Goal: Information Seeking & Learning: Learn about a topic

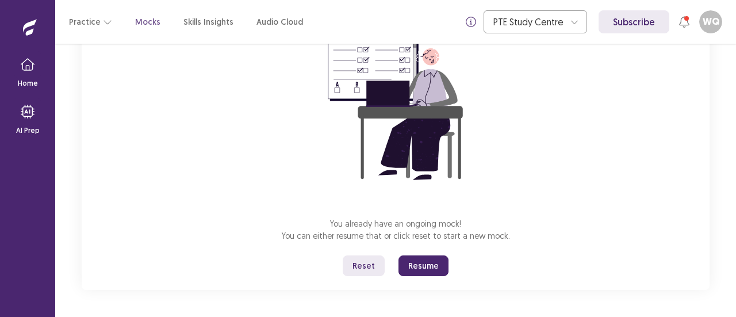
click at [424, 267] on button "Resume" at bounding box center [424, 265] width 50 height 21
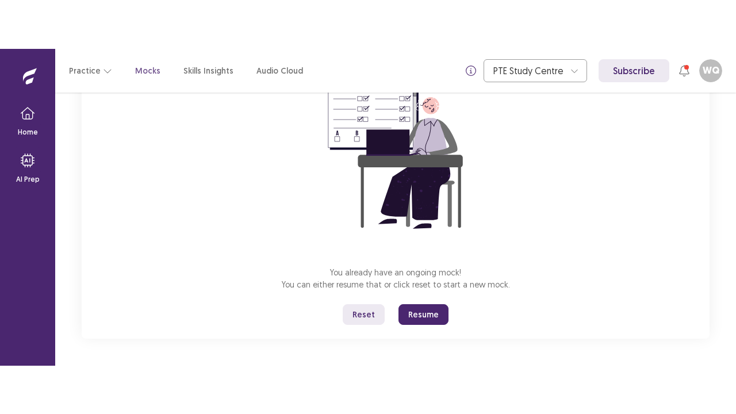
scroll to position [40, 0]
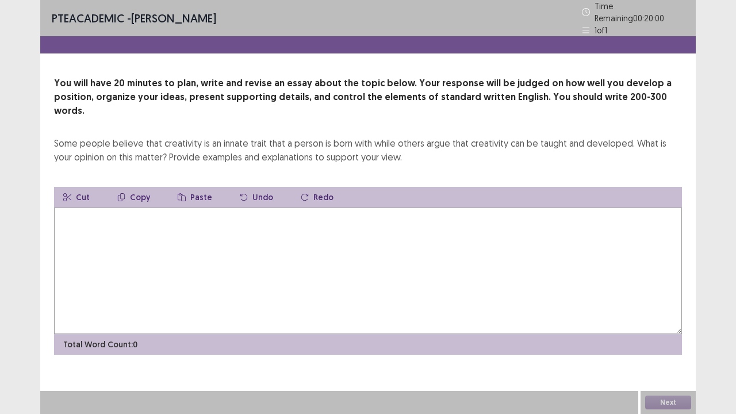
click at [329, 258] on textarea at bounding box center [368, 271] width 628 height 127
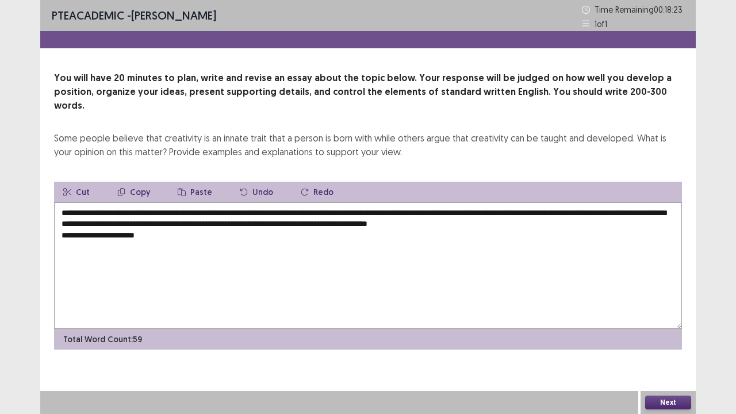
click at [263, 212] on textarea "**********" at bounding box center [368, 265] width 628 height 127
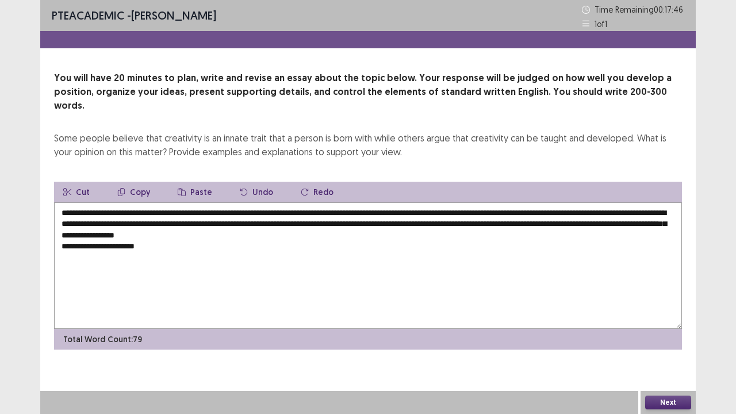
click at [156, 238] on textarea "**********" at bounding box center [368, 265] width 628 height 127
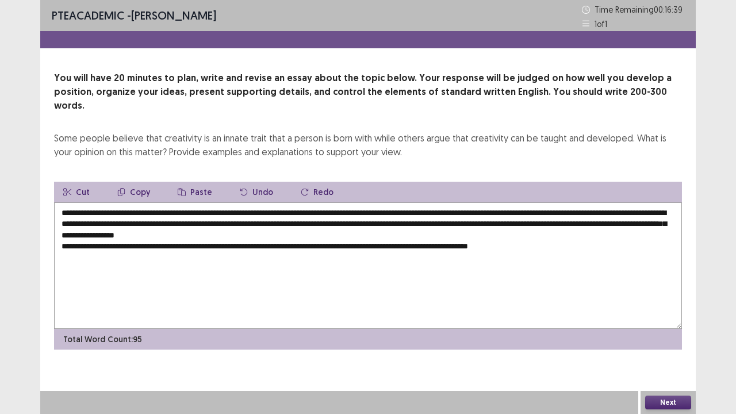
click at [212, 232] on textarea "**********" at bounding box center [368, 265] width 628 height 127
click at [442, 232] on textarea "**********" at bounding box center [368, 265] width 628 height 127
click at [625, 236] on textarea "**********" at bounding box center [368, 265] width 628 height 127
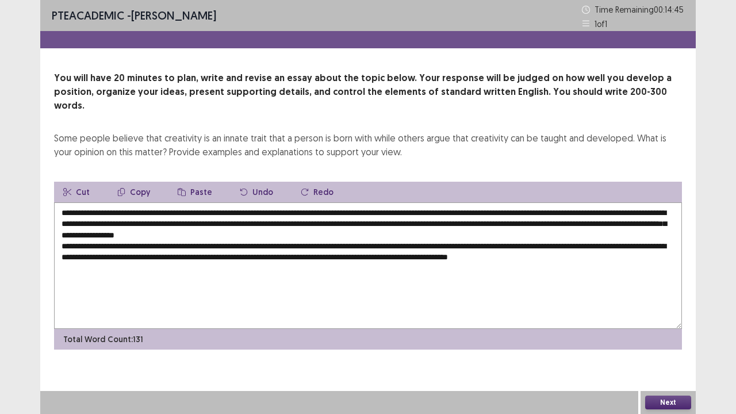
drag, startPoint x: 238, startPoint y: 231, endPoint x: 468, endPoint y: 230, distance: 230.1
click at [468, 230] on textarea "**********" at bounding box center [368, 265] width 628 height 127
click at [121, 188] on icon "button" at bounding box center [121, 192] width 8 height 8
click at [634, 246] on textarea "**********" at bounding box center [368, 265] width 628 height 127
click at [202, 182] on button "Paste" at bounding box center [195, 192] width 53 height 21
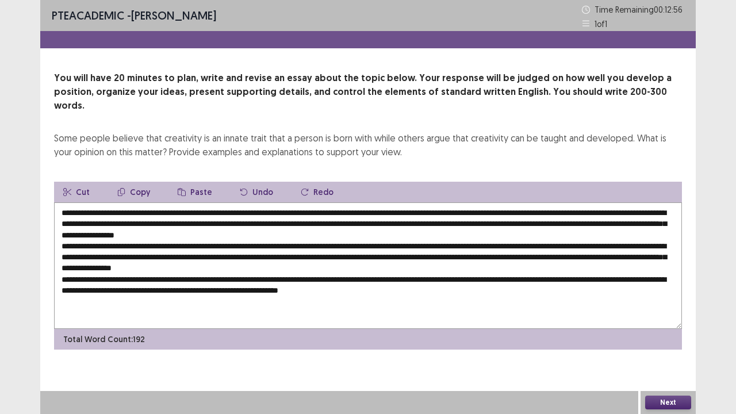
click at [452, 281] on textarea at bounding box center [368, 265] width 628 height 127
drag, startPoint x: 411, startPoint y: 199, endPoint x: 613, endPoint y: 196, distance: 202.5
click at [613, 202] on textarea at bounding box center [368, 265] width 628 height 127
click at [147, 182] on button "Copy" at bounding box center [133, 192] width 51 height 21
click at [514, 276] on textarea at bounding box center [368, 265] width 628 height 127
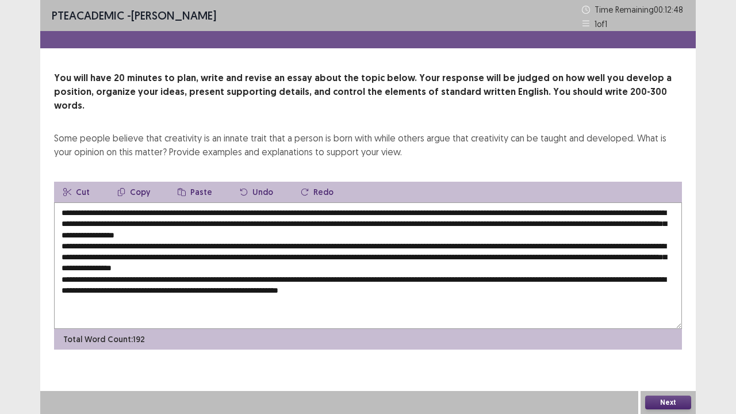
click at [205, 183] on button "Paste" at bounding box center [195, 192] width 53 height 21
click at [85, 288] on textarea at bounding box center [368, 265] width 628 height 127
click at [83, 301] on textarea at bounding box center [368, 265] width 628 height 127
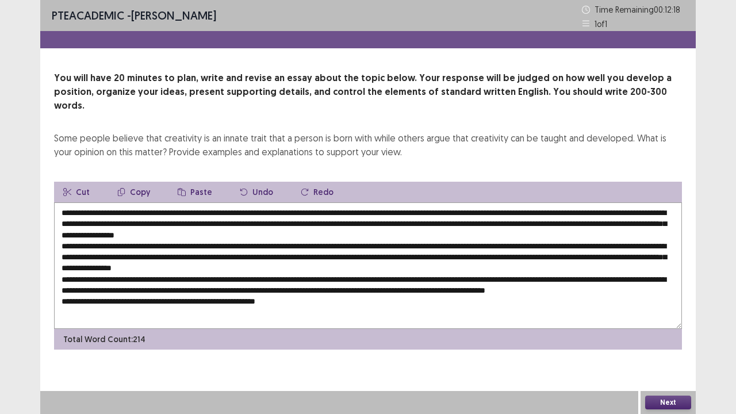
drag, startPoint x: 108, startPoint y: 197, endPoint x: 613, endPoint y: 203, distance: 505.7
click at [613, 203] on textarea at bounding box center [368, 265] width 628 height 127
click at [111, 202] on textarea at bounding box center [368, 265] width 628 height 127
drag, startPoint x: 105, startPoint y: 198, endPoint x: 611, endPoint y: 199, distance: 505.6
click at [611, 202] on textarea at bounding box center [368, 265] width 628 height 127
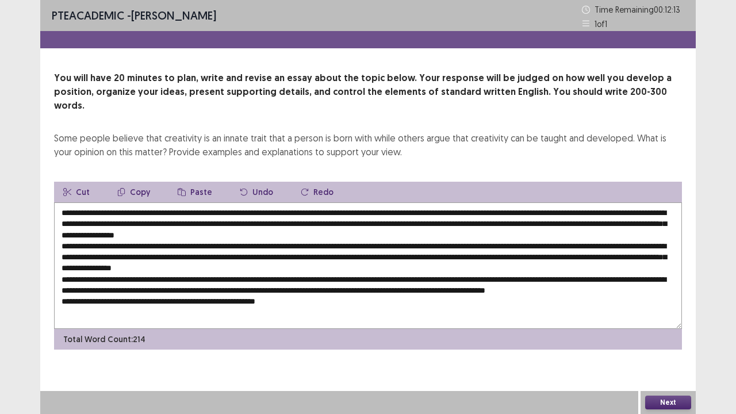
click at [140, 182] on button "Copy" at bounding box center [133, 192] width 51 height 21
click at [313, 296] on textarea at bounding box center [368, 265] width 628 height 127
click at [185, 182] on button "Paste" at bounding box center [195, 192] width 53 height 21
click at [212, 308] on textarea at bounding box center [368, 265] width 628 height 127
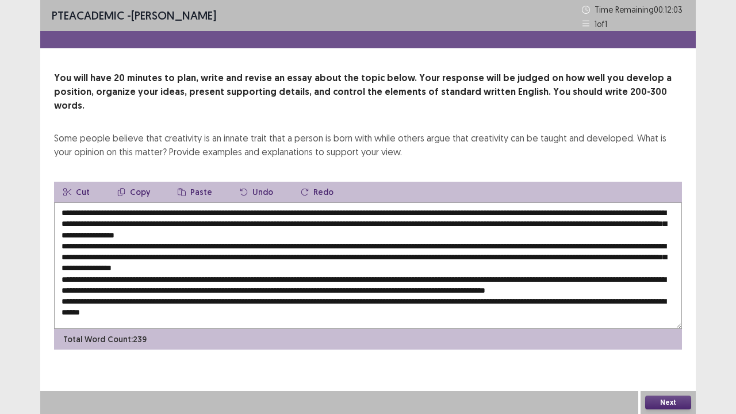
click at [297, 291] on textarea at bounding box center [368, 265] width 628 height 127
click at [296, 291] on textarea at bounding box center [368, 265] width 628 height 127
click at [295, 300] on textarea at bounding box center [368, 265] width 628 height 127
drag, startPoint x: 184, startPoint y: 218, endPoint x: 193, endPoint y: 219, distance: 9.2
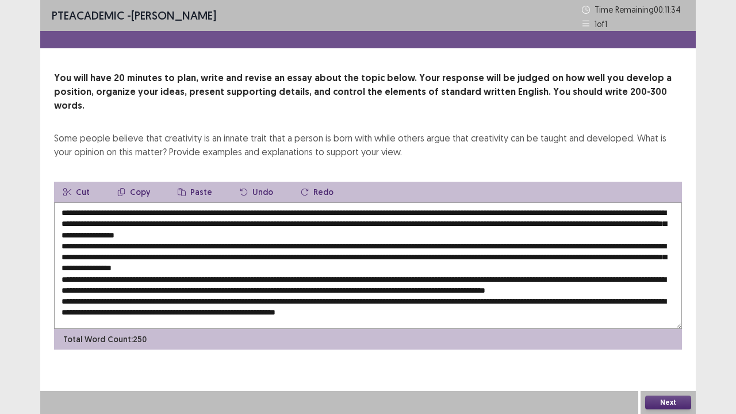
click at [193, 219] on textarea at bounding box center [368, 265] width 628 height 127
drag, startPoint x: 340, startPoint y: 220, endPoint x: 351, endPoint y: 220, distance: 10.9
click at [351, 220] on textarea at bounding box center [368, 265] width 628 height 127
click at [395, 245] on textarea at bounding box center [368, 265] width 628 height 127
click at [457, 242] on textarea at bounding box center [368, 265] width 628 height 127
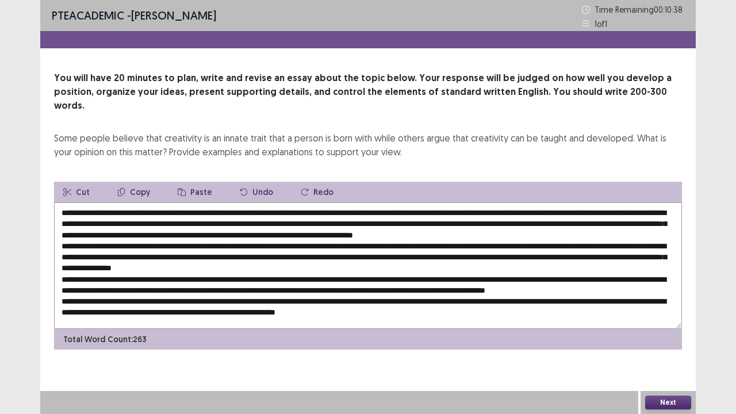
click at [536, 243] on textarea at bounding box center [368, 265] width 628 height 127
click at [615, 243] on textarea at bounding box center [368, 265] width 628 height 127
drag, startPoint x: 101, startPoint y: 253, endPoint x: 108, endPoint y: 254, distance: 7.0
click at [108, 254] on textarea at bounding box center [368, 265] width 628 height 127
click at [207, 252] on textarea at bounding box center [368, 265] width 628 height 127
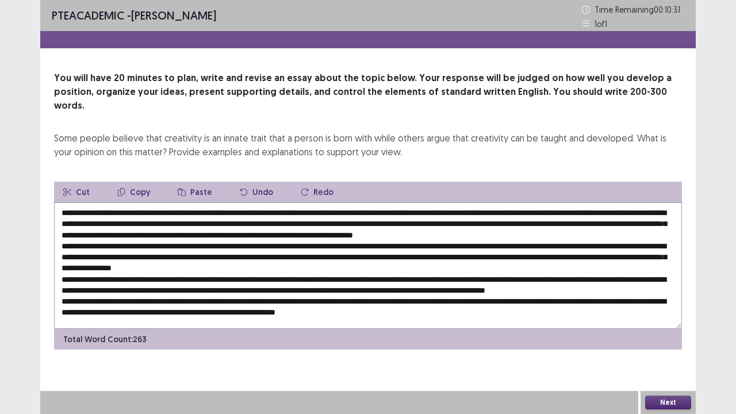
drag, startPoint x: 185, startPoint y: 219, endPoint x: 305, endPoint y: 220, distance: 120.2
click at [305, 220] on textarea at bounding box center [368, 265] width 628 height 127
click at [142, 182] on button "Copy" at bounding box center [133, 192] width 51 height 21
drag, startPoint x: 103, startPoint y: 254, endPoint x: 112, endPoint y: 253, distance: 9.3
click at [112, 253] on textarea at bounding box center [368, 265] width 628 height 127
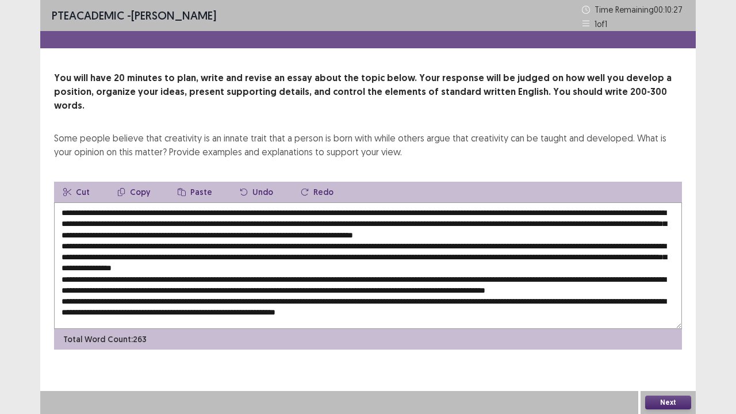
click at [191, 182] on button "Paste" at bounding box center [195, 192] width 53 height 21
click at [296, 248] on textarea at bounding box center [368, 265] width 628 height 127
drag, startPoint x: 357, startPoint y: 254, endPoint x: 364, endPoint y: 254, distance: 6.9
click at [364, 254] on textarea at bounding box center [368, 265] width 628 height 127
click at [225, 250] on textarea at bounding box center [368, 265] width 628 height 127
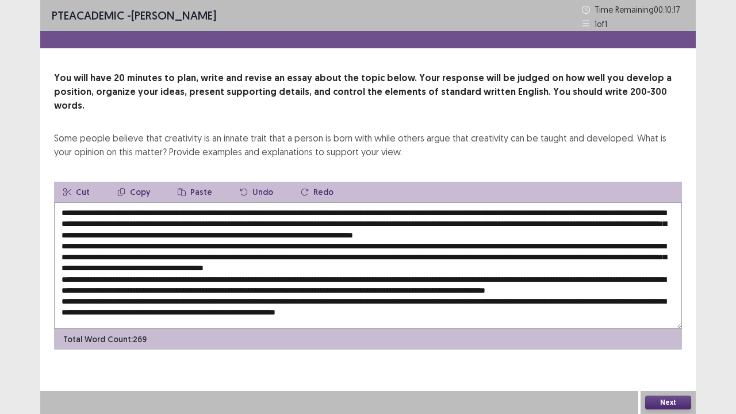
click at [193, 242] on textarea at bounding box center [368, 265] width 628 height 127
click at [359, 254] on textarea at bounding box center [368, 265] width 628 height 127
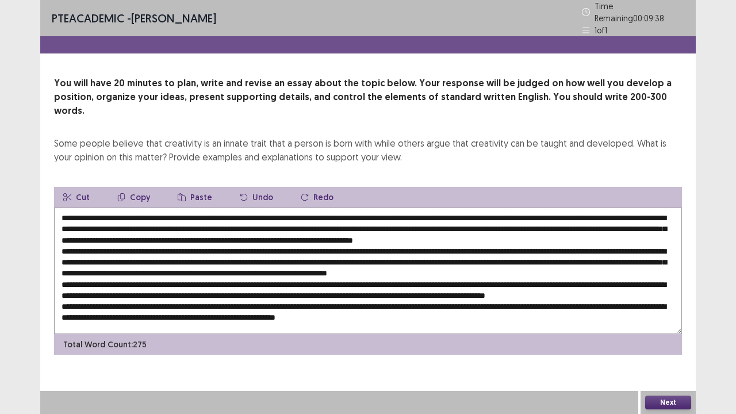
click at [474, 252] on textarea at bounding box center [368, 271] width 628 height 127
click at [473, 252] on textarea at bounding box center [368, 271] width 628 height 127
click at [597, 246] on textarea at bounding box center [368, 271] width 628 height 127
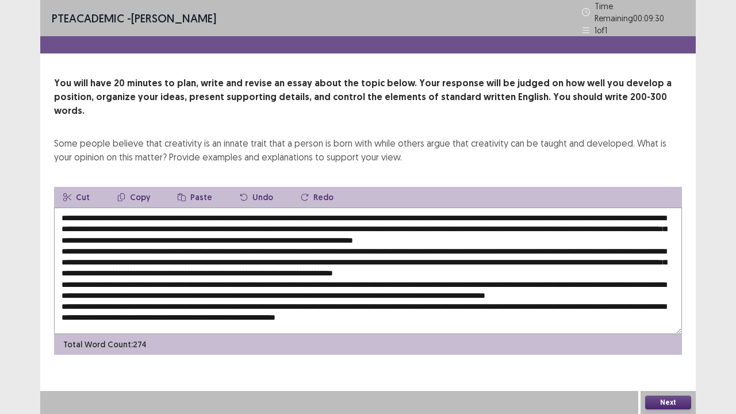
drag, startPoint x: 178, startPoint y: 248, endPoint x: 189, endPoint y: 248, distance: 10.9
click at [189, 248] on textarea at bounding box center [368, 271] width 628 height 127
click at [303, 250] on textarea at bounding box center [368, 271] width 628 height 127
click at [309, 247] on textarea at bounding box center [368, 271] width 628 height 127
click at [316, 248] on textarea at bounding box center [368, 271] width 628 height 127
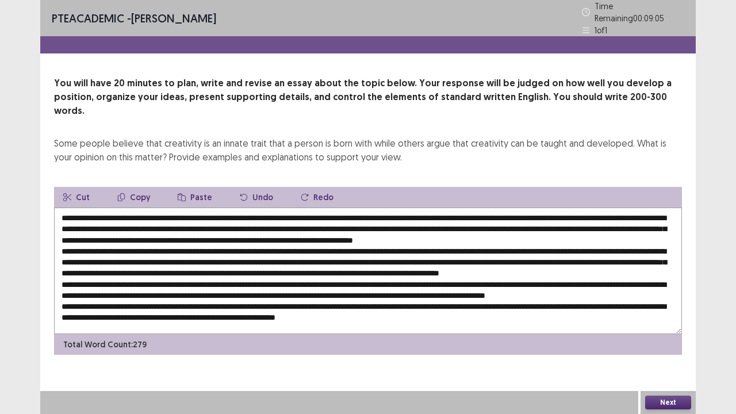
click at [316, 248] on textarea at bounding box center [368, 271] width 628 height 127
drag, startPoint x: 265, startPoint y: 253, endPoint x: 330, endPoint y: 250, distance: 65.6
click at [330, 250] on textarea at bounding box center [368, 271] width 628 height 127
click at [303, 257] on textarea at bounding box center [368, 271] width 628 height 127
drag, startPoint x: 263, startPoint y: 246, endPoint x: 374, endPoint y: 247, distance: 110.4
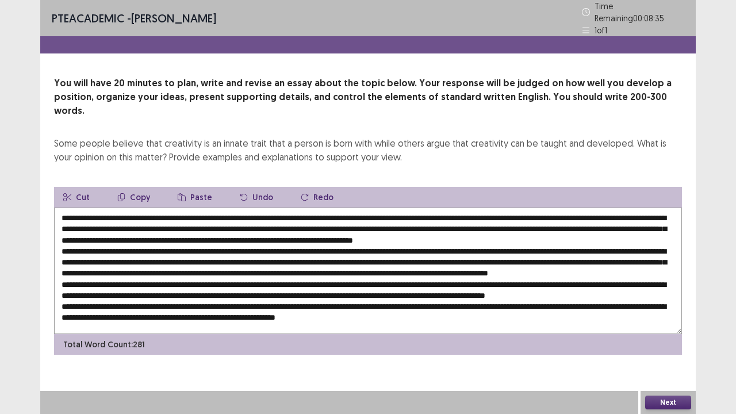
click at [374, 247] on textarea at bounding box center [368, 271] width 628 height 127
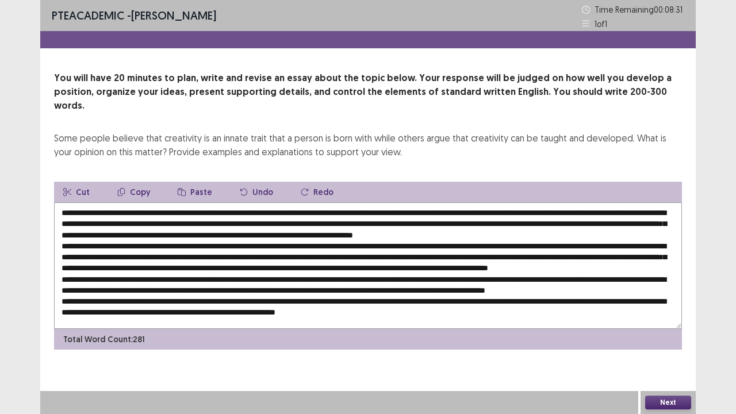
click at [313, 252] on textarea at bounding box center [368, 265] width 628 height 127
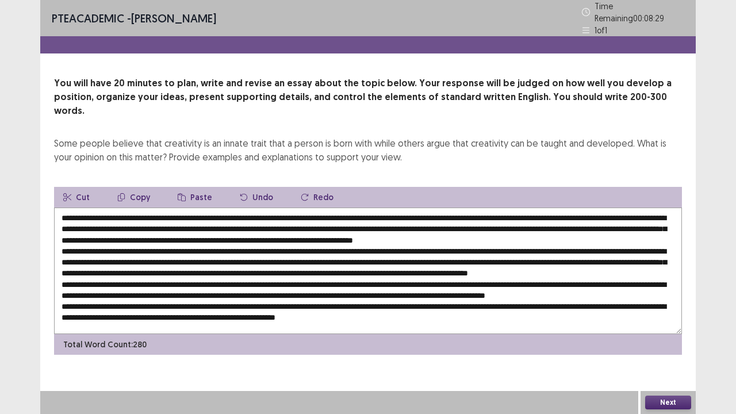
click at [313, 252] on textarea at bounding box center [368, 271] width 628 height 127
click at [307, 247] on textarea at bounding box center [368, 271] width 628 height 127
click at [337, 249] on textarea at bounding box center [368, 271] width 628 height 127
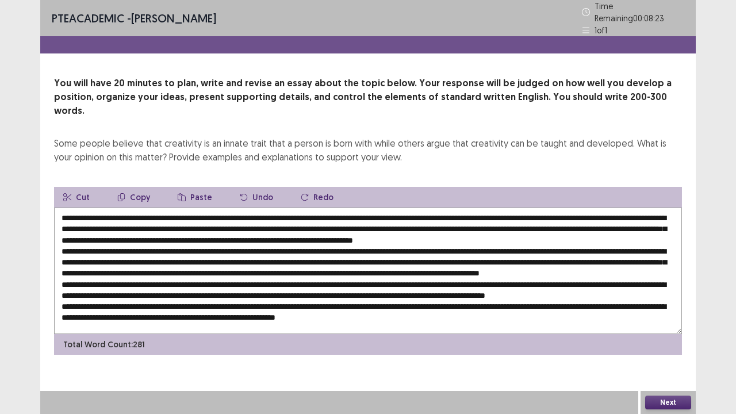
click at [389, 253] on textarea at bounding box center [368, 271] width 628 height 127
click at [483, 252] on textarea at bounding box center [368, 271] width 628 height 127
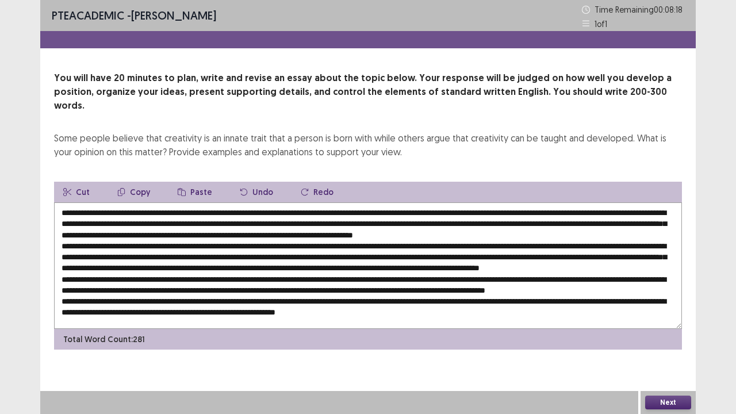
scroll to position [0, 0]
drag, startPoint x: 341, startPoint y: 221, endPoint x: 490, endPoint y: 223, distance: 149.0
click at [490, 223] on textarea at bounding box center [368, 265] width 628 height 127
click at [647, 261] on textarea at bounding box center [368, 265] width 628 height 127
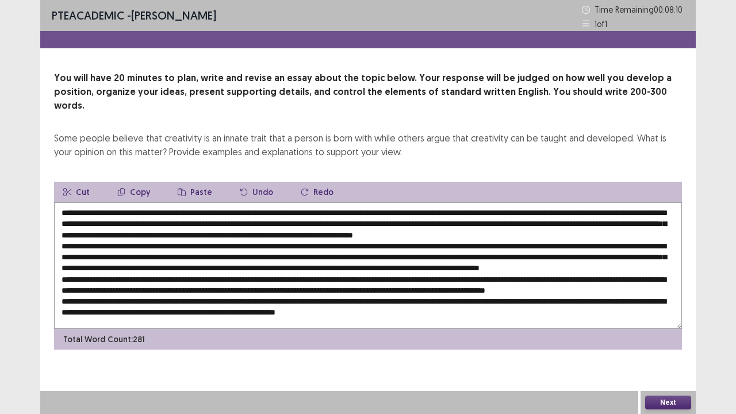
click at [647, 261] on textarea at bounding box center [368, 265] width 628 height 127
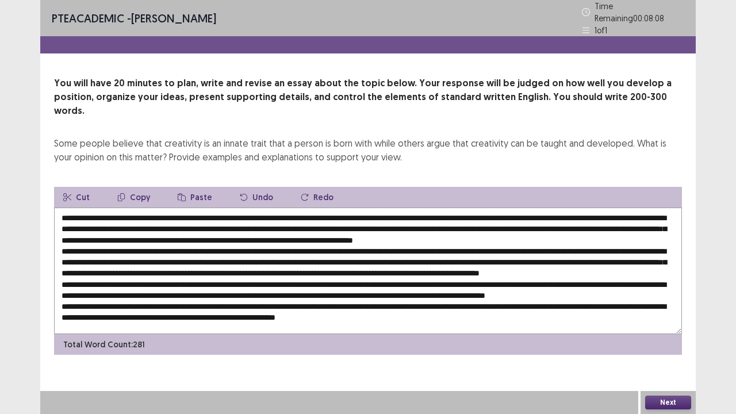
scroll to position [0, 0]
drag, startPoint x: 341, startPoint y: 195, endPoint x: 489, endPoint y: 222, distance: 150.3
click at [489, 222] on textarea at bounding box center [368, 271] width 628 height 127
click at [122, 193] on icon "button" at bounding box center [121, 197] width 8 height 8
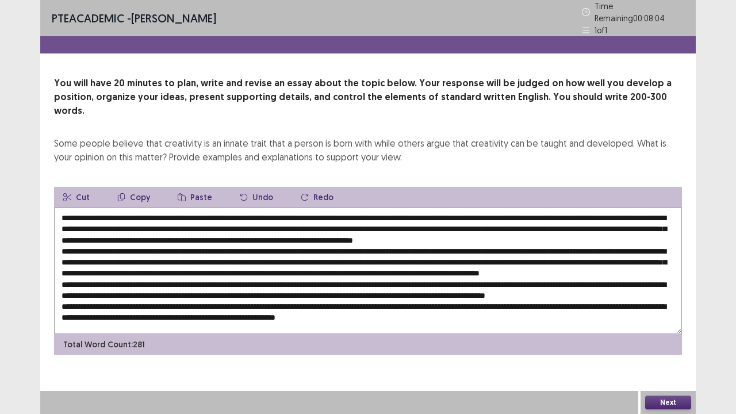
click at [648, 259] on textarea at bounding box center [368, 271] width 628 height 127
click at [183, 187] on button "Paste" at bounding box center [195, 197] width 53 height 21
drag, startPoint x: 431, startPoint y: 270, endPoint x: 442, endPoint y: 269, distance: 11.6
click at [442, 269] on textarea at bounding box center [368, 271] width 628 height 127
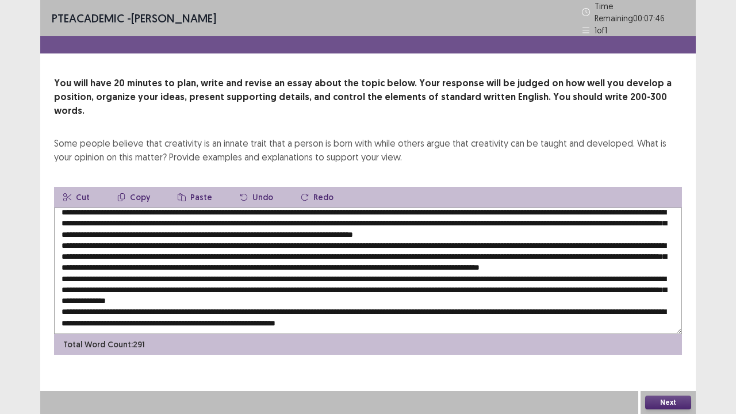
click at [343, 268] on textarea at bounding box center [368, 271] width 628 height 127
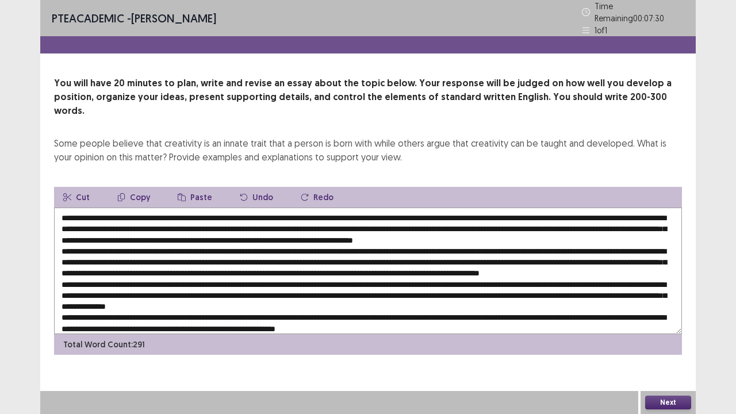
click at [209, 213] on textarea at bounding box center [368, 271] width 628 height 127
click at [254, 216] on textarea at bounding box center [368, 271] width 628 height 127
click at [270, 227] on textarea at bounding box center [368, 271] width 628 height 127
click at [89, 255] on textarea at bounding box center [368, 271] width 628 height 127
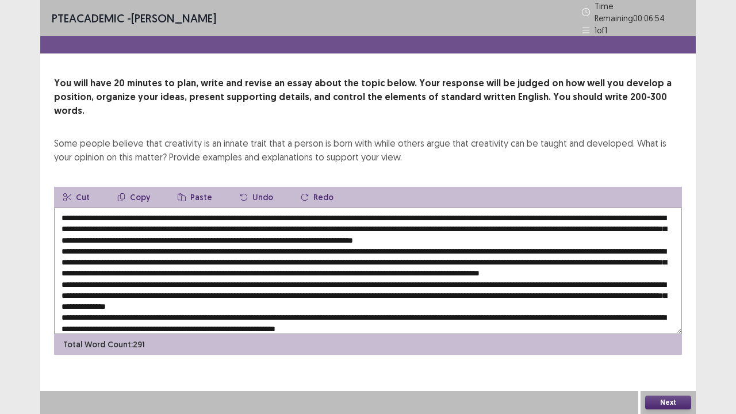
click at [59, 254] on textarea at bounding box center [368, 271] width 628 height 127
click at [100, 254] on textarea at bounding box center [368, 271] width 628 height 127
click at [250, 258] on textarea at bounding box center [368, 271] width 628 height 127
click at [311, 259] on textarea at bounding box center [368, 271] width 628 height 127
click at [444, 257] on textarea at bounding box center [368, 271] width 628 height 127
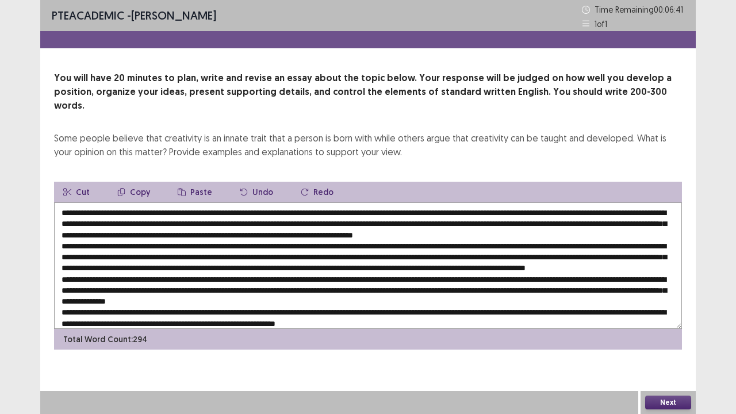
drag, startPoint x: 507, startPoint y: 258, endPoint x: 519, endPoint y: 278, distance: 24.0
click at [508, 258] on textarea at bounding box center [368, 265] width 628 height 127
click at [557, 253] on textarea at bounding box center [368, 265] width 628 height 127
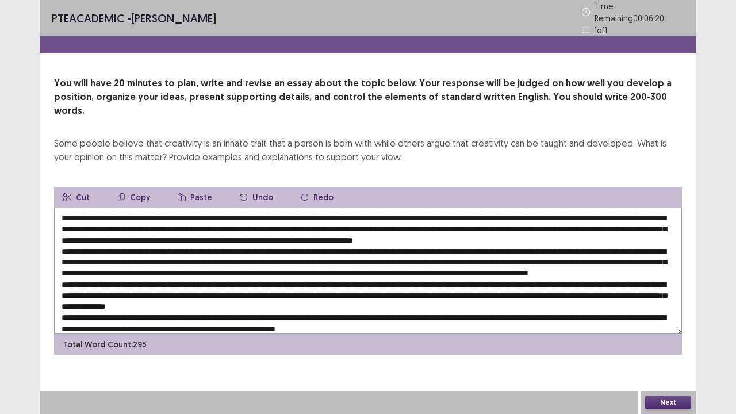
click at [606, 259] on textarea at bounding box center [368, 271] width 628 height 127
click at [68, 293] on textarea at bounding box center [368, 271] width 628 height 127
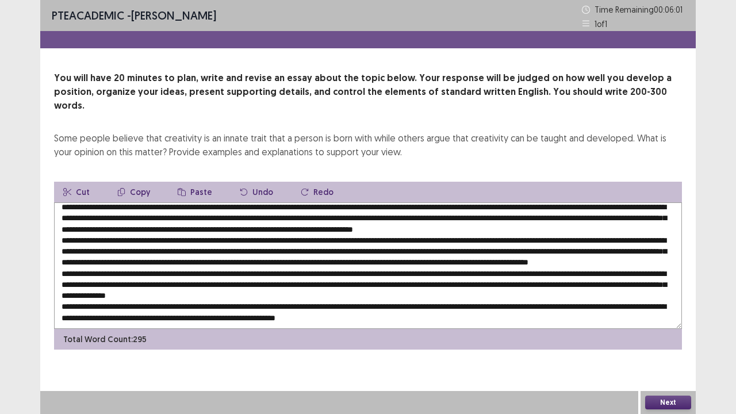
scroll to position [27, 0]
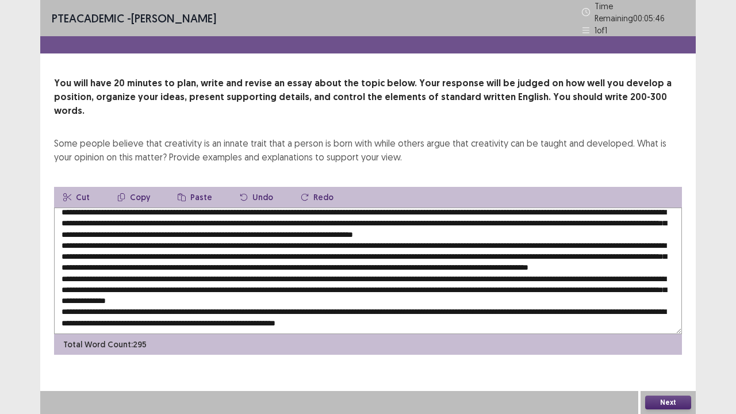
type textarea "**********"
click at [667, 316] on button "Next" at bounding box center [668, 403] width 46 height 14
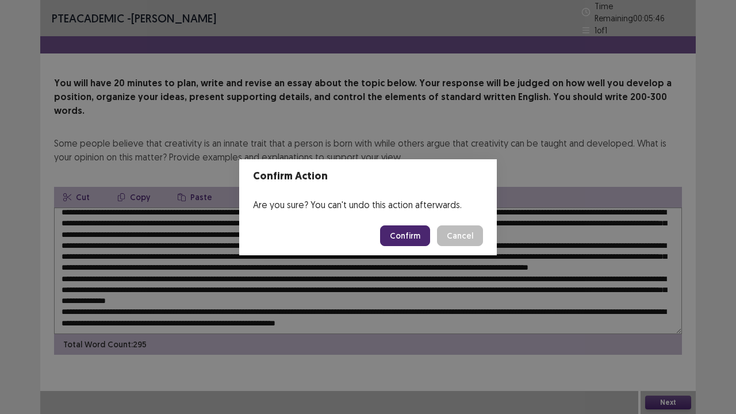
click at [403, 236] on button "Confirm" at bounding box center [405, 235] width 50 height 21
click at [649, 262] on div "Confirm Action Are you sure? You can't undo this action afterwards. Loading... …" at bounding box center [368, 207] width 736 height 414
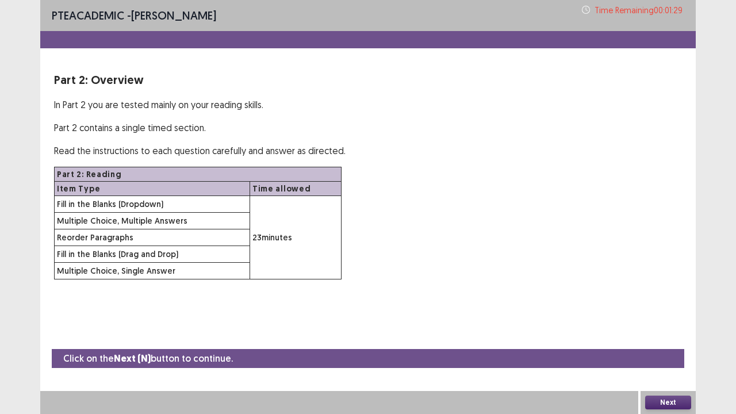
click at [664, 316] on button "Next" at bounding box center [668, 403] width 46 height 14
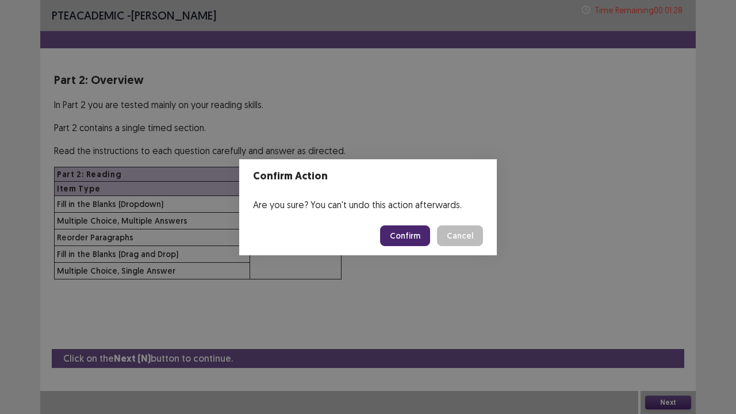
click at [404, 238] on button "Confirm" at bounding box center [405, 235] width 50 height 21
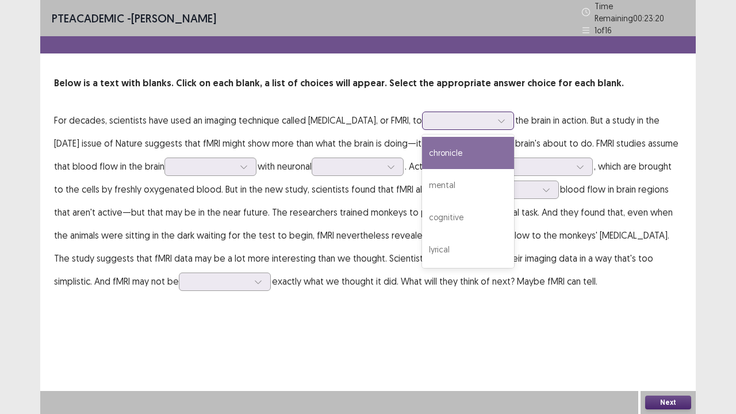
click at [492, 115] on div at bounding box center [462, 120] width 60 height 11
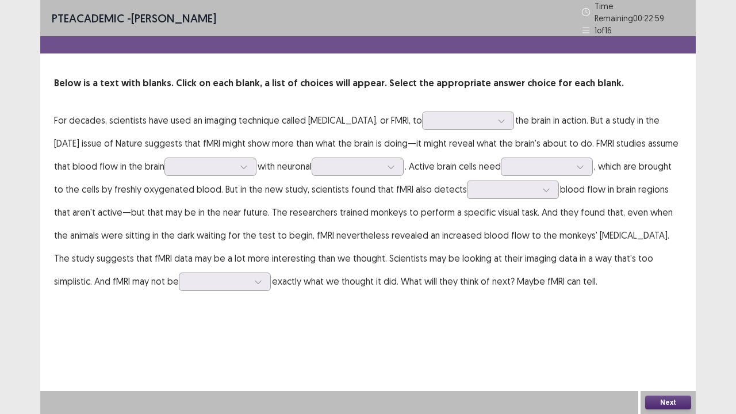
click at [437, 89] on div "Below is a text with blanks. Click on each blank, a list of choices will appear…" at bounding box center [368, 185] width 656 height 216
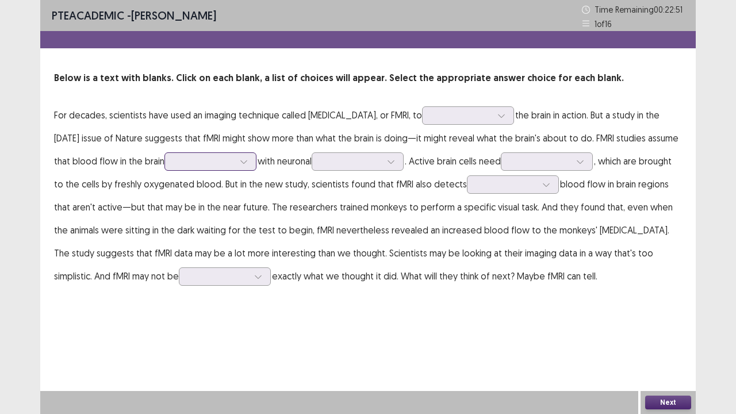
click at [235, 164] on div at bounding box center [204, 161] width 62 height 13
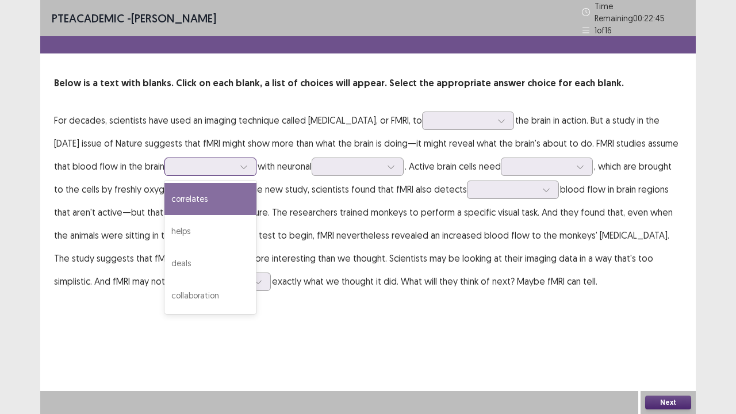
click at [257, 192] on div "correlates" at bounding box center [211, 199] width 92 height 32
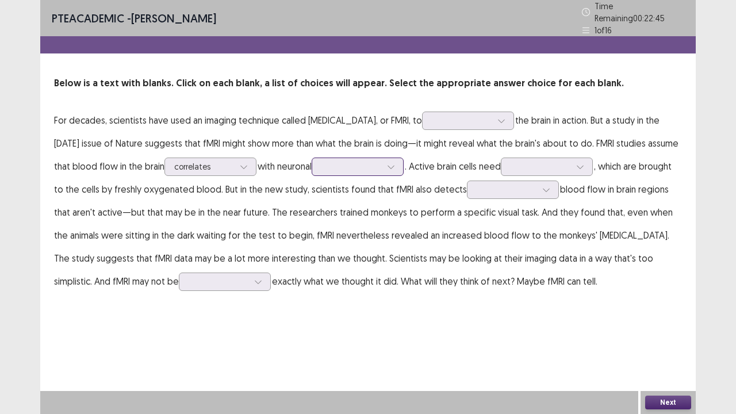
click at [381, 162] on div at bounding box center [352, 166] width 60 height 11
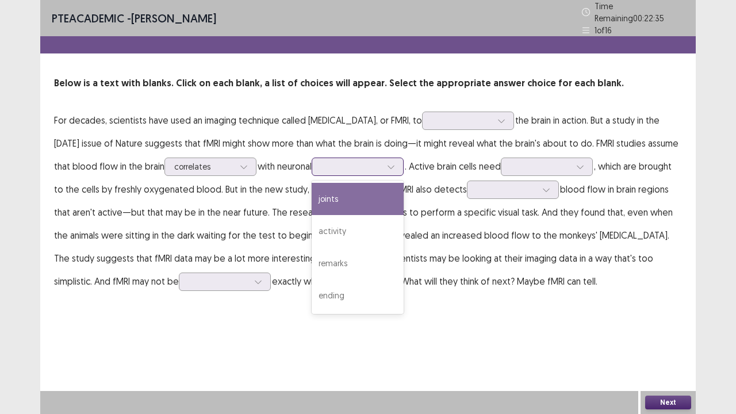
click at [404, 192] on div "joints" at bounding box center [358, 199] width 92 height 32
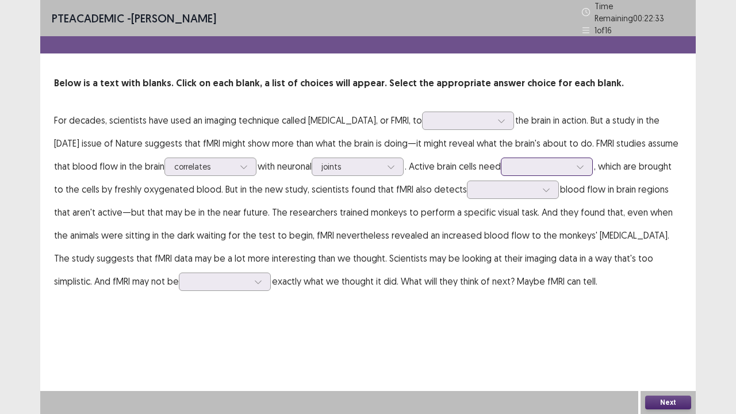
click at [572, 175] on div at bounding box center [580, 166] width 17 height 17
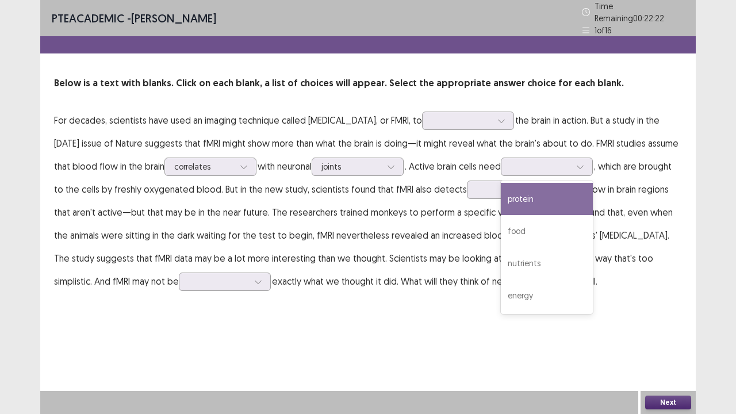
click at [264, 186] on p "For decades, scientists have used an imaging technique called [MEDICAL_DATA], o…" at bounding box center [368, 201] width 628 height 184
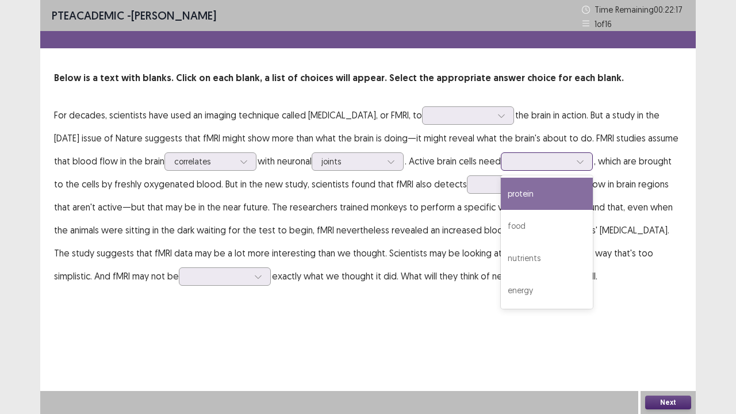
click at [572, 170] on div at bounding box center [580, 161] width 17 height 17
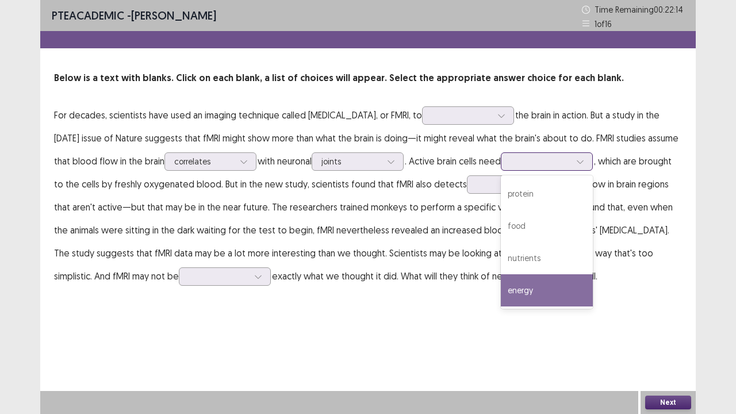
click at [501, 307] on div "energy" at bounding box center [547, 290] width 92 height 32
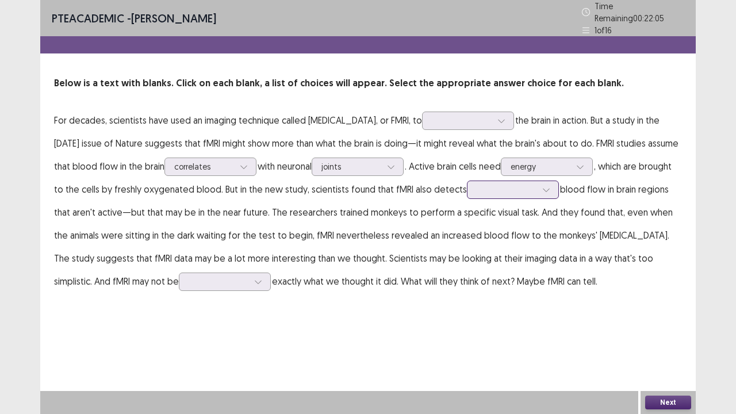
click at [538, 198] on div at bounding box center [546, 189] width 17 height 17
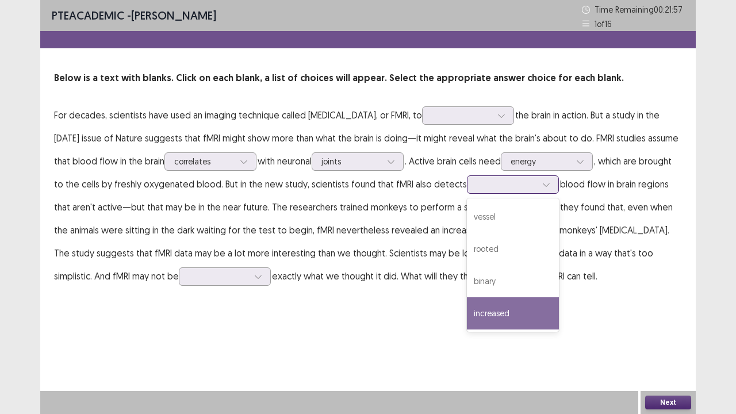
click at [467, 316] on div "increased" at bounding box center [513, 313] width 92 height 32
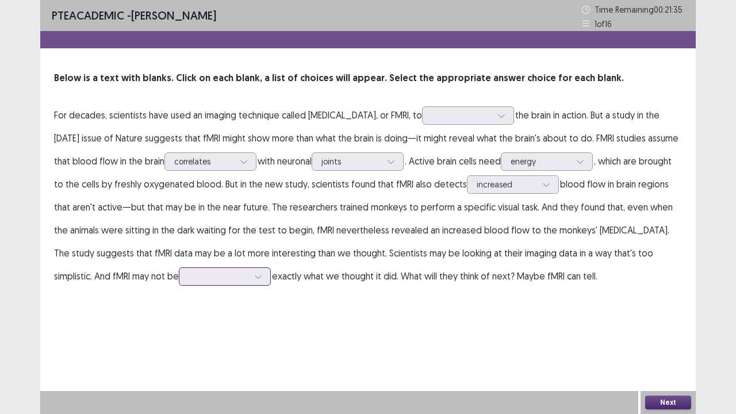
click at [248, 273] on div at bounding box center [219, 276] width 60 height 11
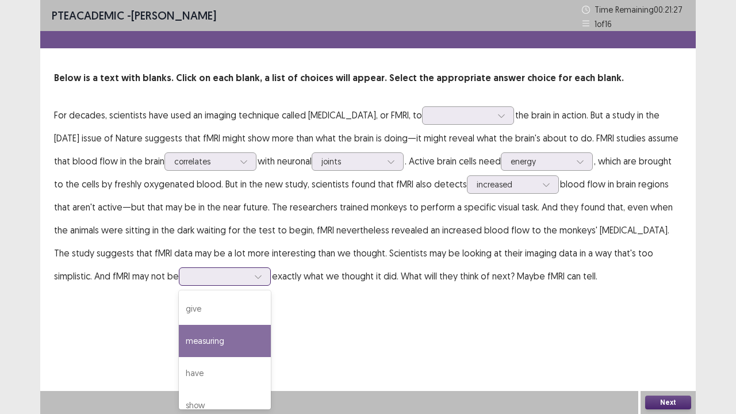
click at [271, 316] on div "measuring" at bounding box center [225, 341] width 92 height 32
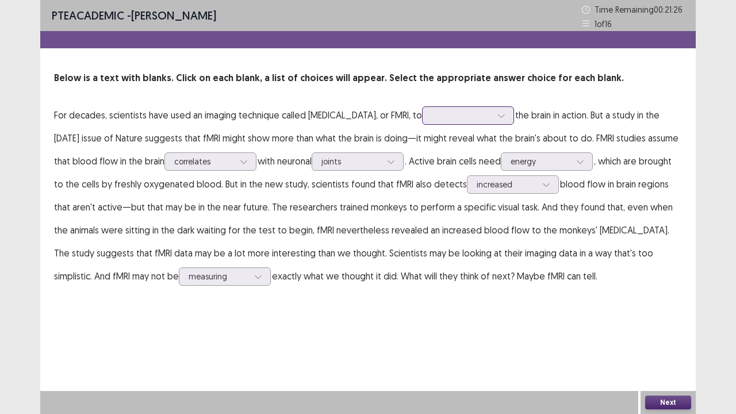
click at [492, 118] on div at bounding box center [462, 115] width 60 height 11
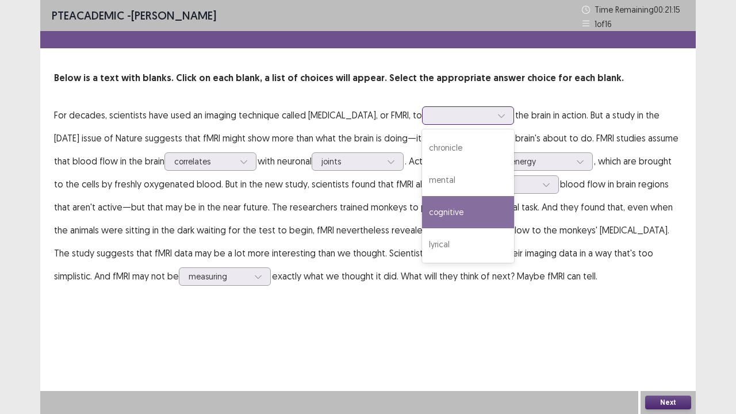
click at [514, 208] on div "cognitive" at bounding box center [468, 212] width 92 height 32
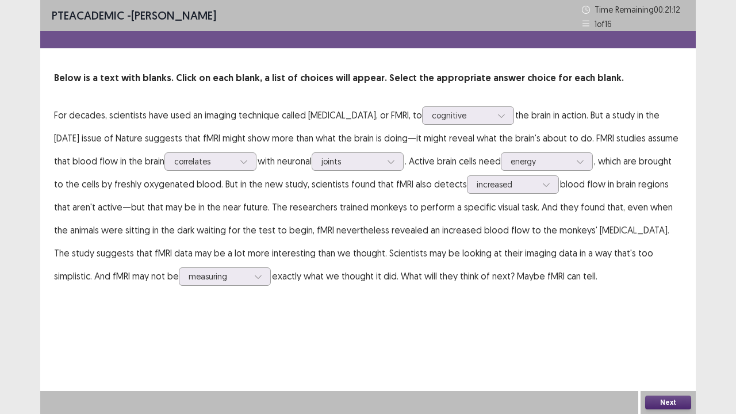
click at [342, 72] on p "Below is a text with blanks. Click on each blank, a list of choices will appear…" at bounding box center [368, 78] width 628 height 14
click at [549, 105] on p "For decades, scientists have used an imaging technique called [MEDICAL_DATA], o…" at bounding box center [368, 196] width 628 height 184
click at [492, 109] on div "cognitive" at bounding box center [462, 115] width 60 height 17
click at [253, 190] on p "For decades, scientists have used an imaging technique called [MEDICAL_DATA], o…" at bounding box center [368, 196] width 628 height 184
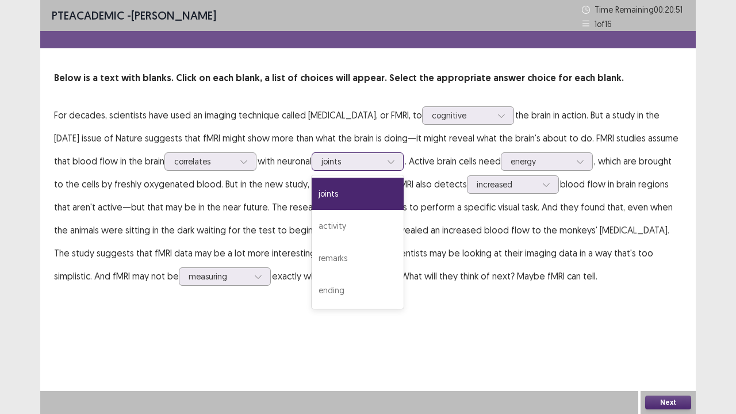
click at [400, 168] on div at bounding box center [391, 161] width 17 height 17
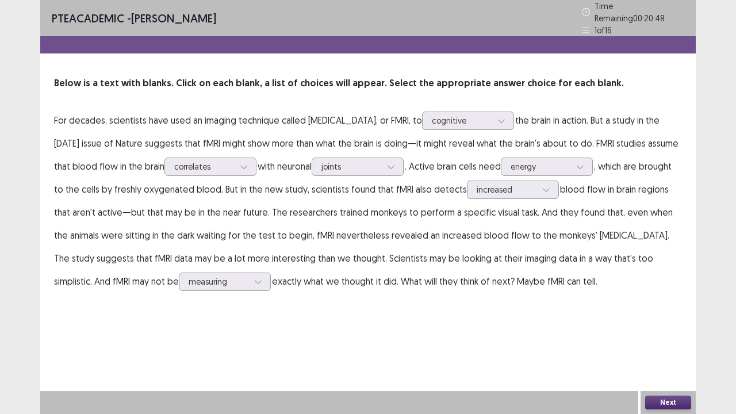
click at [617, 183] on p "For decades, scientists have used an imaging technique called [MEDICAL_DATA], o…" at bounding box center [368, 201] width 628 height 184
click at [667, 316] on button "Next" at bounding box center [668, 403] width 46 height 14
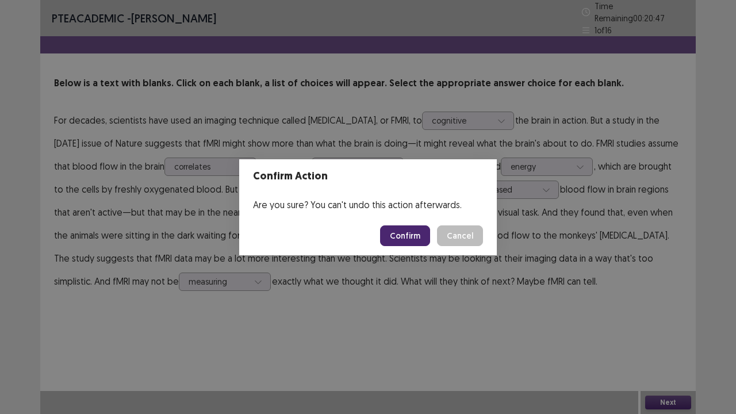
click at [409, 229] on button "Confirm" at bounding box center [405, 235] width 50 height 21
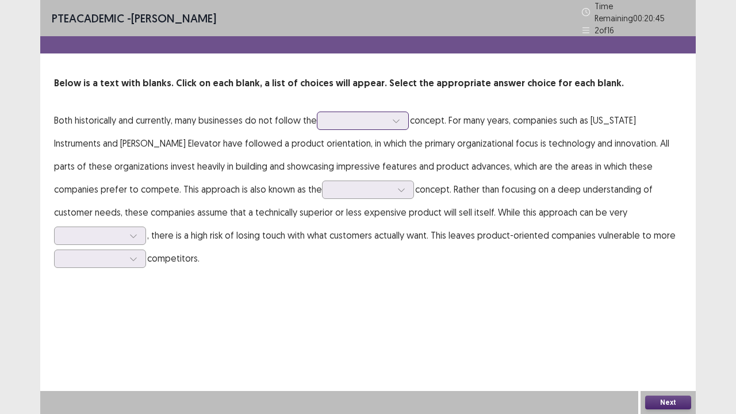
click at [355, 118] on div at bounding box center [357, 120] width 60 height 11
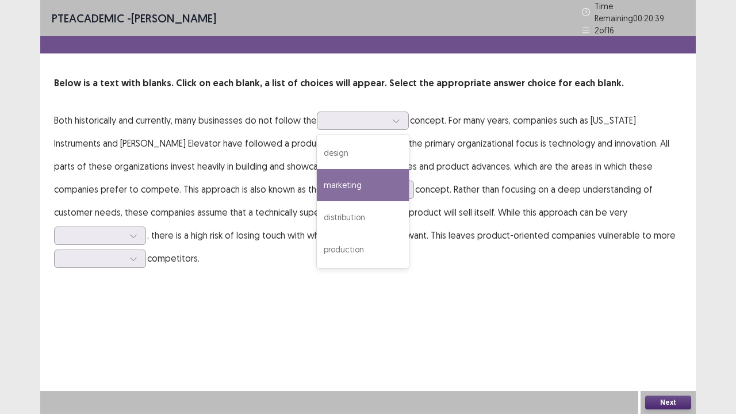
click at [485, 130] on p "Both historically and currently, many businesses do not follow the 4 results av…" at bounding box center [368, 189] width 628 height 161
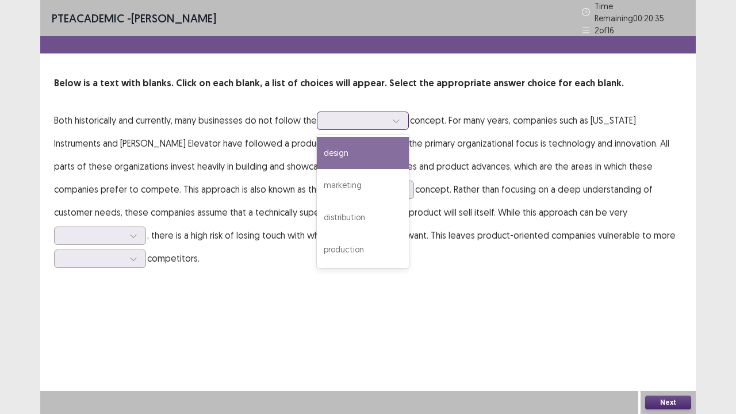
click at [354, 112] on div at bounding box center [363, 121] width 92 height 18
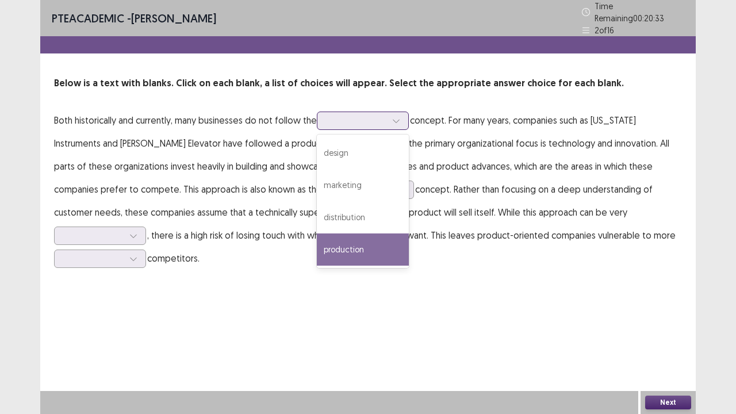
click at [385, 243] on div "production" at bounding box center [363, 250] width 92 height 32
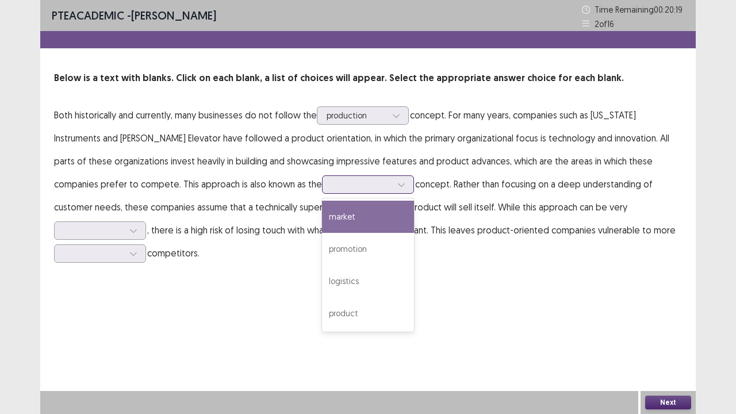
click at [331, 190] on div at bounding box center [362, 184] width 62 height 13
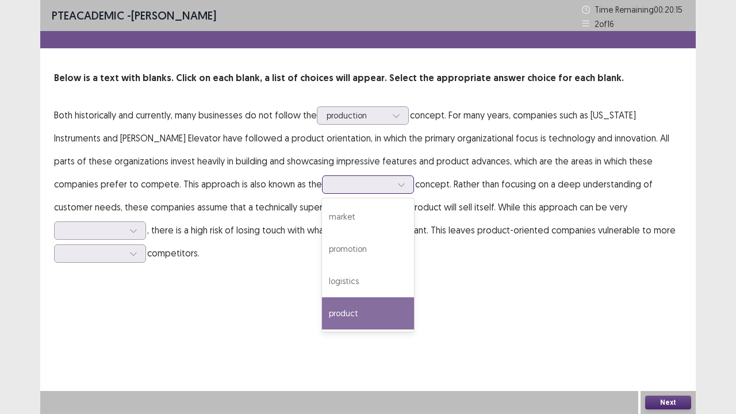
click at [322, 313] on div "product" at bounding box center [368, 313] width 92 height 32
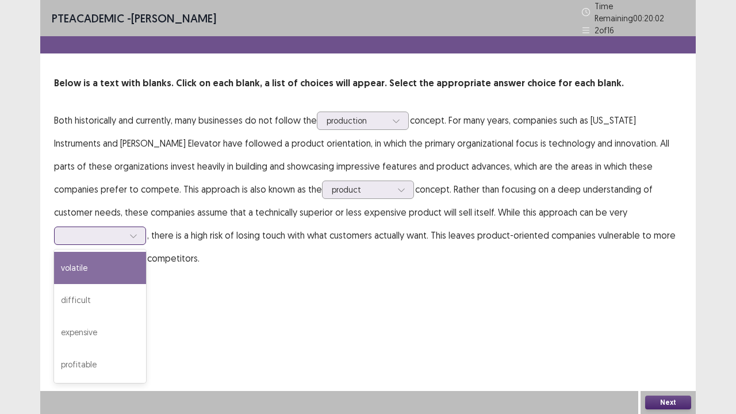
click at [124, 230] on div at bounding box center [94, 235] width 60 height 11
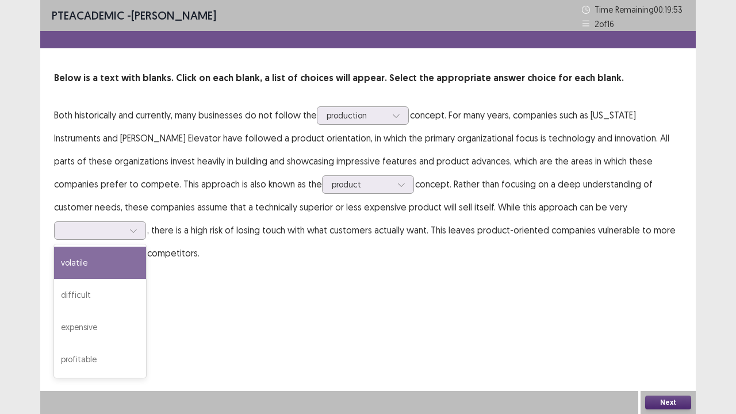
click at [702, 240] on div "PTE academic - [PERSON_NAME] Time Remaining 00 : 19 : 53 2 of 16 Below is a tex…" at bounding box center [368, 207] width 736 height 414
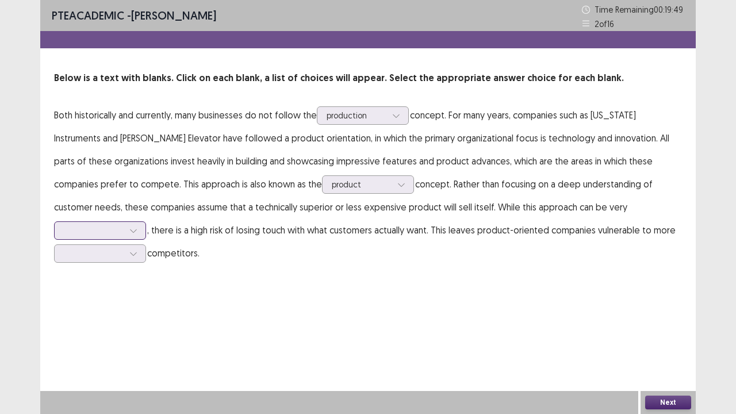
click at [124, 225] on div at bounding box center [94, 230] width 60 height 11
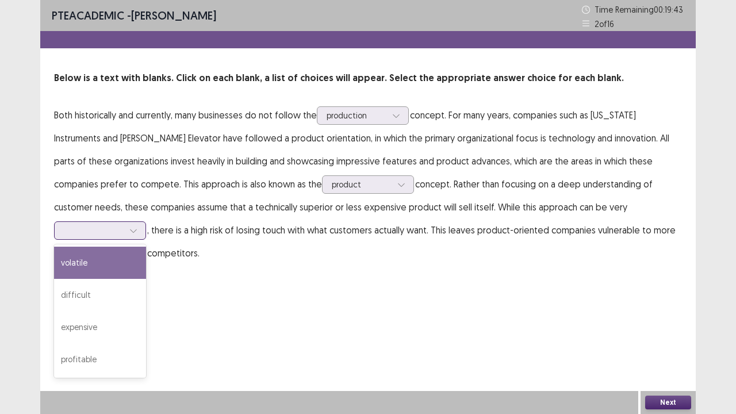
click at [146, 247] on div "volatile" at bounding box center [100, 263] width 92 height 32
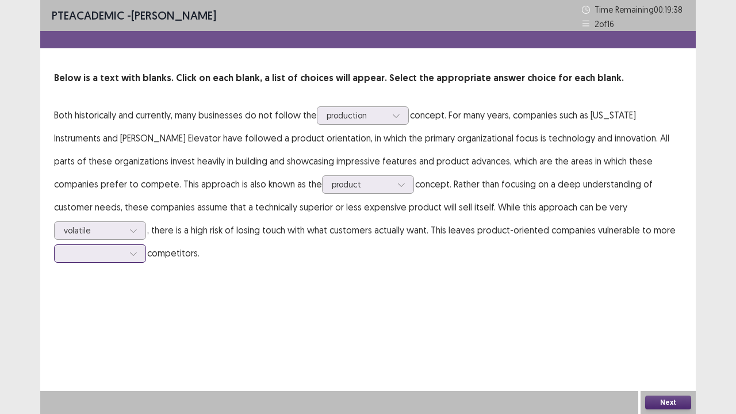
click at [124, 248] on div at bounding box center [94, 253] width 60 height 11
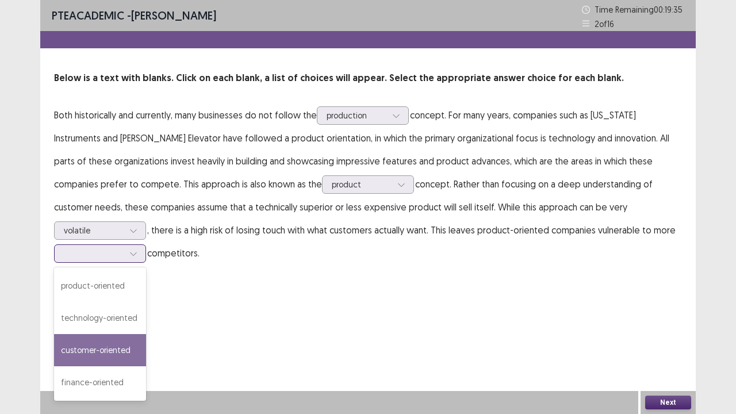
click at [146, 316] on div "customer-oriented" at bounding box center [100, 350] width 92 height 32
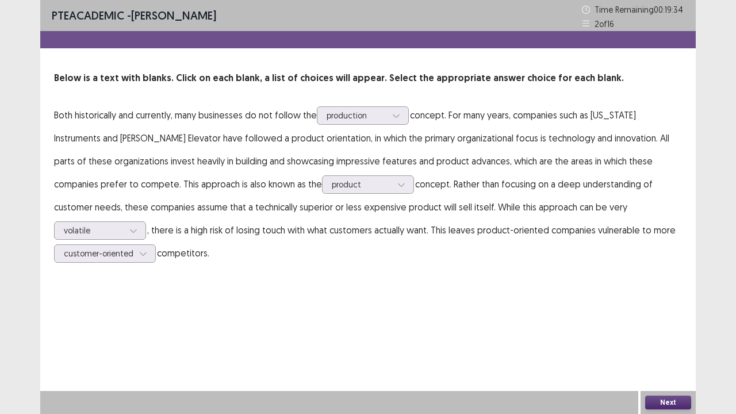
click at [684, 316] on button "Next" at bounding box center [668, 403] width 46 height 14
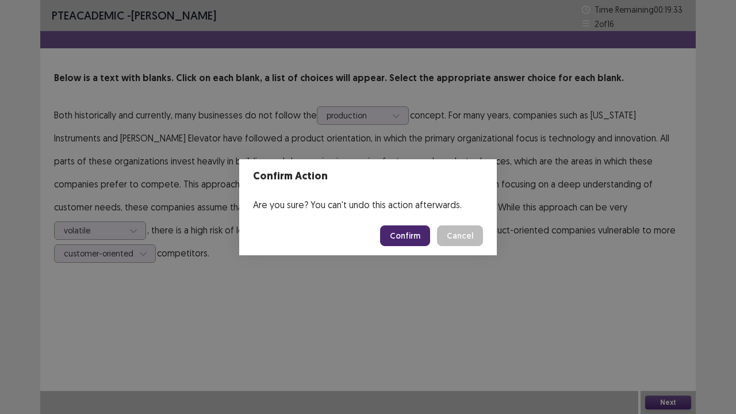
click at [405, 238] on button "Confirm" at bounding box center [405, 235] width 50 height 21
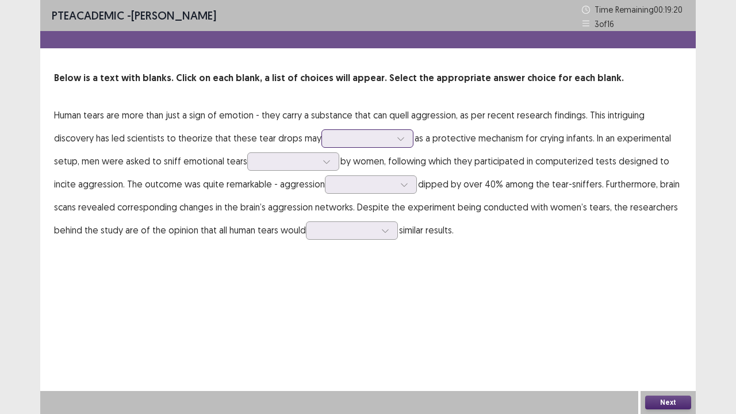
click at [392, 138] on div at bounding box center [400, 138] width 17 height 17
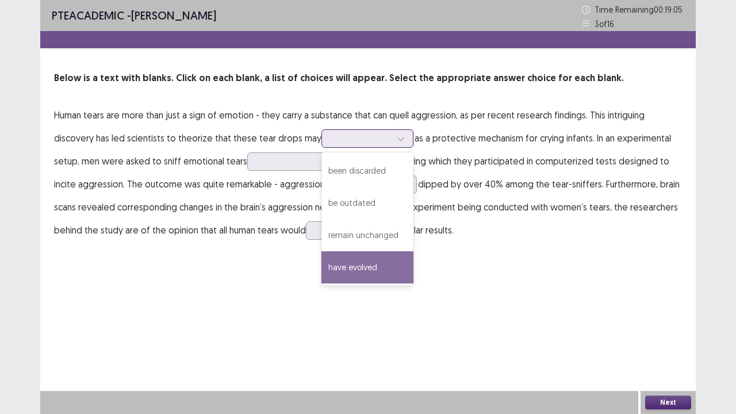
click at [368, 269] on div "have evolved" at bounding box center [368, 267] width 92 height 32
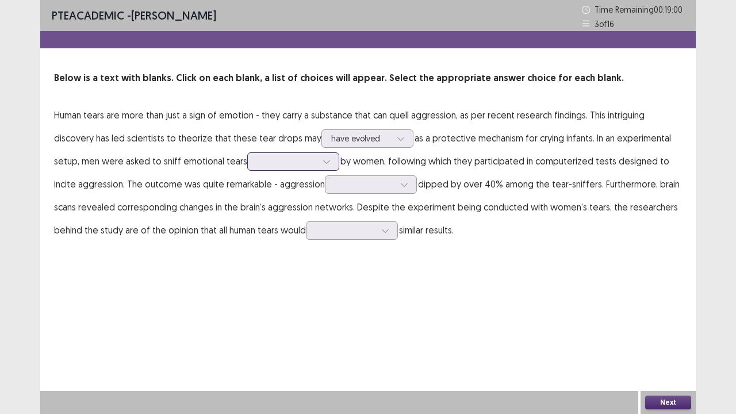
click at [283, 166] on div at bounding box center [287, 161] width 60 height 11
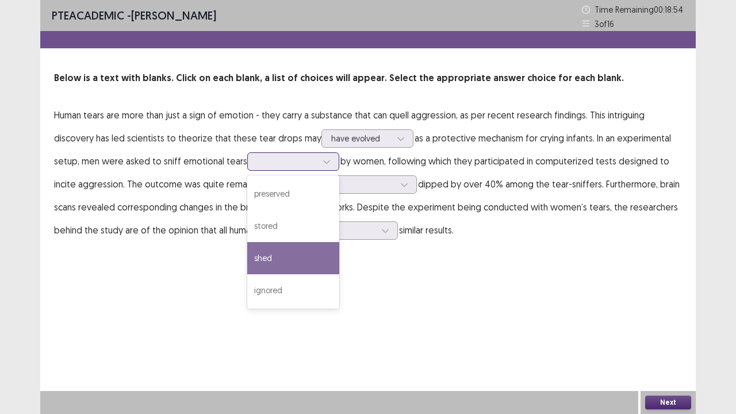
click at [294, 256] on div "shed" at bounding box center [293, 258] width 92 height 32
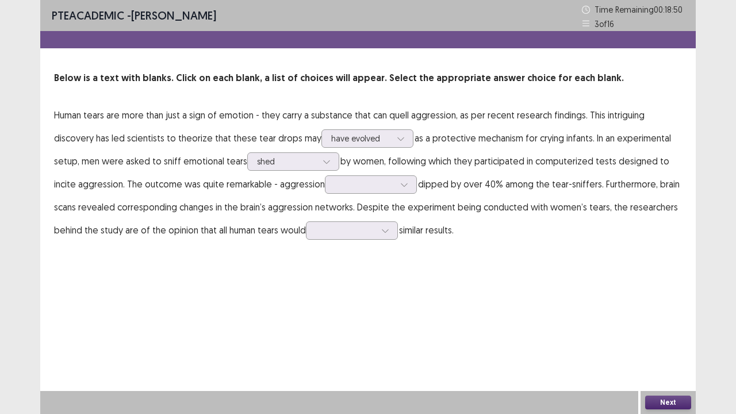
click at [691, 172] on div "Below is a text with blanks. Click on each blank, a list of choices will appear…" at bounding box center [368, 156] width 656 height 170
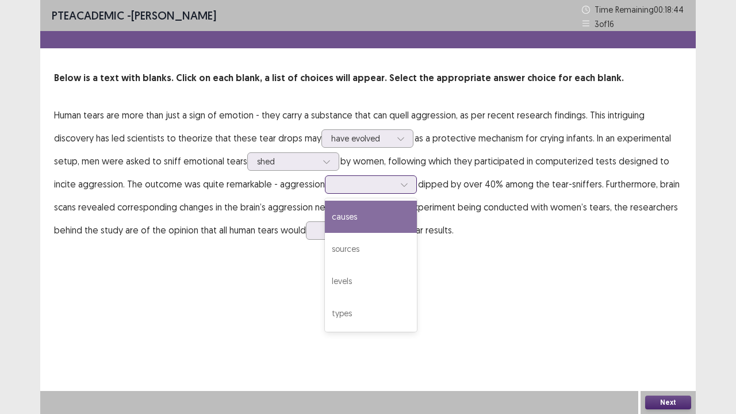
click at [382, 183] on div at bounding box center [365, 184] width 60 height 11
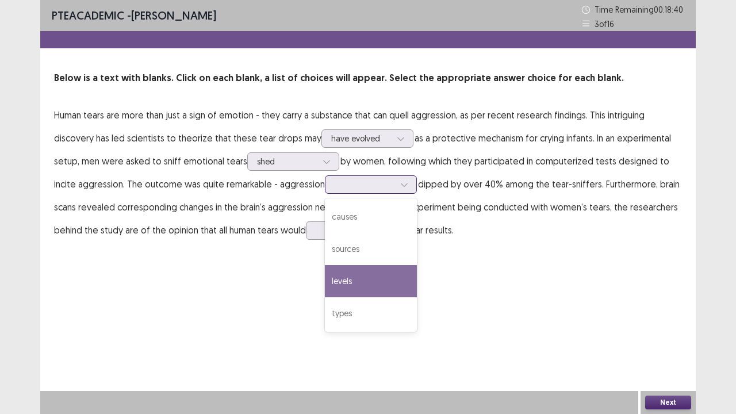
click at [372, 283] on div "levels" at bounding box center [371, 281] width 92 height 32
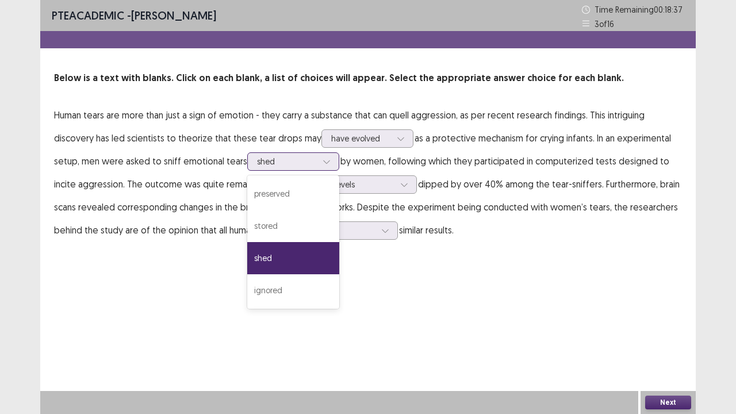
click at [277, 156] on div at bounding box center [287, 161] width 60 height 11
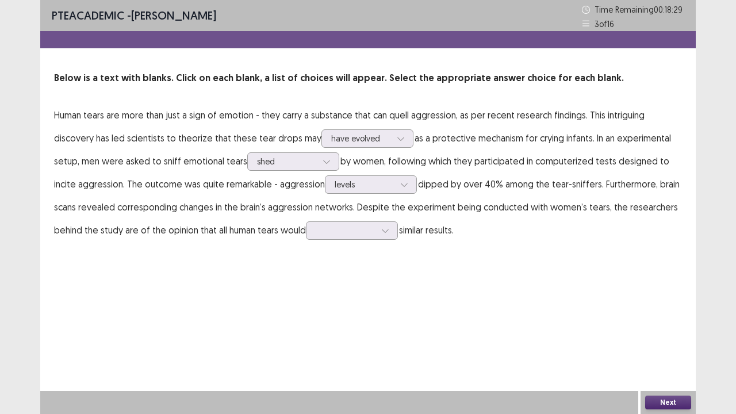
click at [552, 245] on div "PTE academic - [PERSON_NAME] Time Remaining 00 : 18 : 29 3 of 16 Below is a tex…" at bounding box center [368, 132] width 656 height 265
click at [369, 236] on div at bounding box center [346, 230] width 60 height 11
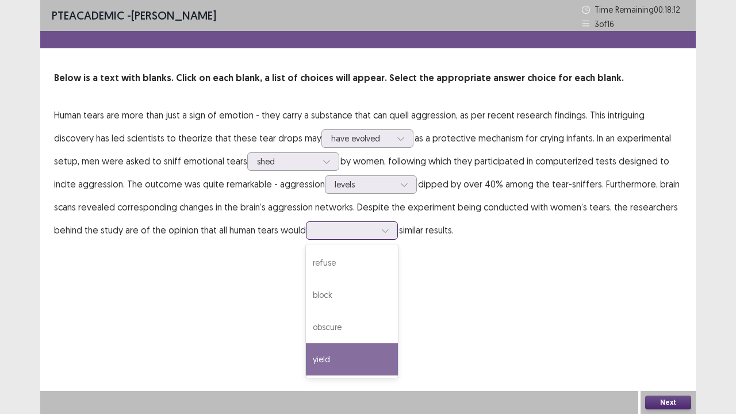
click at [373, 316] on div "yield" at bounding box center [352, 359] width 92 height 32
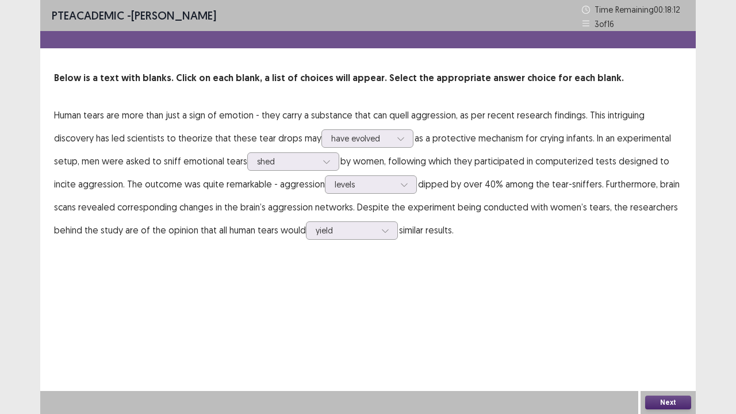
click at [680, 316] on button "Next" at bounding box center [668, 403] width 46 height 14
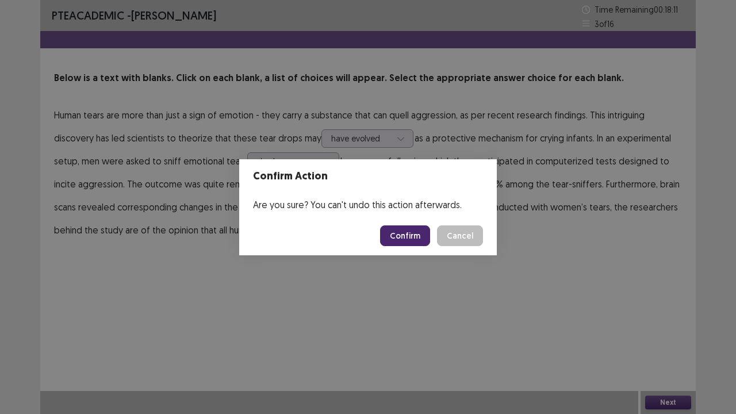
click at [414, 239] on button "Confirm" at bounding box center [405, 235] width 50 height 21
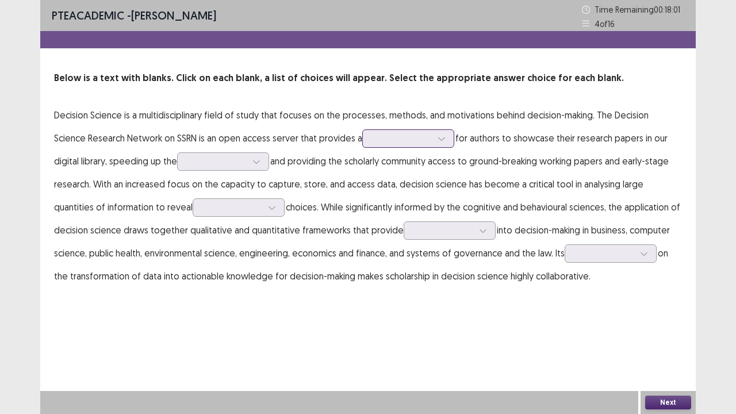
click at [372, 140] on div at bounding box center [402, 138] width 60 height 11
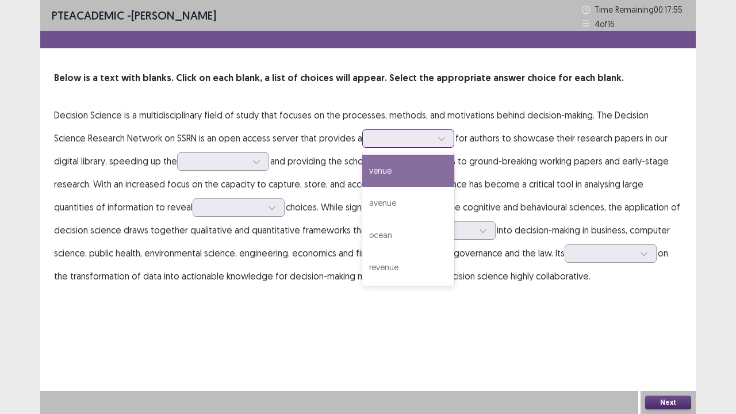
click at [398, 158] on div "venue" at bounding box center [408, 171] width 92 height 32
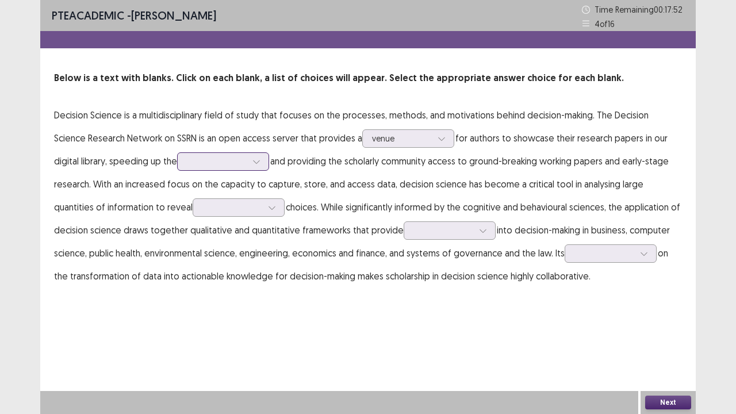
click at [187, 163] on div at bounding box center [217, 161] width 60 height 11
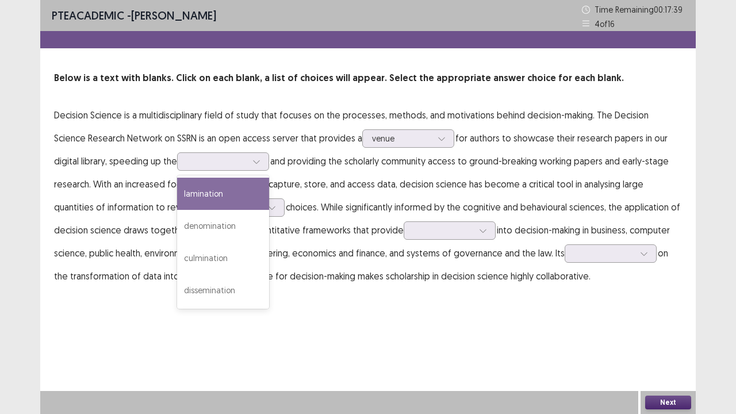
click at [271, 105] on p "Decision Science is a multidisciplinary field of study that focuses on the proc…" at bounding box center [368, 196] width 628 height 184
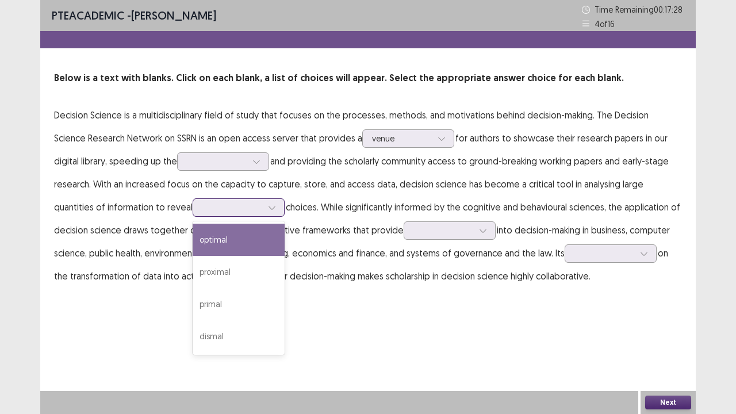
click at [202, 211] on div at bounding box center [232, 207] width 60 height 11
click at [222, 242] on div "optimal" at bounding box center [239, 240] width 92 height 32
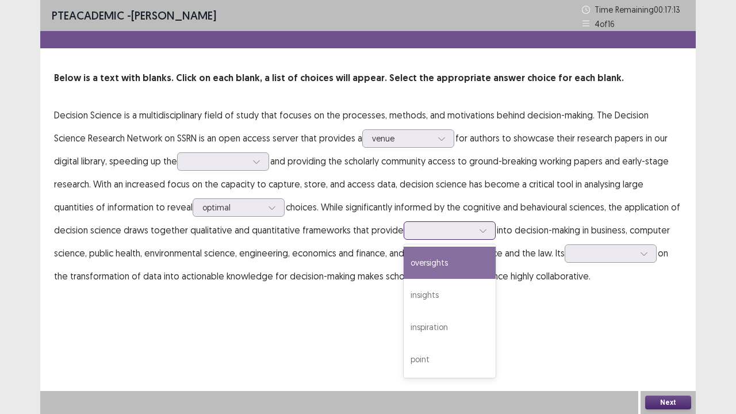
click at [422, 235] on div at bounding box center [444, 230] width 60 height 11
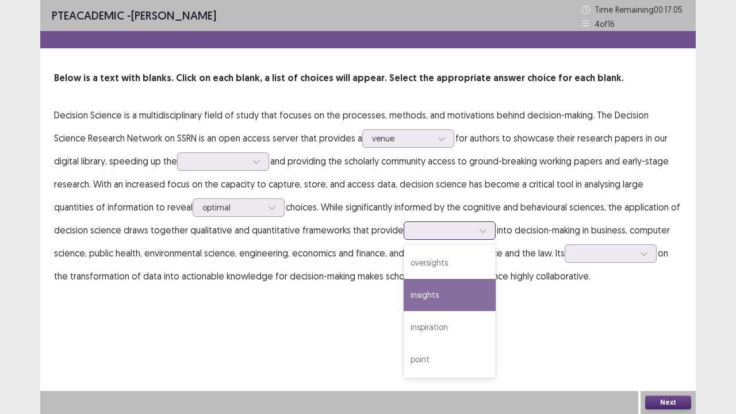
click at [415, 300] on div "insights" at bounding box center [450, 295] width 92 height 32
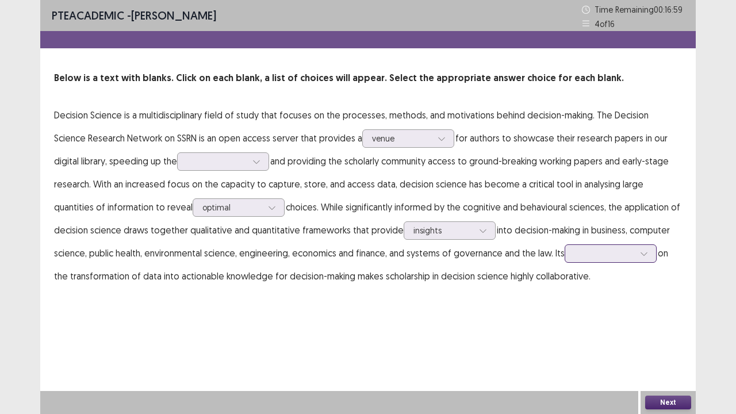
click at [579, 259] on div at bounding box center [605, 253] width 62 height 13
click at [680, 278] on p "Decision Science is a multidisciplinary field of study that focuses on the proc…" at bounding box center [368, 196] width 628 height 184
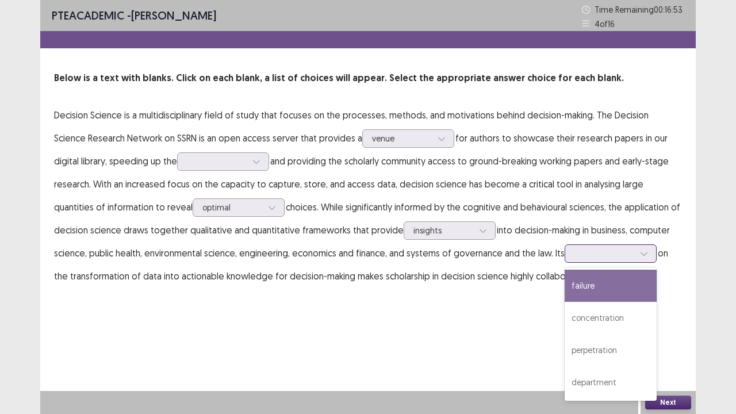
click at [603, 257] on div at bounding box center [605, 253] width 62 height 13
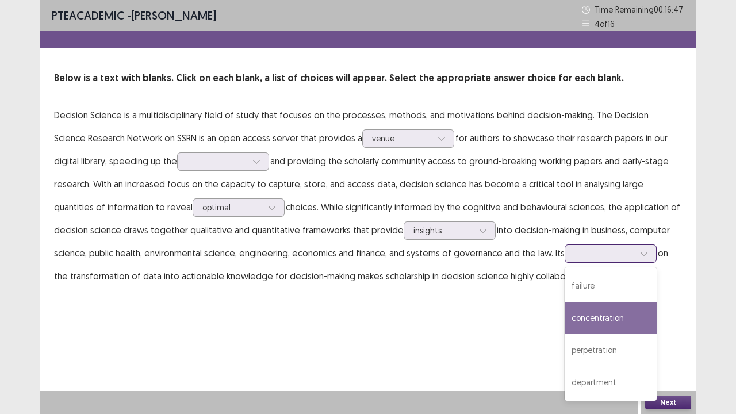
click at [598, 308] on div "concentration" at bounding box center [611, 318] width 92 height 32
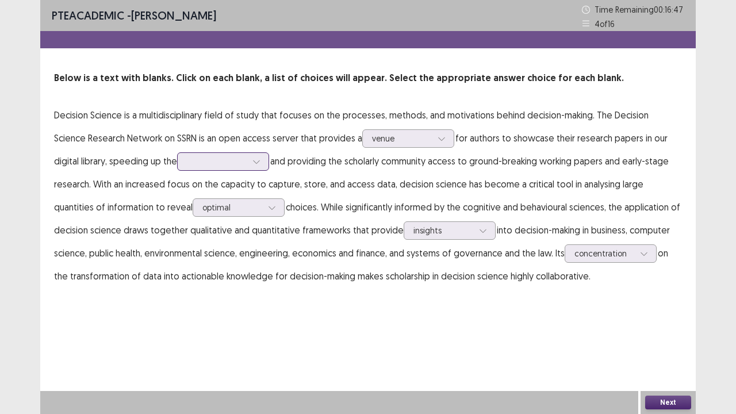
click at [187, 163] on div at bounding box center [217, 161] width 60 height 11
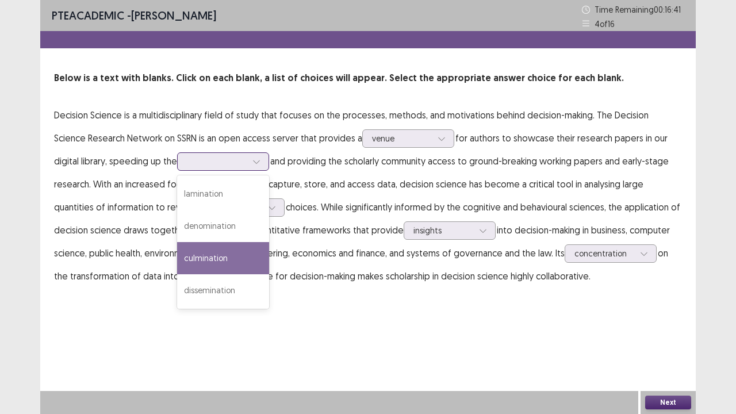
click at [204, 259] on div "culmination" at bounding box center [223, 258] width 92 height 32
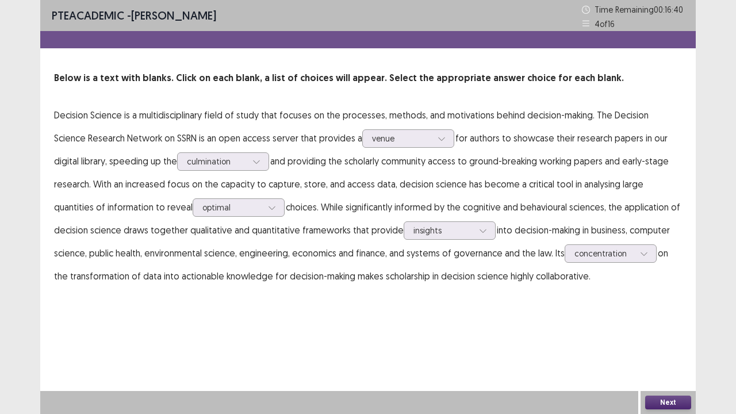
click at [674, 316] on button "Next" at bounding box center [668, 403] width 46 height 14
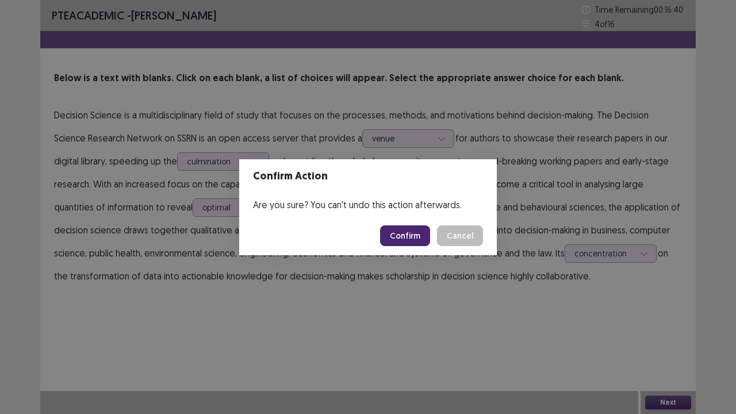
click at [406, 233] on button "Confirm" at bounding box center [405, 235] width 50 height 21
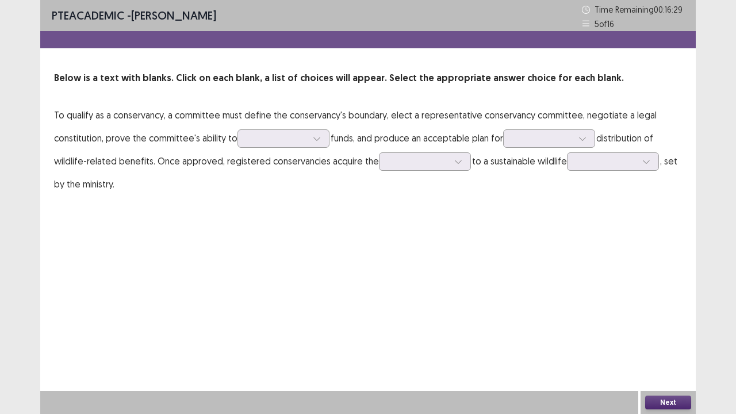
click at [313, 243] on div "PTE academic - [PERSON_NAME] Time Remaining 00 : 16 : 29 5 of 16 Below is a tex…" at bounding box center [368, 207] width 656 height 414
click at [291, 138] on div at bounding box center [277, 138] width 60 height 11
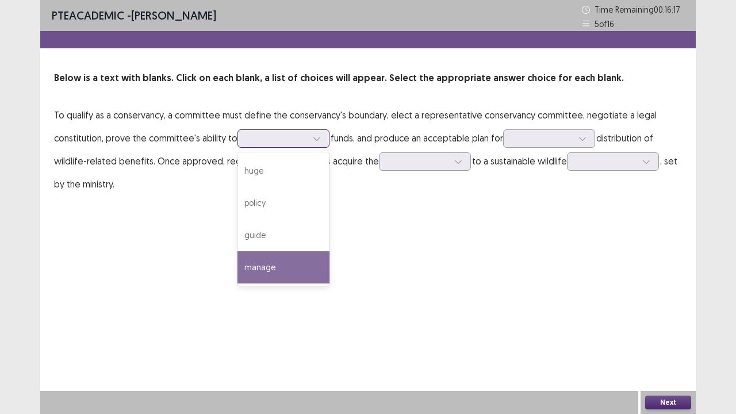
click at [298, 273] on div "manage" at bounding box center [284, 267] width 92 height 32
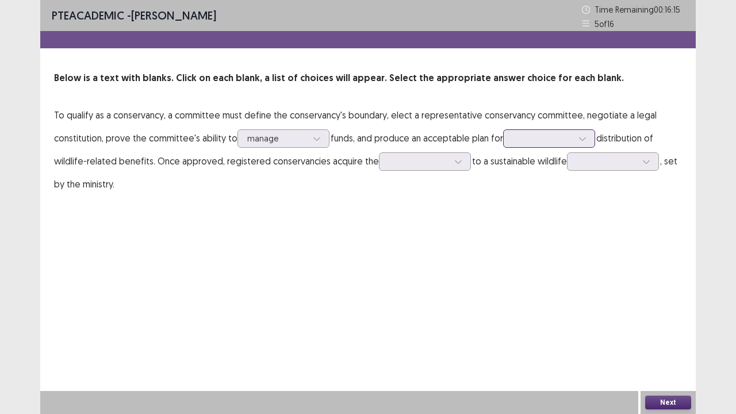
click at [534, 144] on div at bounding box center [543, 138] width 60 height 11
click at [364, 278] on div "PTE academic - [PERSON_NAME] Time Remaining 00 : 16 : 01 5 of 16 Below is a tex…" at bounding box center [368, 207] width 656 height 414
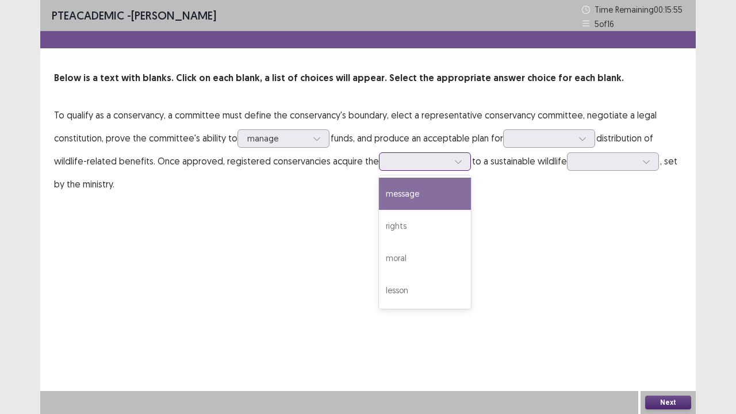
click at [426, 166] on div at bounding box center [419, 161] width 60 height 11
click at [539, 206] on div "PTE academic - [PERSON_NAME] Time Remaining 00 : 15 : 48 5 of 16 Below is a tex…" at bounding box center [368, 109] width 656 height 219
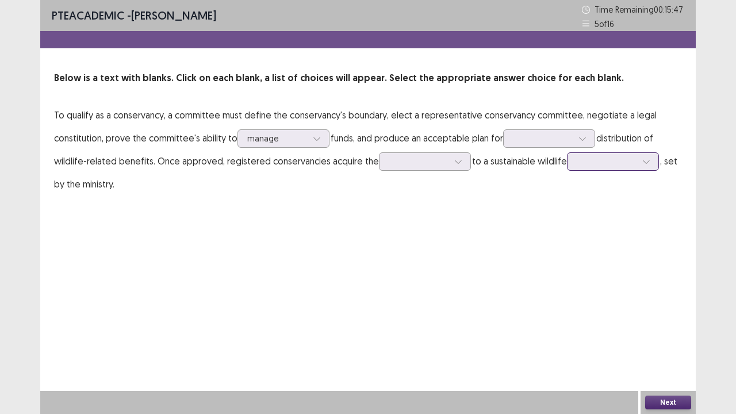
click at [602, 157] on div at bounding box center [607, 161] width 60 height 11
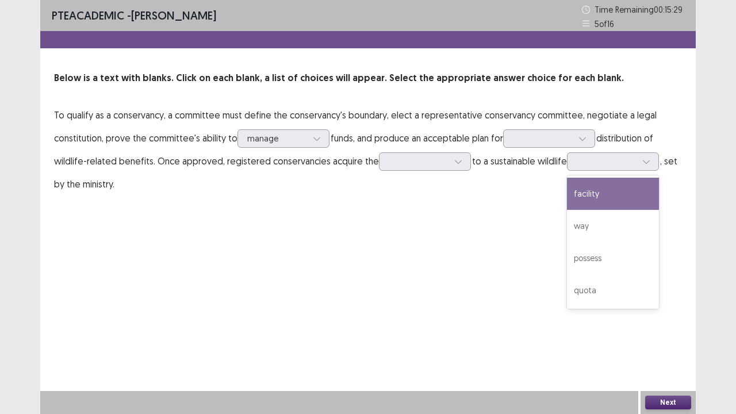
click at [358, 214] on div "PTE academic - [PERSON_NAME] Time Remaining 00 : 15 : 29 5 of 16 Below is a tex…" at bounding box center [368, 109] width 656 height 219
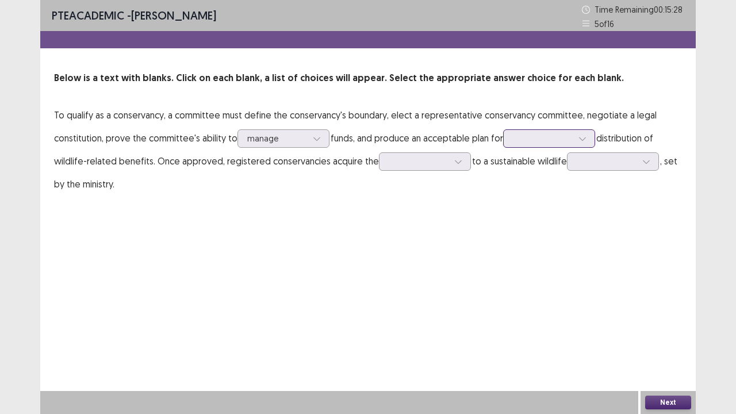
click at [535, 135] on div at bounding box center [543, 138] width 60 height 11
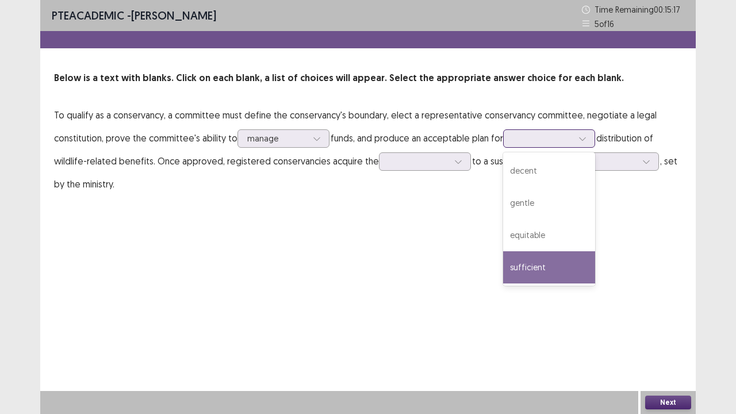
click at [570, 259] on div "sufficient" at bounding box center [549, 267] width 92 height 32
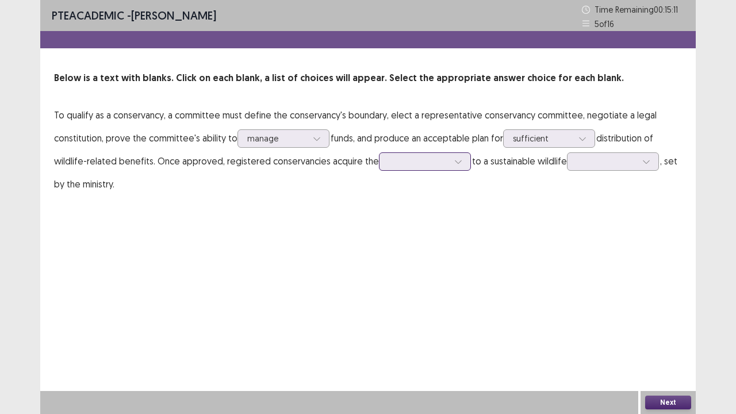
click at [421, 165] on div at bounding box center [419, 161] width 60 height 11
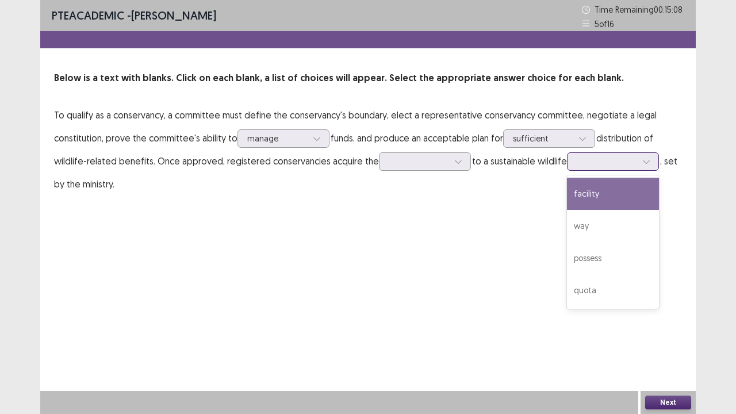
click at [580, 160] on div at bounding box center [607, 161] width 60 height 11
click at [580, 194] on div "facility" at bounding box center [613, 194] width 92 height 32
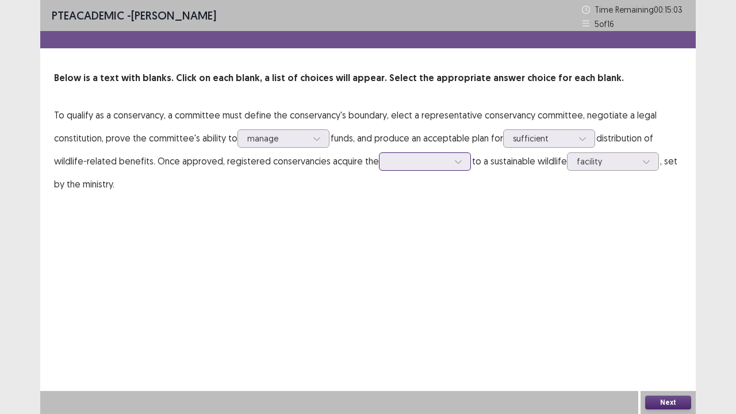
click at [422, 156] on div at bounding box center [419, 161] width 60 height 11
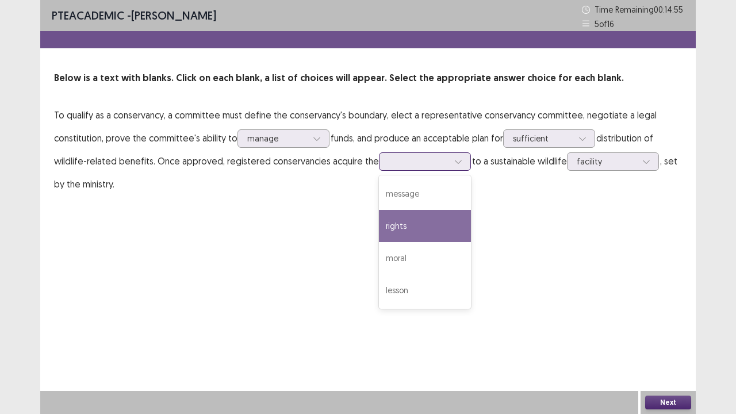
click at [452, 220] on div "rights" at bounding box center [425, 226] width 92 height 32
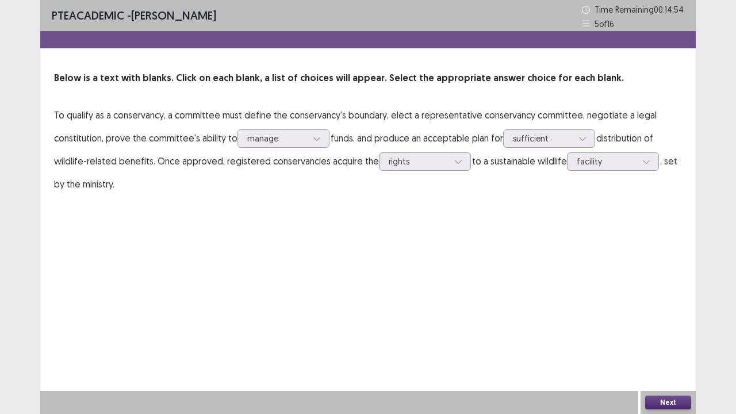
click at [664, 316] on button "Next" at bounding box center [668, 403] width 46 height 14
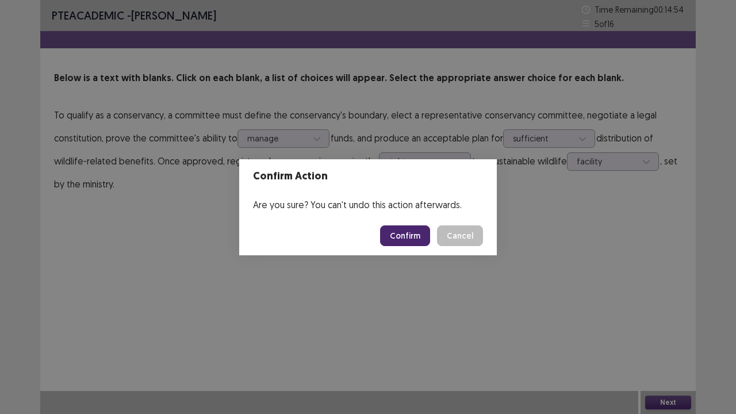
click at [402, 236] on button "Confirm" at bounding box center [405, 235] width 50 height 21
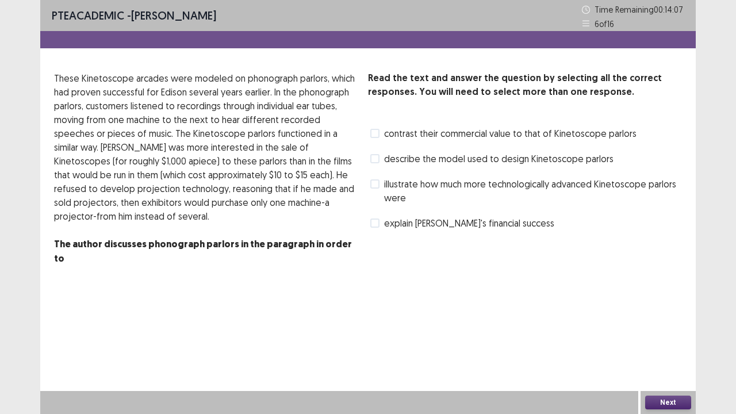
click at [357, 280] on p at bounding box center [206, 287] width 305 height 14
click at [215, 175] on p "These Kinetoscope arcades were modeled on phonograph parlors, which had proven …" at bounding box center [206, 147] width 305 height 152
click at [496, 230] on div "explain [PERSON_NAME]'s financial success" at bounding box center [461, 223] width 186 height 18
click at [504, 225] on span "explain [PERSON_NAME]'s financial success" at bounding box center [469, 223] width 170 height 14
click at [464, 134] on span "contrast their commercial value to that of Kinetoscope parlors" at bounding box center [510, 134] width 253 height 14
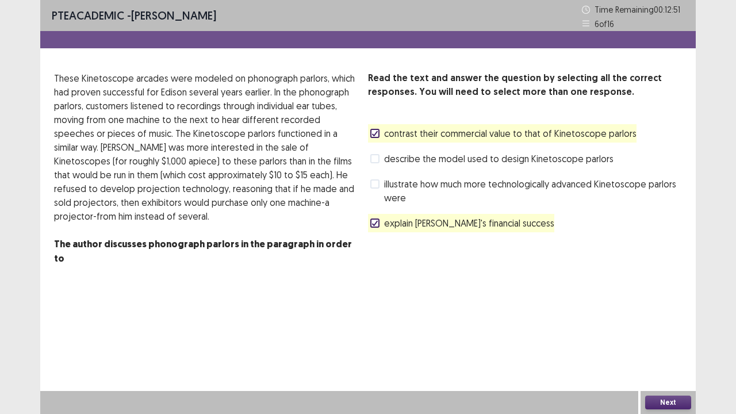
click at [651, 316] on button "Next" at bounding box center [668, 403] width 46 height 14
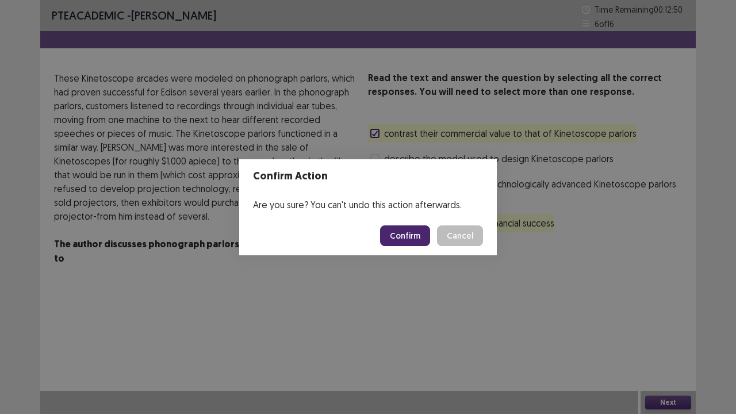
click at [403, 234] on button "Confirm" at bounding box center [405, 235] width 50 height 21
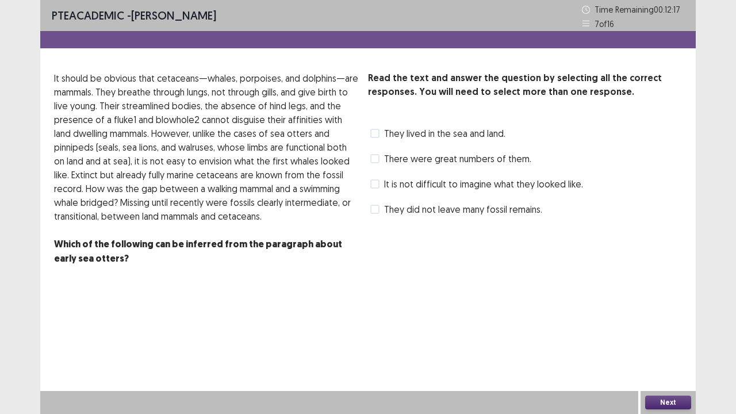
click at [306, 122] on p "It should be obvious that cetaceans—whales, porpoises, and dolphins—are mammals…" at bounding box center [206, 147] width 305 height 152
click at [253, 136] on p "It should be obvious that cetaceans—whales, porpoises, and dolphins—are mammals…" at bounding box center [206, 147] width 305 height 152
click at [376, 140] on label "They lived in the sea and land." at bounding box center [437, 134] width 135 height 14
click at [431, 189] on span "It is not difficult to imagine what they looked like." at bounding box center [483, 184] width 199 height 14
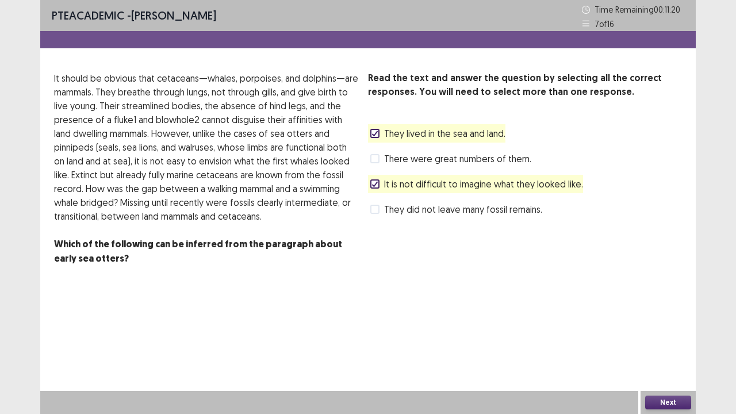
click at [676, 316] on button "Next" at bounding box center [668, 403] width 46 height 14
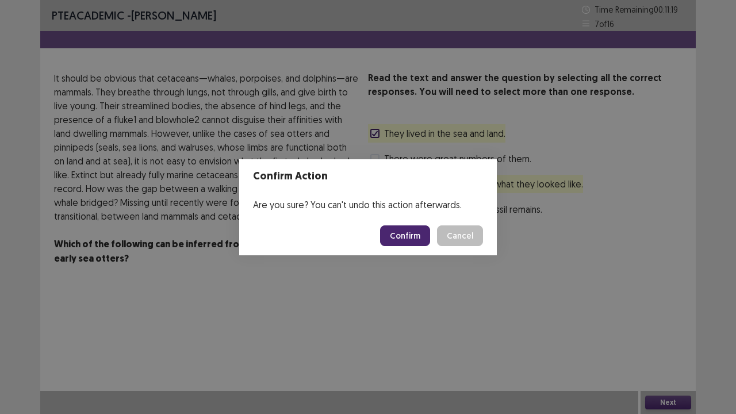
click at [407, 241] on button "Confirm" at bounding box center [405, 235] width 50 height 21
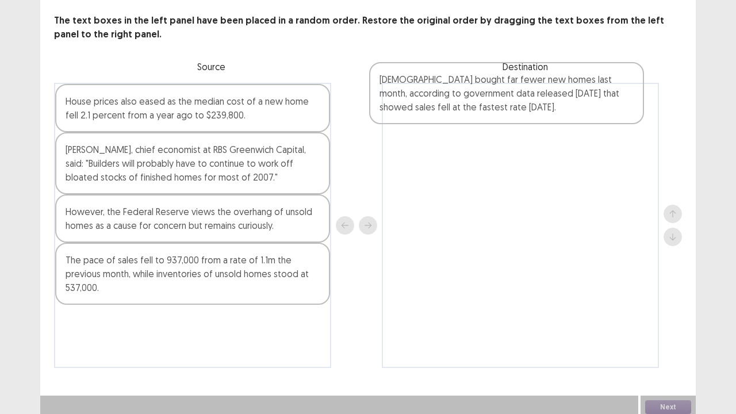
scroll to position [55, 0]
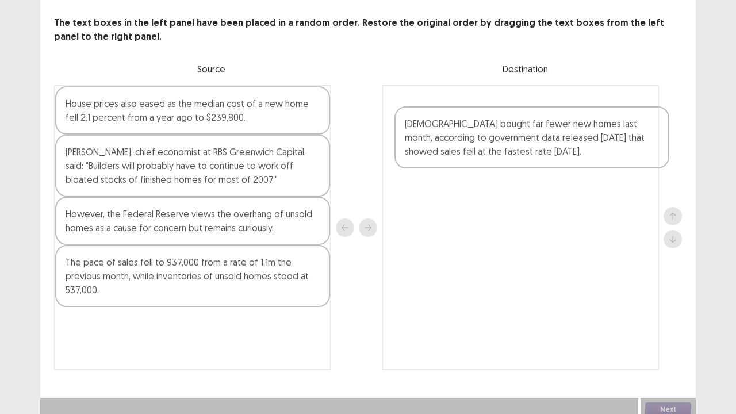
drag, startPoint x: 226, startPoint y: 350, endPoint x: 573, endPoint y: 150, distance: 400.8
click at [573, 150] on div "House prices also eased as the median cost of a new home fell 2.1 percent from …" at bounding box center [368, 227] width 628 height 285
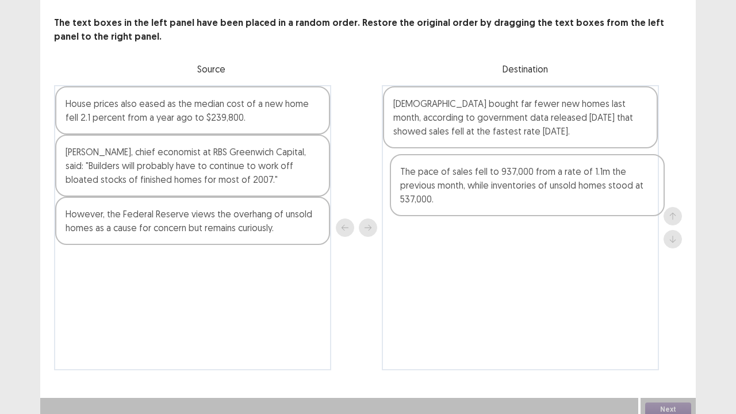
drag, startPoint x: 142, startPoint y: 292, endPoint x: 480, endPoint y: 201, distance: 349.7
click at [480, 201] on div "House prices also eased as the median cost of a new home fell 2.1 percent from …" at bounding box center [368, 227] width 628 height 285
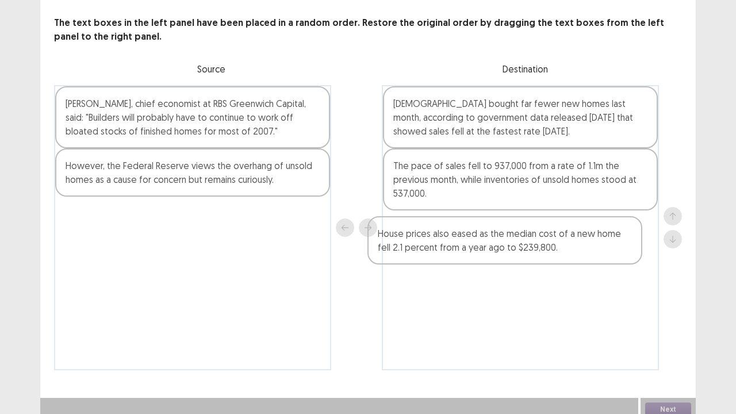
drag, startPoint x: 182, startPoint y: 115, endPoint x: 496, endPoint y: 248, distance: 341.3
click at [496, 248] on div "House prices also eased as the median cost of a new home fell 2.1 percent from …" at bounding box center [368, 227] width 628 height 285
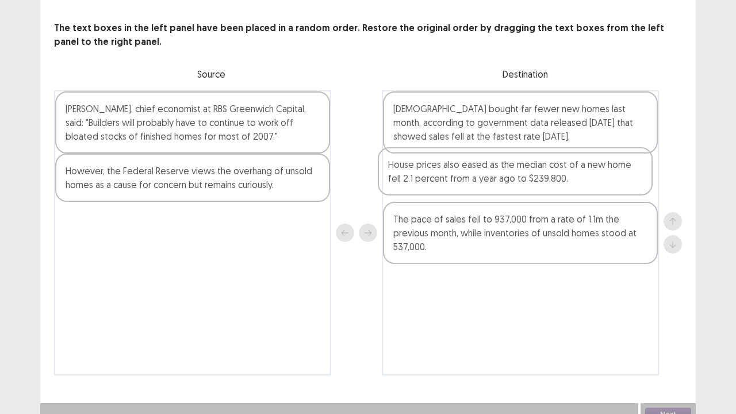
drag, startPoint x: 434, startPoint y: 251, endPoint x: 429, endPoint y: 182, distance: 69.8
click at [429, 182] on div "[DEMOGRAPHIC_DATA] bought far fewer new homes last month, according to governme…" at bounding box center [520, 232] width 277 height 285
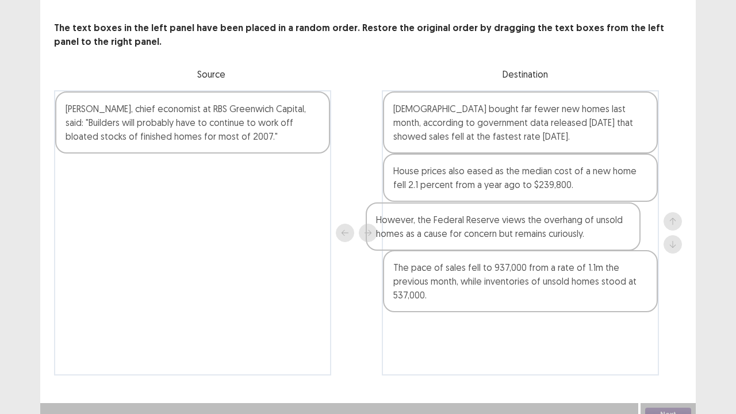
drag, startPoint x: 248, startPoint y: 169, endPoint x: 561, endPoint y: 225, distance: 318.5
click at [561, 225] on div "[PERSON_NAME], chief economist at RBS Greenwich Capital, said: "Builders will p…" at bounding box center [368, 232] width 628 height 285
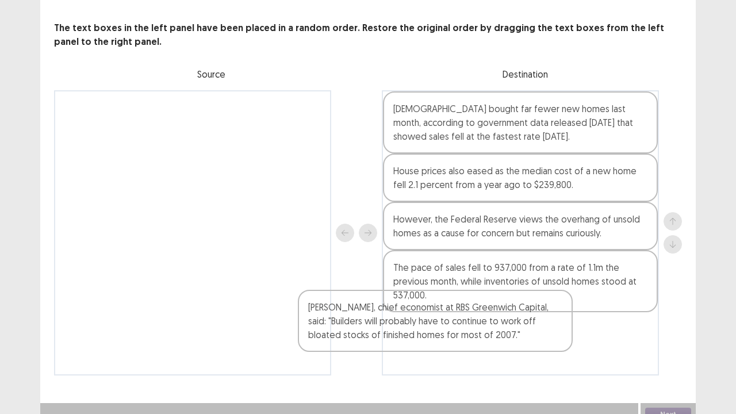
scroll to position [62, 0]
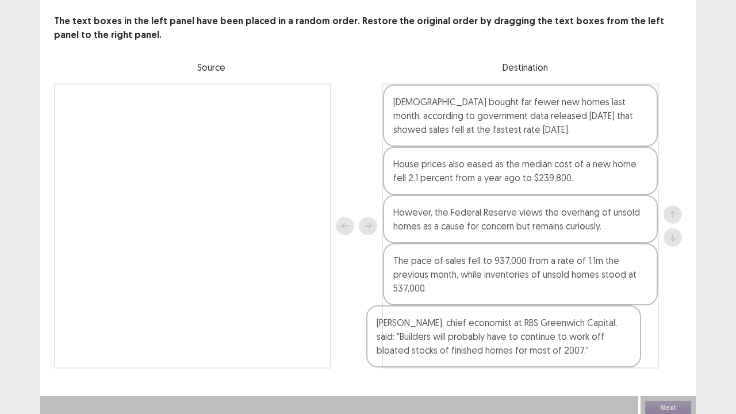
drag, startPoint x: 230, startPoint y: 139, endPoint x: 552, endPoint y: 355, distance: 387.5
click at [546, 316] on div "[PERSON_NAME], chief economist at RBS Greenwich Capital, said: "Builders will p…" at bounding box center [368, 225] width 628 height 285
click at [660, 316] on button "Next" at bounding box center [668, 408] width 46 height 14
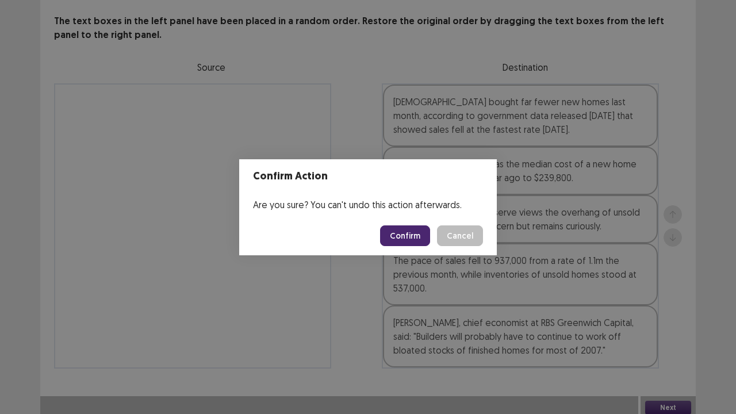
click at [405, 232] on button "Confirm" at bounding box center [405, 235] width 50 height 21
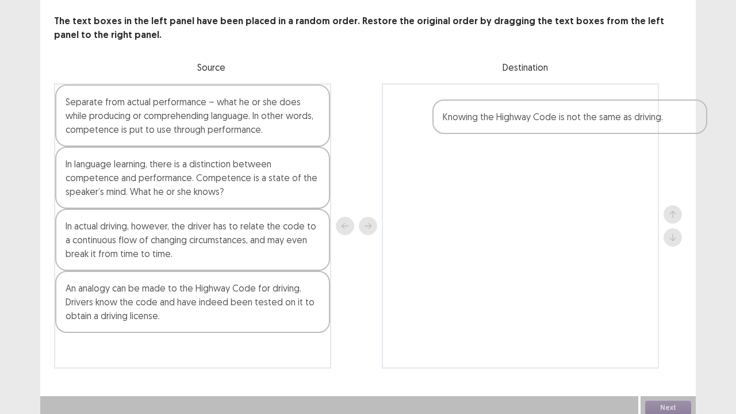
drag, startPoint x: 75, startPoint y: 293, endPoint x: 455, endPoint y: 127, distance: 414.7
click at [455, 127] on div "Separate from actual performance – what he or she does while producing or compr…" at bounding box center [368, 225] width 628 height 285
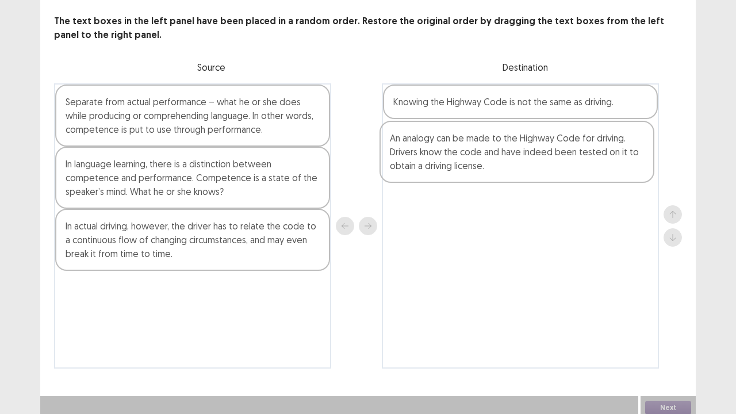
drag, startPoint x: 160, startPoint y: 310, endPoint x: 488, endPoint y: 165, distance: 358.7
click at [488, 165] on div "Separate from actual performance – what he or she does while producing or compr…" at bounding box center [368, 225] width 628 height 285
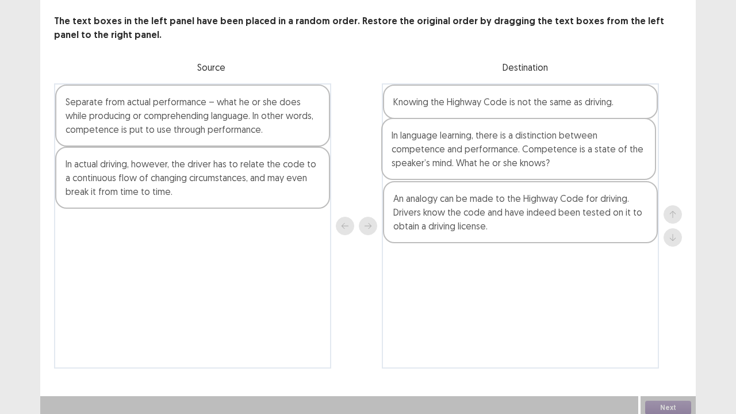
drag, startPoint x: 212, startPoint y: 179, endPoint x: 543, endPoint y: 158, distance: 332.1
click at [543, 158] on div "Separate from actual performance – what he or she does while producing or compr…" at bounding box center [368, 225] width 628 height 285
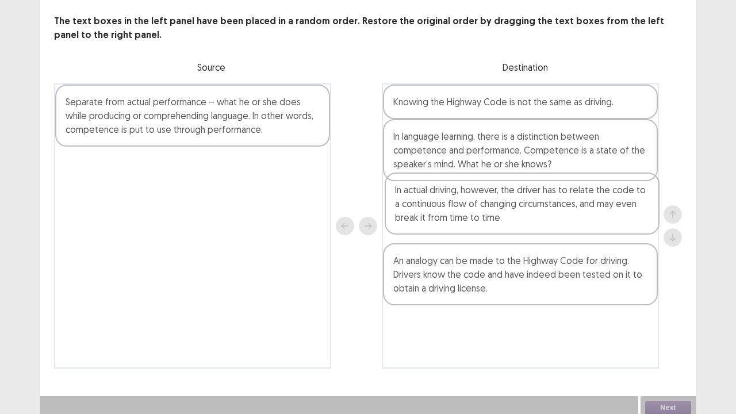
drag, startPoint x: 242, startPoint y: 181, endPoint x: 575, endPoint y: 213, distance: 334.6
click at [575, 213] on div "Separate from actual performance – what he or she does while producing or compr…" at bounding box center [368, 225] width 628 height 285
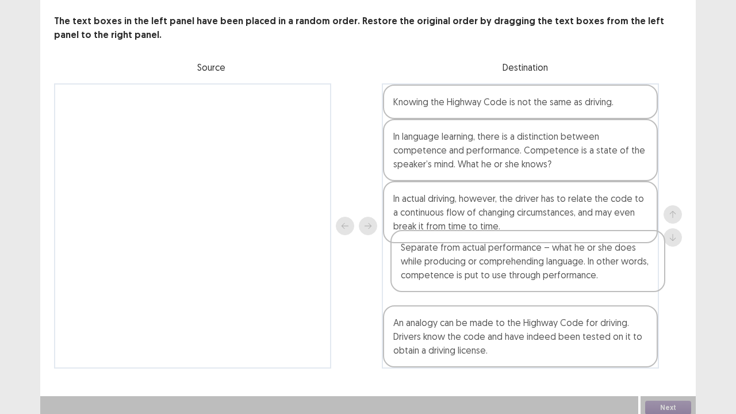
drag, startPoint x: 251, startPoint y: 130, endPoint x: 590, endPoint y: 289, distance: 374.2
click at [590, 289] on div "Separate from actual performance – what he or she does while producing or compr…" at bounding box center [368, 225] width 628 height 285
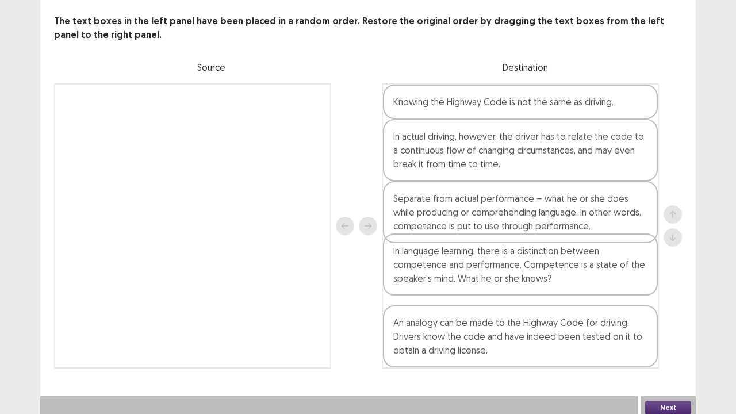
drag, startPoint x: 527, startPoint y: 158, endPoint x: 529, endPoint y: 286, distance: 128.3
click at [529, 286] on div "Knowing the Highway Code is not the same as driving. In language learning, ther…" at bounding box center [520, 225] width 277 height 285
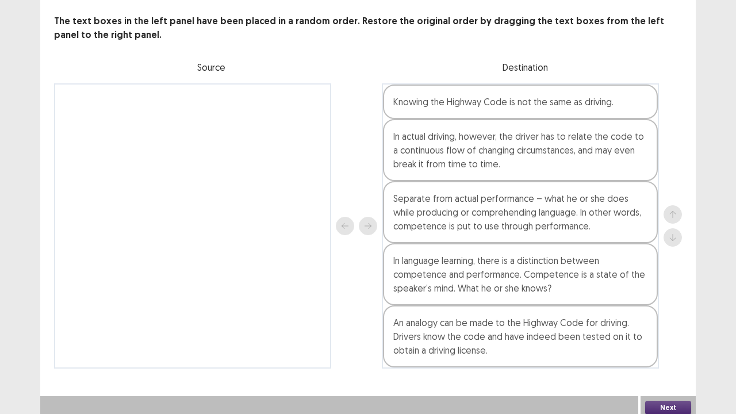
click at [683, 316] on button "Next" at bounding box center [668, 408] width 46 height 14
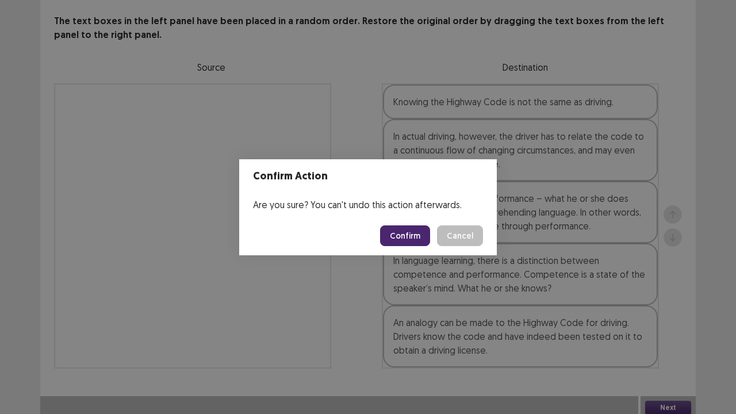
click at [400, 238] on button "Confirm" at bounding box center [405, 235] width 50 height 21
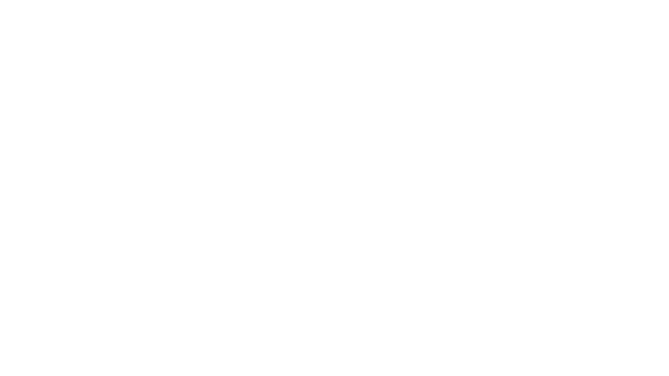
scroll to position [0, 0]
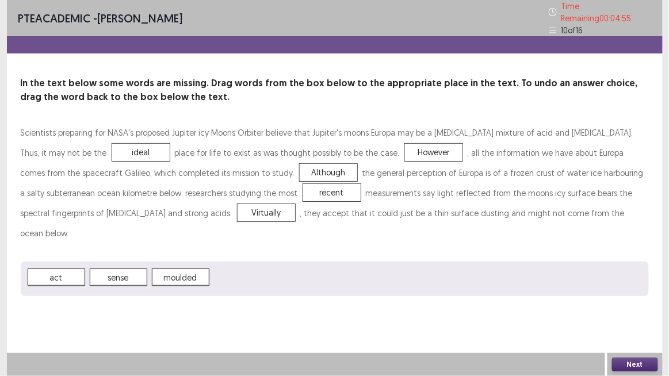
click at [628, 316] on button "Next" at bounding box center [635, 365] width 46 height 14
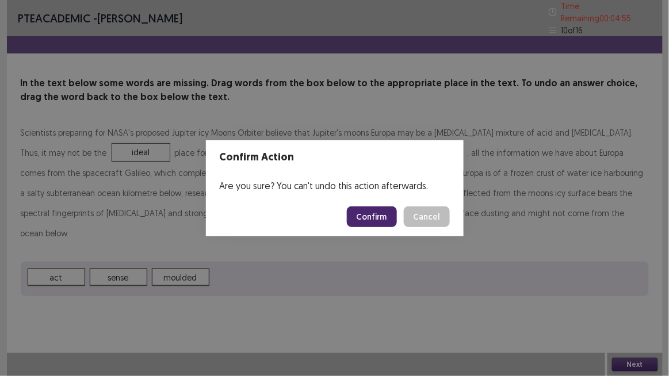
click at [369, 217] on button "Confirm" at bounding box center [372, 217] width 50 height 21
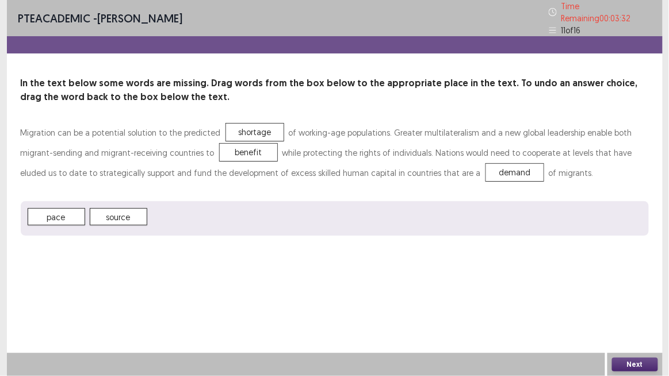
click at [638, 316] on button "Next" at bounding box center [635, 365] width 46 height 14
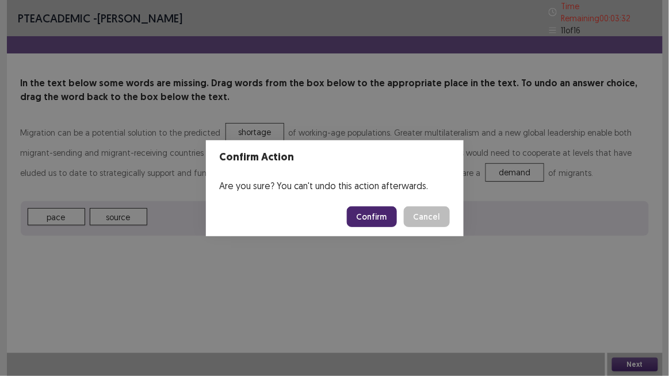
click at [385, 209] on button "Confirm" at bounding box center [372, 217] width 50 height 21
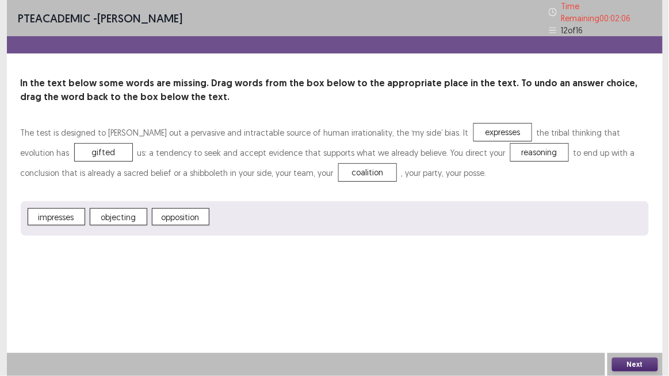
click at [644, 316] on button "Next" at bounding box center [635, 365] width 46 height 14
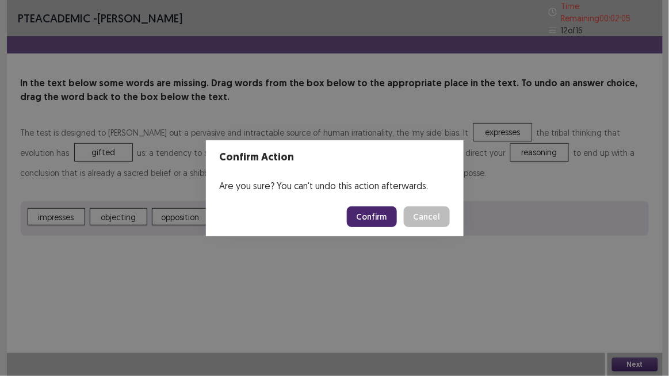
click at [367, 217] on button "Confirm" at bounding box center [372, 217] width 50 height 21
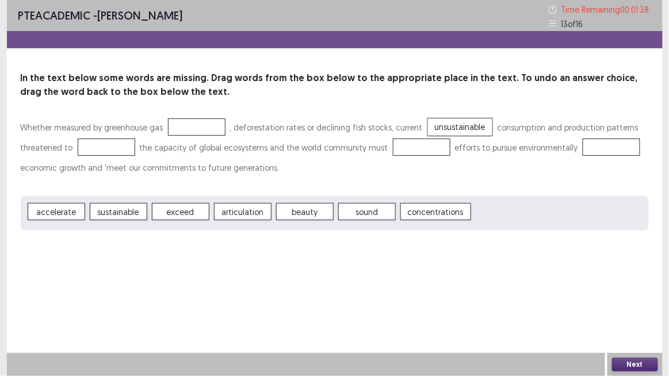
click at [85, 259] on div "PTE academic - [PERSON_NAME] Time Remaining 00 : 01 : 38 13 of 16 In the text b…" at bounding box center [335, 188] width 656 height 376
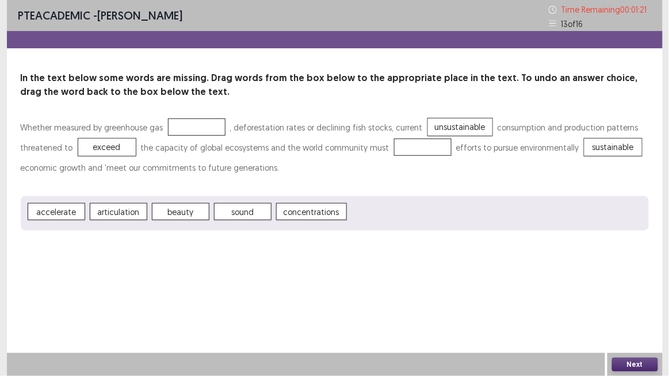
click at [305, 247] on div "PTE academic - [PERSON_NAME] Time Remaining 00 : 01 : 21 13 of 16 In the text b…" at bounding box center [335, 127] width 656 height 254
click at [148, 270] on div "PTE academic - [PERSON_NAME] Time Remaining 00 : 01 : 15 13 of 16 In the text b…" at bounding box center [335, 188] width 656 height 376
click at [18, 254] on div "PTE academic - [PERSON_NAME] Time Remaining 00 : 01 : 04 13 of 16 In the text b…" at bounding box center [335, 188] width 656 height 376
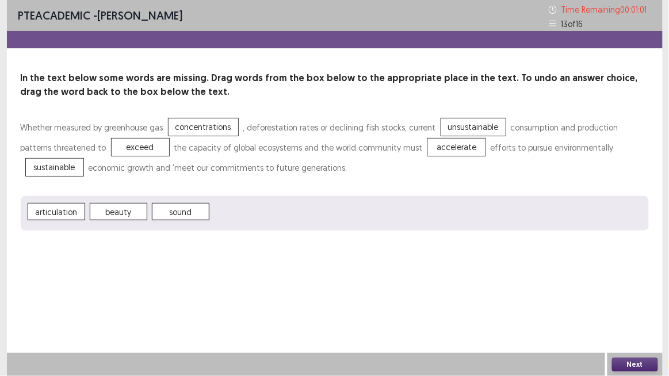
click at [632, 316] on button "Next" at bounding box center [635, 365] width 46 height 14
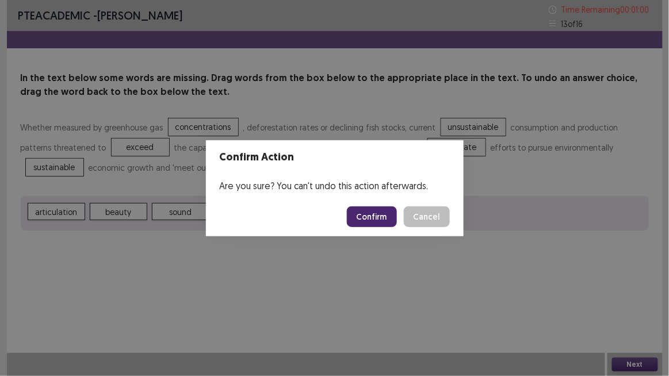
click at [376, 222] on button "Confirm" at bounding box center [372, 217] width 50 height 21
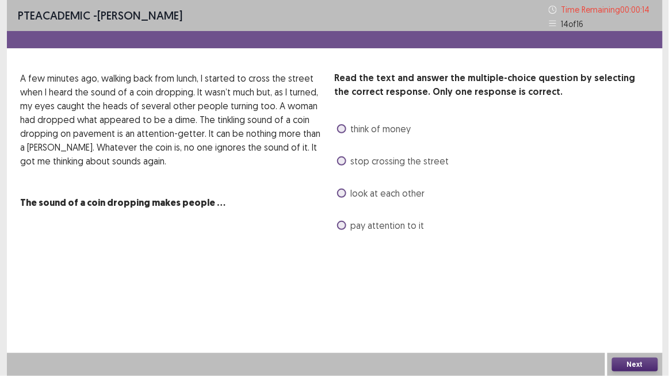
click at [341, 224] on span at bounding box center [341, 225] width 9 height 9
click at [650, 316] on button "Next" at bounding box center [635, 365] width 46 height 14
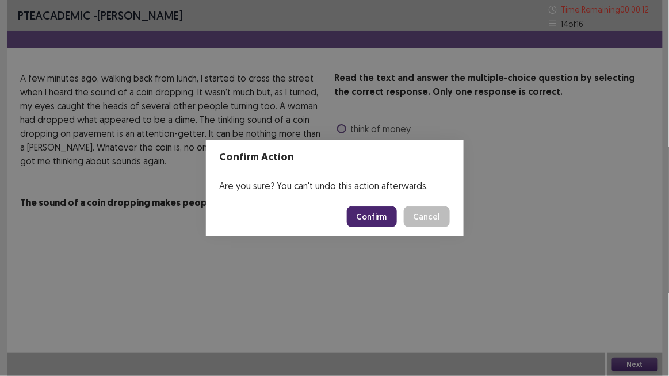
click at [371, 224] on button "Confirm" at bounding box center [372, 217] width 50 height 21
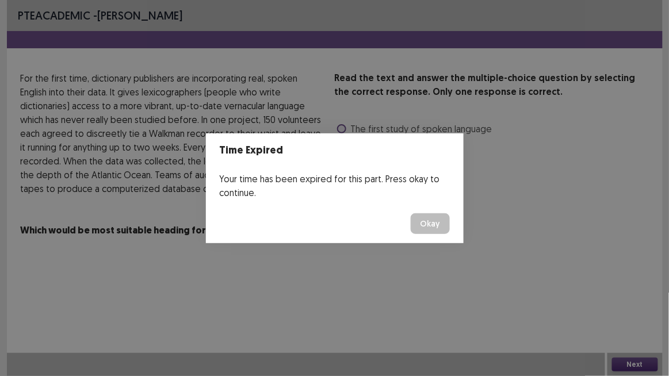
click at [425, 225] on button "Okay" at bounding box center [430, 223] width 39 height 21
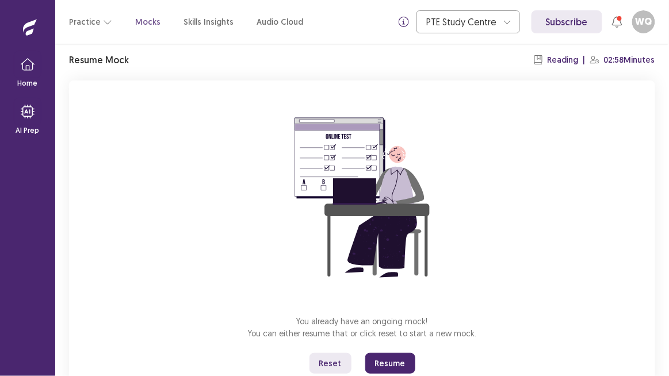
scroll to position [78, 0]
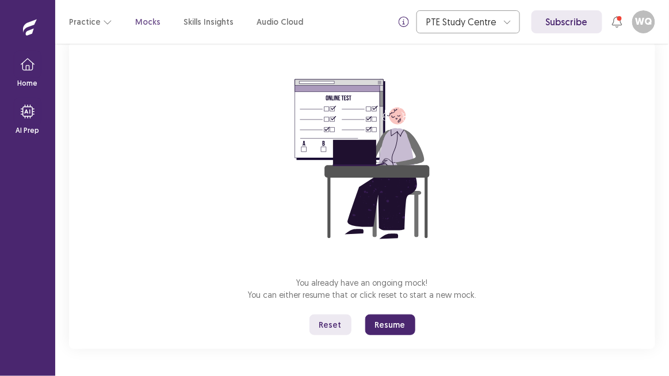
click at [402, 316] on button "Resume" at bounding box center [390, 325] width 50 height 21
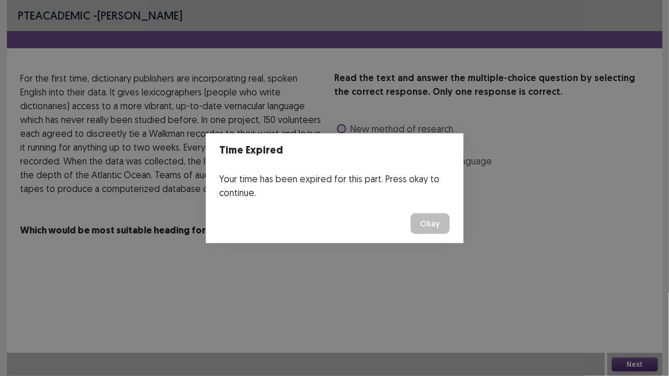
click at [448, 220] on button "Okay" at bounding box center [430, 223] width 39 height 21
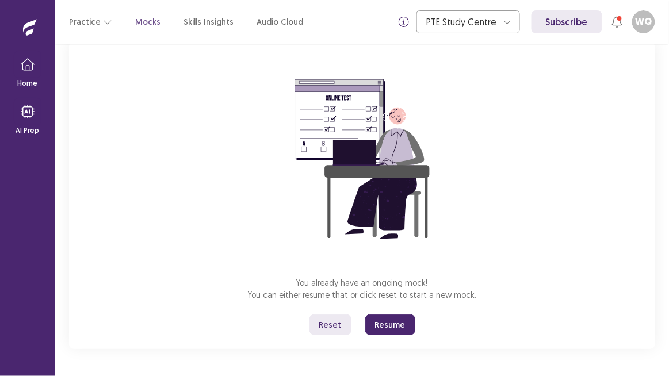
click at [409, 316] on button "Resume" at bounding box center [390, 325] width 50 height 21
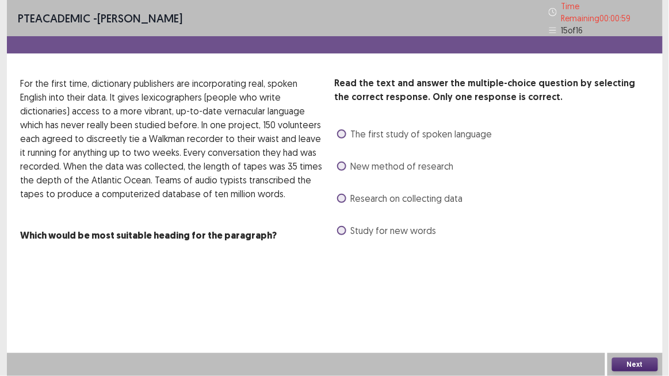
click at [385, 167] on span "New method of research" at bounding box center [402, 166] width 103 height 14
click at [416, 129] on span "The first study of spoken language" at bounding box center [422, 134] width 142 height 14
click at [620, 316] on button "Next" at bounding box center [635, 365] width 46 height 14
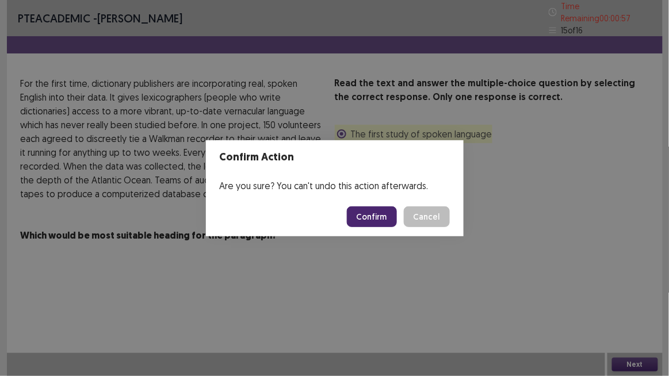
click at [378, 212] on button "Confirm" at bounding box center [372, 217] width 50 height 21
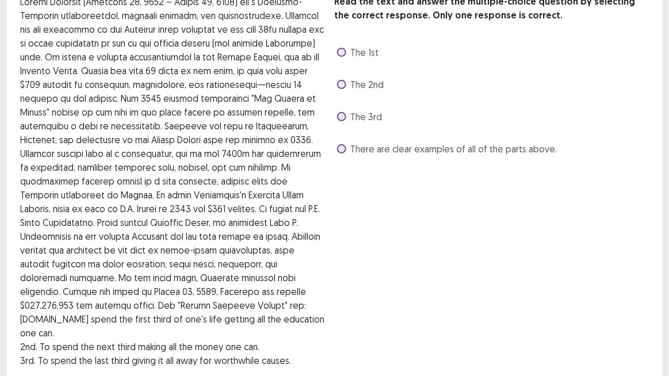
scroll to position [93, 0]
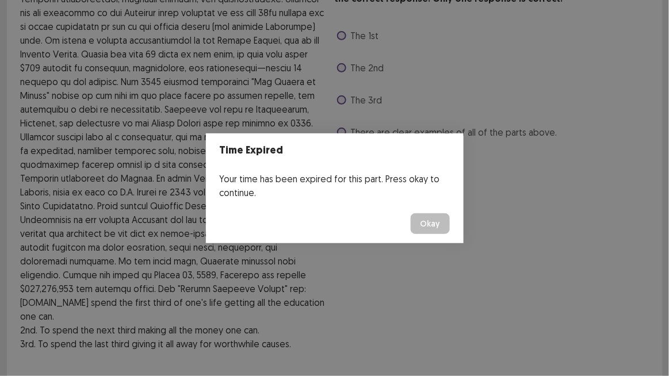
click at [432, 220] on button "Okay" at bounding box center [430, 223] width 39 height 21
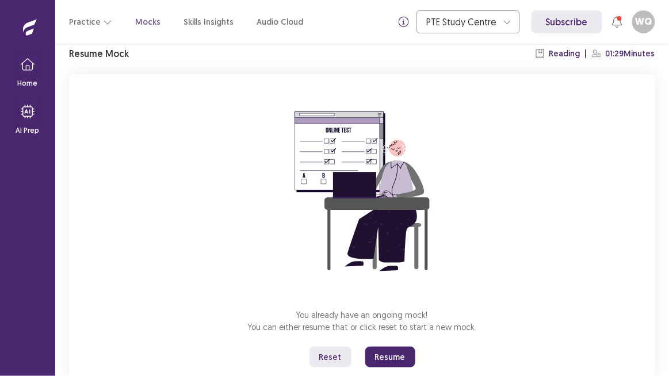
scroll to position [78, 0]
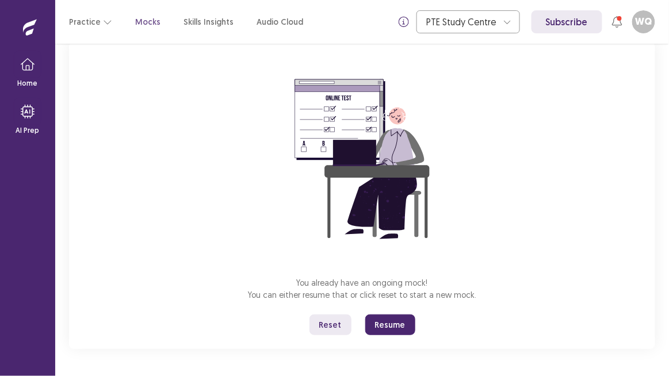
click at [395, 316] on button "Resume" at bounding box center [390, 325] width 50 height 21
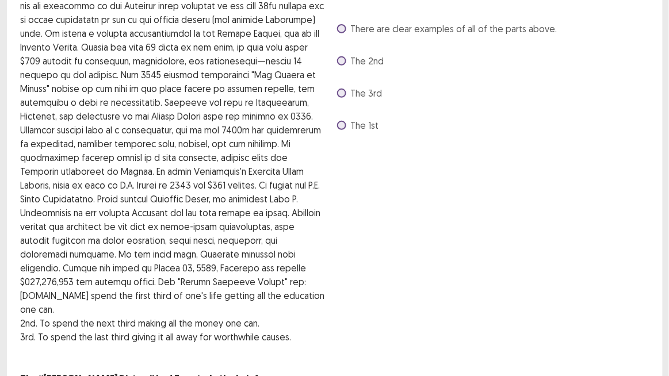
scroll to position [41, 0]
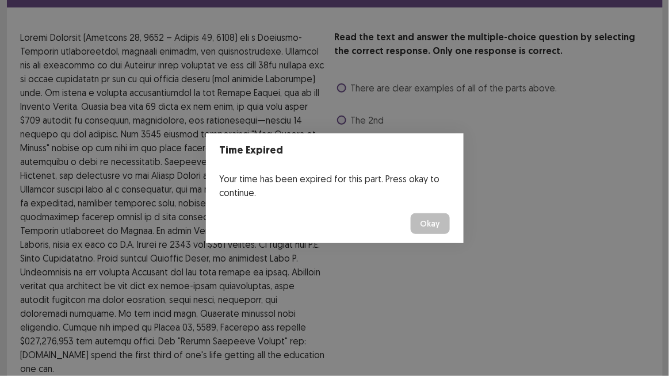
click at [429, 217] on button "Okay" at bounding box center [430, 223] width 39 height 21
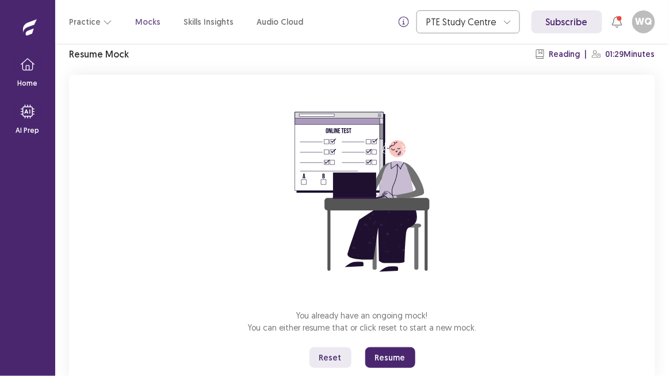
scroll to position [78, 0]
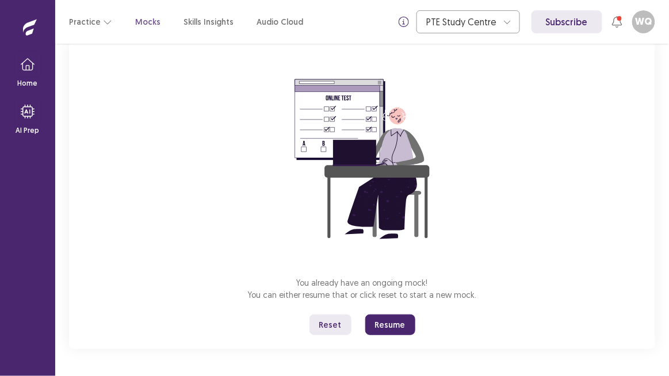
click at [400, 316] on button "Resume" at bounding box center [390, 325] width 50 height 21
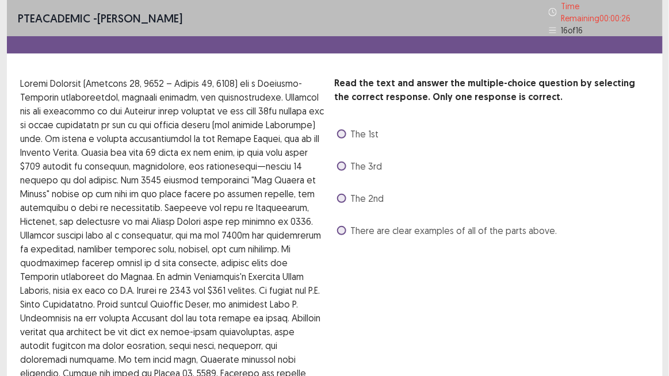
click at [343, 129] on span at bounding box center [341, 133] width 9 height 9
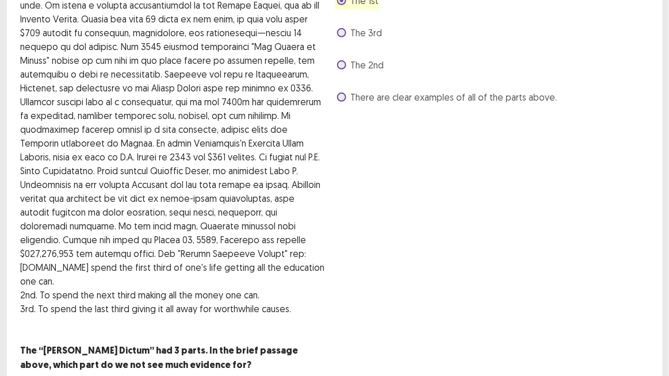
scroll to position [146, 0]
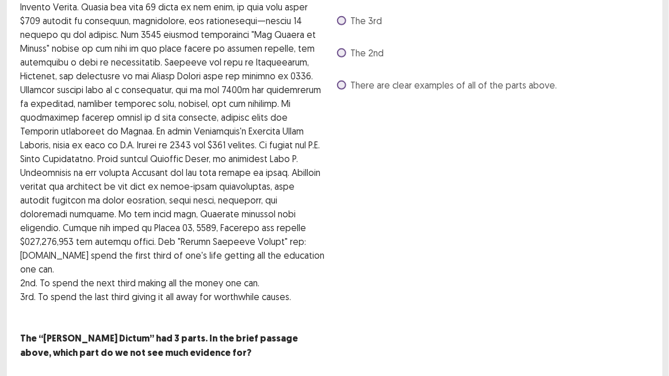
click at [147, 220] on p at bounding box center [173, 90] width 305 height 318
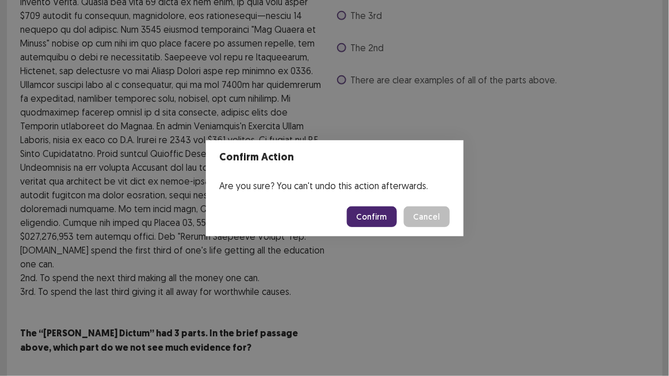
click at [383, 209] on button "Confirm" at bounding box center [372, 217] width 50 height 21
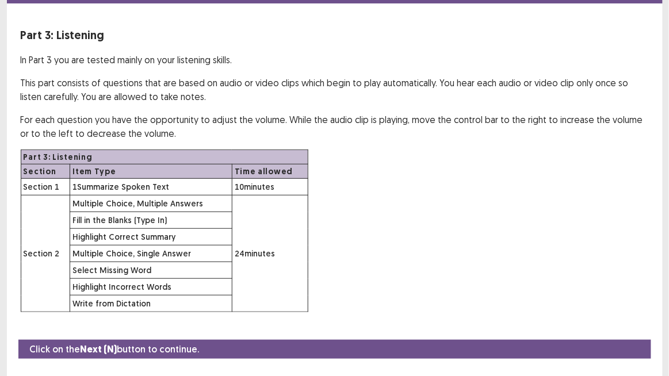
scroll to position [70, 0]
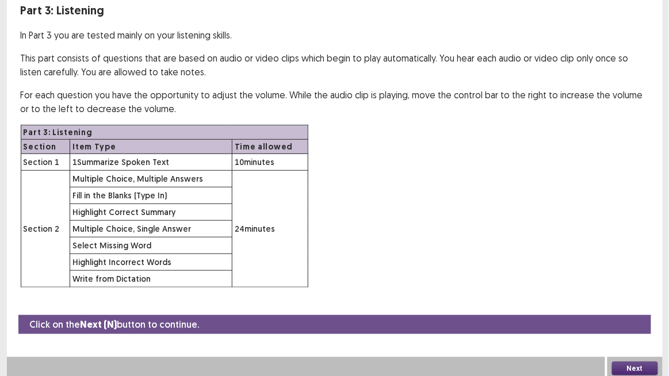
click at [592, 316] on div at bounding box center [306, 368] width 598 height 23
click at [629, 316] on button "Next" at bounding box center [635, 369] width 46 height 14
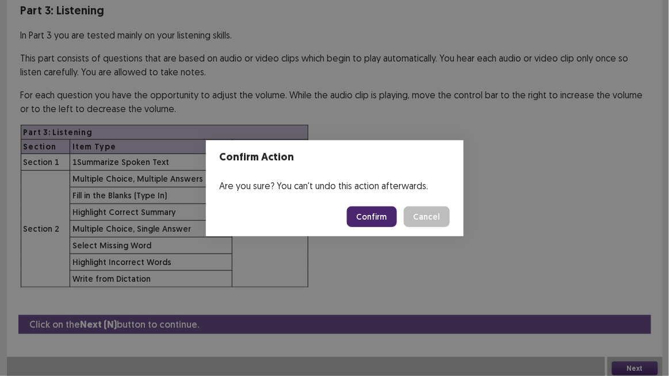
click at [368, 217] on button "Confirm" at bounding box center [372, 217] width 50 height 21
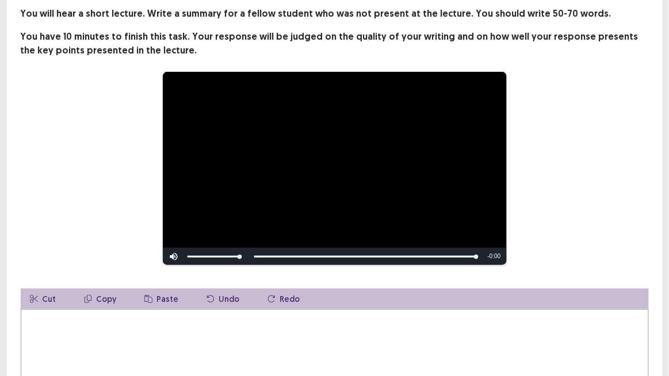
click at [56, 316] on textarea at bounding box center [335, 372] width 628 height 127
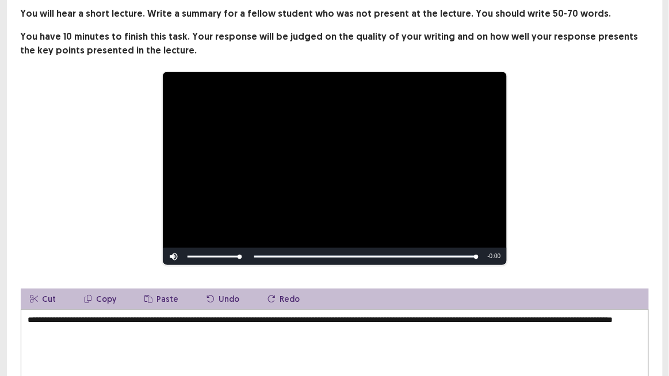
click at [86, 316] on textarea "**********" at bounding box center [335, 372] width 628 height 127
click at [172, 316] on textarea "**********" at bounding box center [335, 372] width 628 height 127
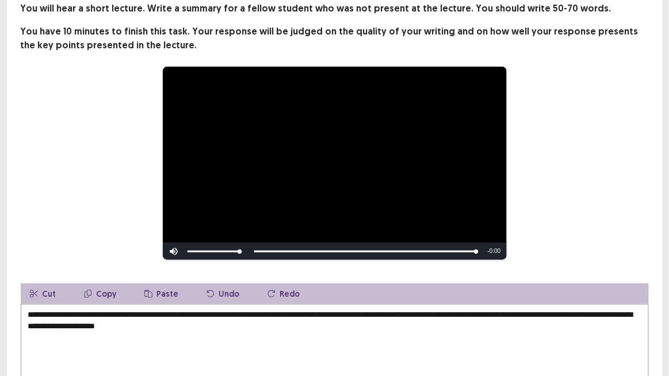
click at [144, 316] on textarea "**********" at bounding box center [335, 367] width 628 height 127
click at [141, 316] on textarea "**********" at bounding box center [335, 367] width 628 height 127
click at [178, 316] on textarea "**********" at bounding box center [335, 367] width 628 height 127
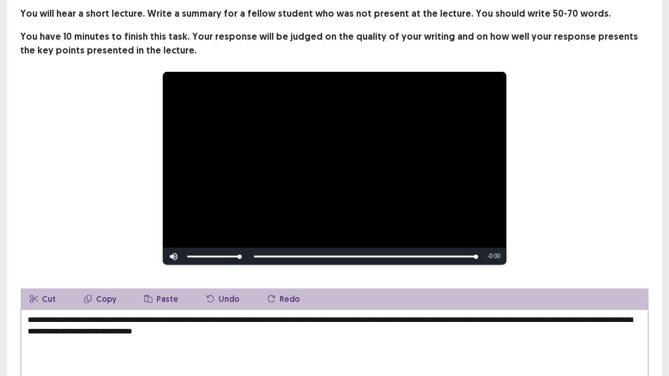
click at [338, 316] on textarea "**********" at bounding box center [335, 372] width 628 height 127
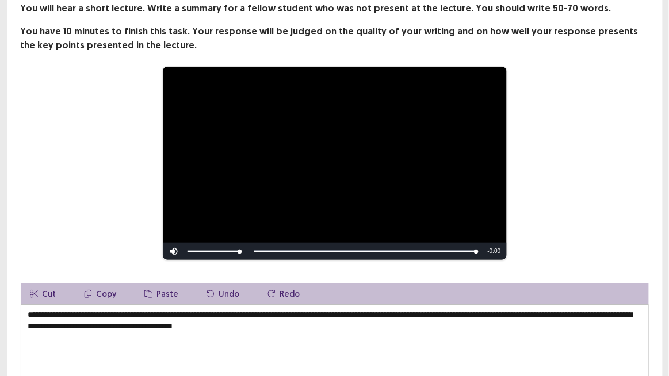
click at [357, 316] on textarea "**********" at bounding box center [335, 367] width 628 height 127
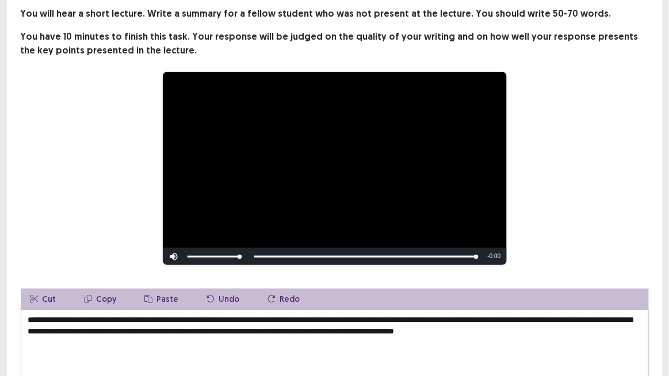
click at [591, 316] on textarea "**********" at bounding box center [335, 372] width 628 height 127
click at [620, 316] on textarea "**********" at bounding box center [335, 372] width 628 height 127
click at [51, 316] on textarea "**********" at bounding box center [335, 372] width 628 height 127
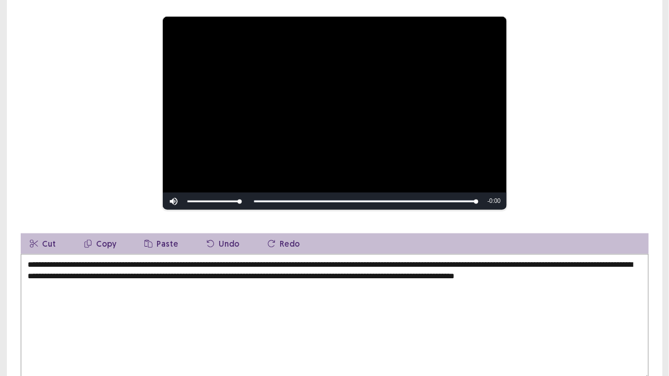
scroll to position [174, 0]
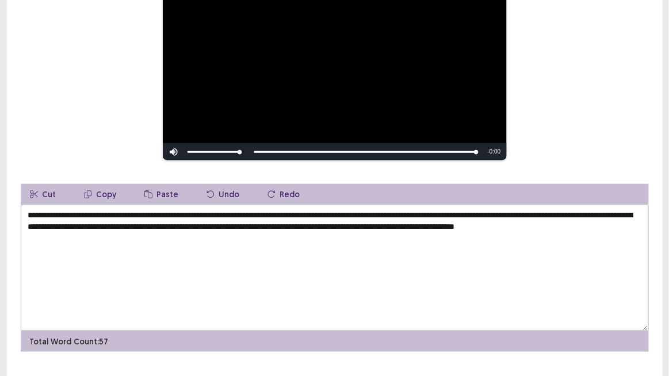
click at [112, 236] on textarea "**********" at bounding box center [335, 268] width 628 height 127
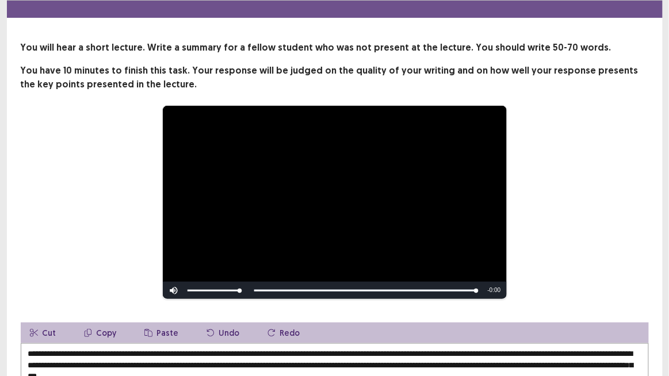
scroll to position [52, 0]
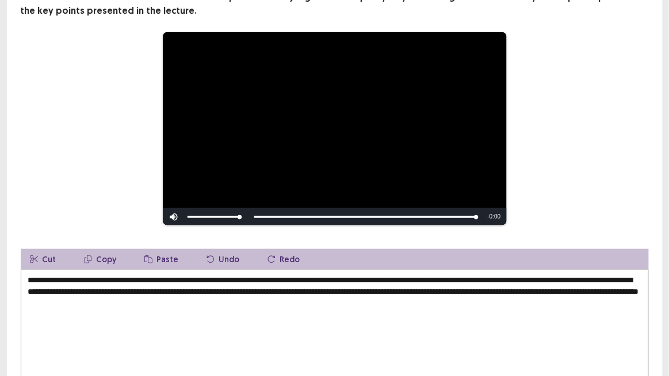
scroll to position [195, 0]
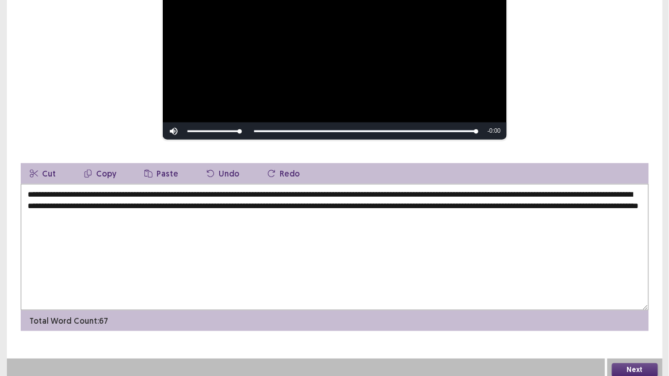
type textarea "**********"
click at [655, 316] on button "Next" at bounding box center [635, 371] width 46 height 14
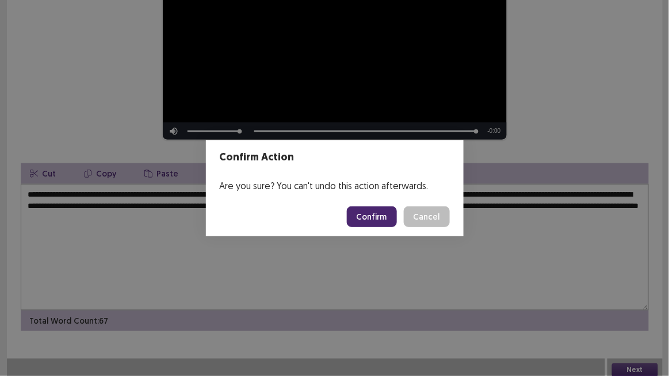
click at [372, 215] on button "Confirm" at bounding box center [372, 217] width 50 height 21
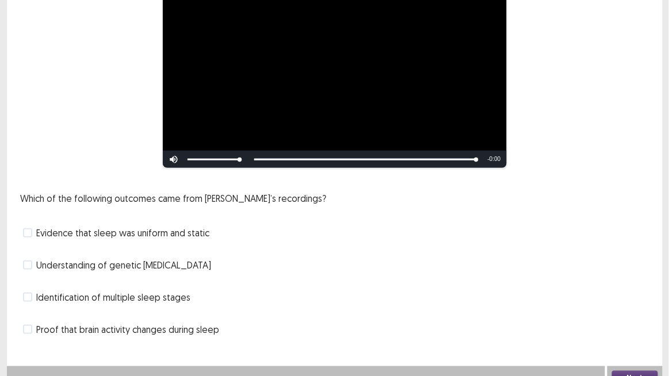
scroll to position [142, 0]
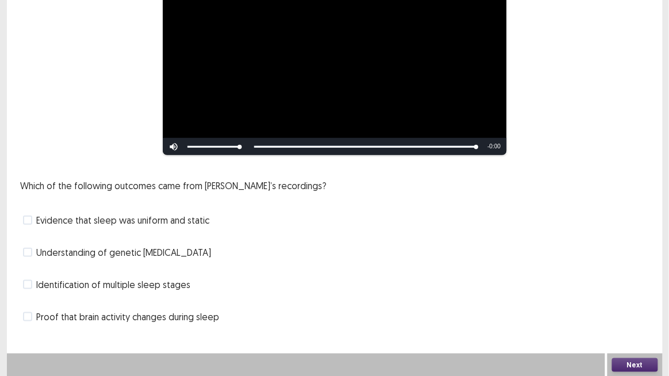
click at [114, 290] on span "Identification of multiple sleep stages" at bounding box center [114, 285] width 154 height 14
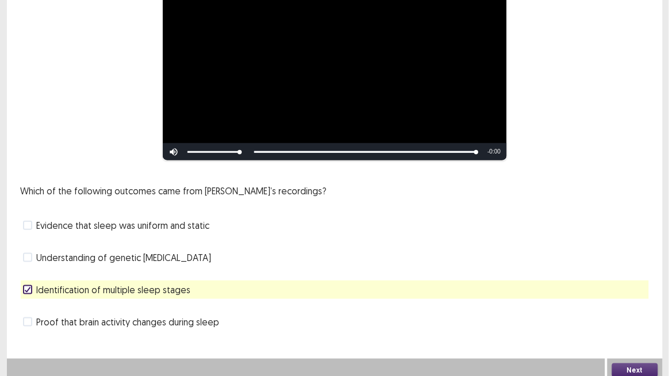
click at [203, 316] on span "Proof that brain activity changes during sleep" at bounding box center [128, 322] width 183 height 14
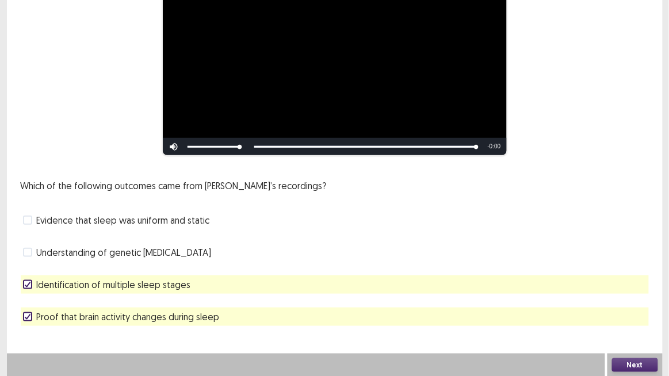
click at [648, 316] on button "Next" at bounding box center [635, 365] width 46 height 14
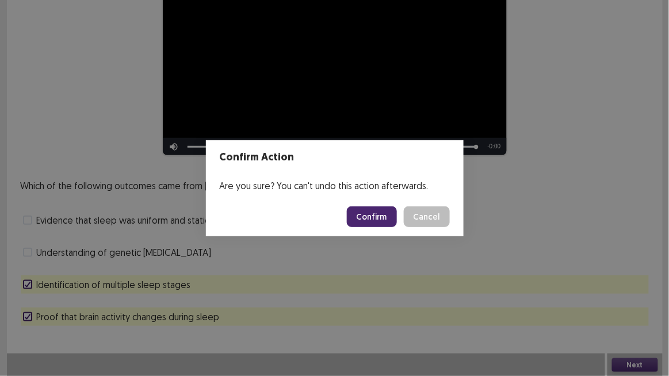
click at [377, 228] on footer "Confirm Cancel" at bounding box center [335, 216] width 258 height 39
click at [378, 220] on button "Confirm" at bounding box center [372, 217] width 50 height 21
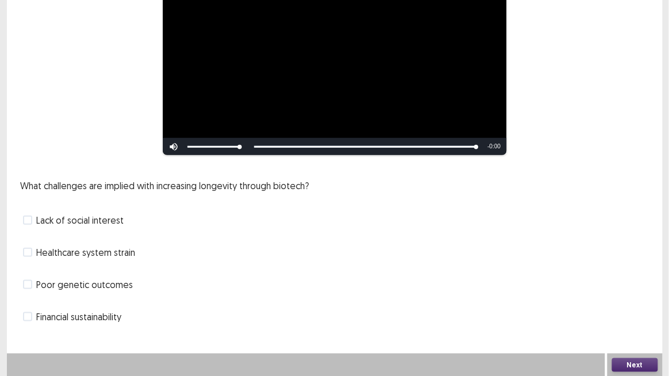
click at [109, 223] on span "Lack of social interest" at bounding box center [80, 220] width 87 height 14
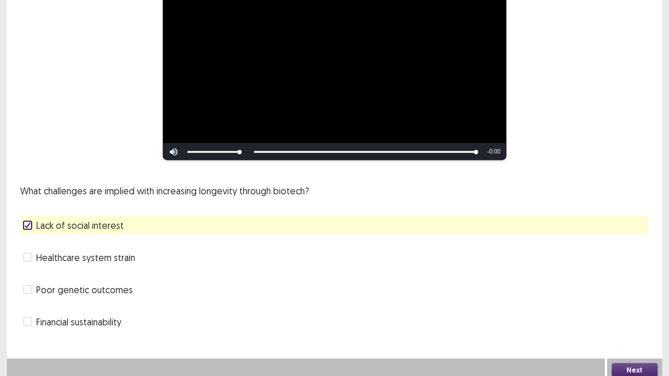
click at [96, 316] on span "Financial sustainability" at bounding box center [79, 322] width 85 height 14
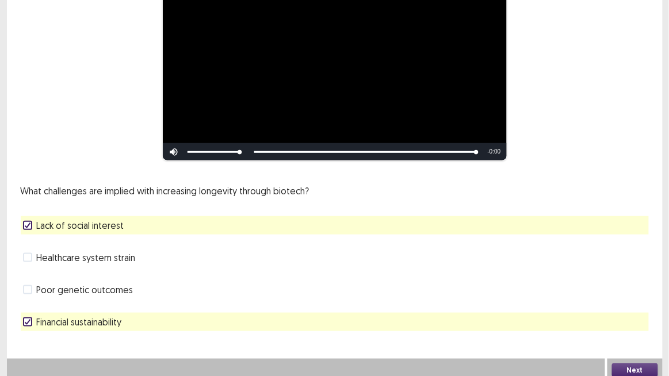
click at [649, 316] on button "Next" at bounding box center [635, 371] width 46 height 14
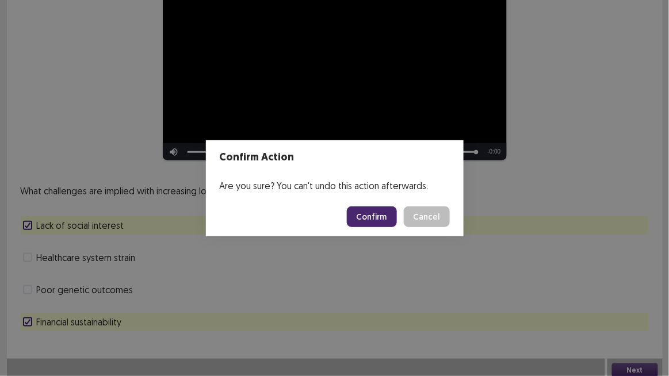
click at [428, 221] on button "Cancel" at bounding box center [427, 217] width 46 height 21
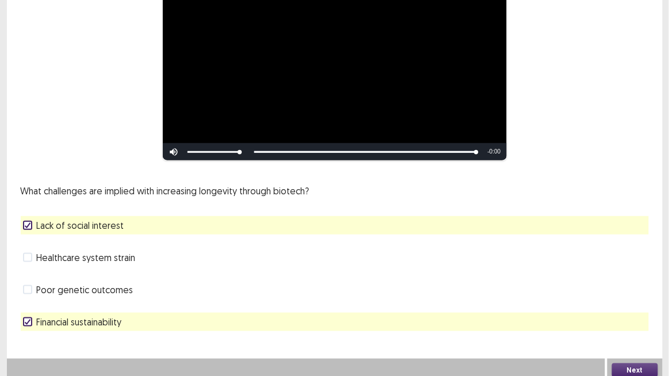
click at [649, 316] on button "Next" at bounding box center [635, 371] width 46 height 14
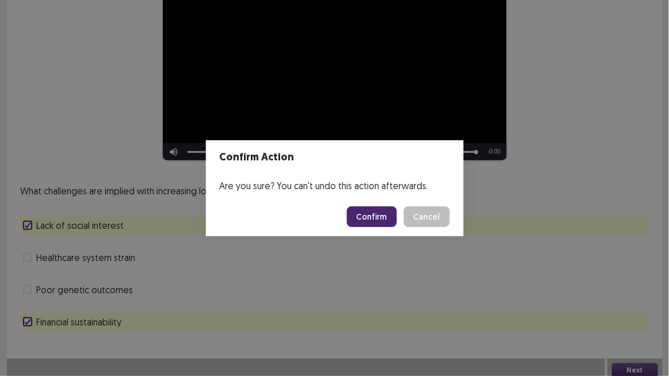
click at [378, 217] on button "Confirm" at bounding box center [372, 217] width 50 height 21
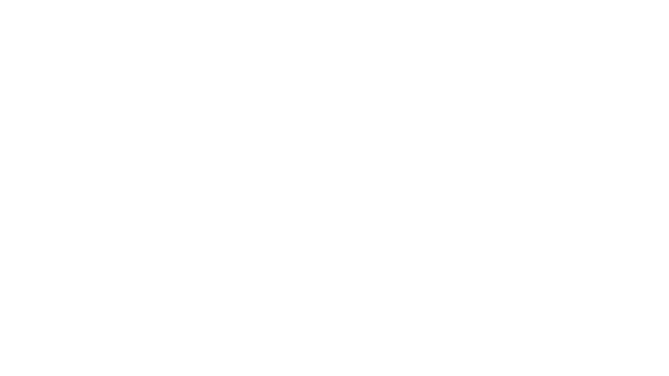
scroll to position [0, 0]
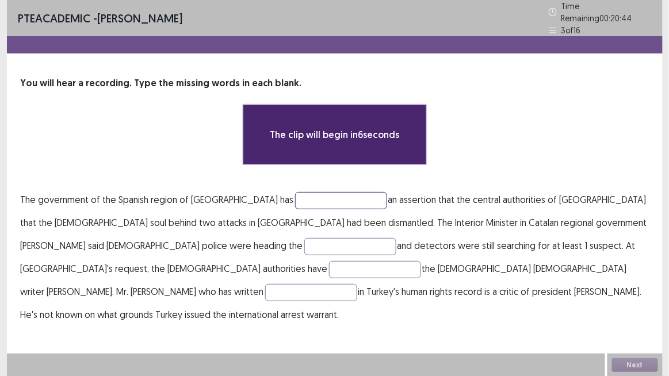
click at [295, 198] on input "text" at bounding box center [341, 200] width 92 height 17
type input "*"
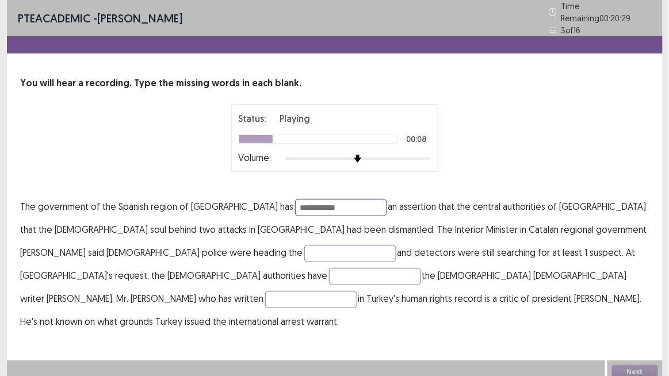
click at [295, 199] on input "**********" at bounding box center [341, 207] width 92 height 17
type input "**********"
click at [304, 245] on input "text" at bounding box center [350, 253] width 92 height 17
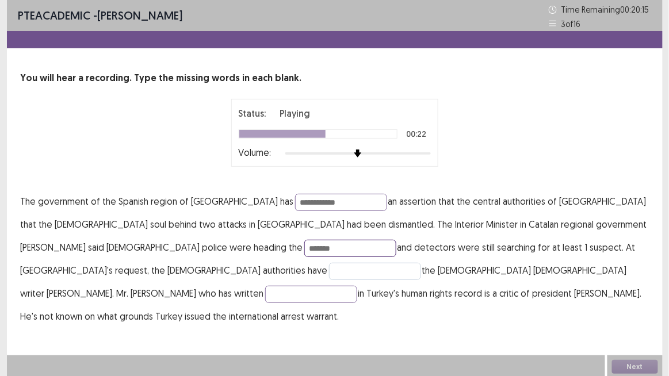
type input "*******"
click at [421, 263] on input "text" at bounding box center [375, 271] width 92 height 17
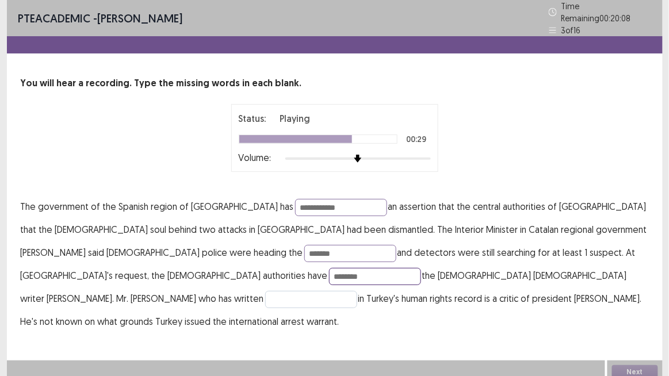
type input "********"
drag, startPoint x: 332, startPoint y: 272, endPoint x: 374, endPoint y: 287, distance: 44.8
click at [332, 291] on input "text" at bounding box center [311, 299] width 92 height 17
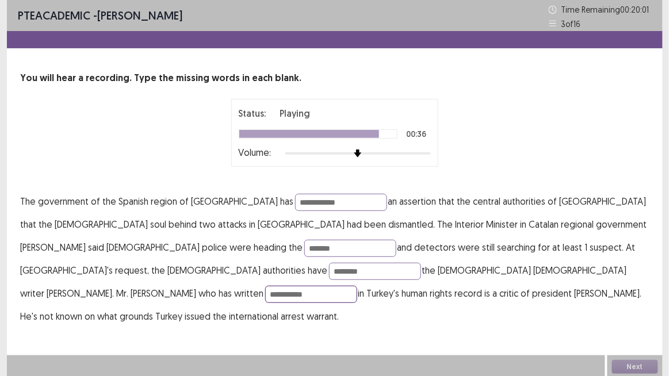
type input "**********"
click at [117, 117] on div "Status: Completed 00:40 Volume:" at bounding box center [335, 133] width 628 height 68
click at [647, 316] on button "Next" at bounding box center [635, 367] width 46 height 14
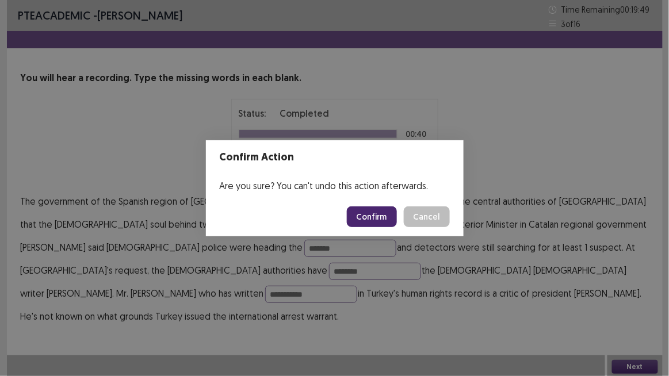
click at [385, 211] on button "Confirm" at bounding box center [372, 217] width 50 height 21
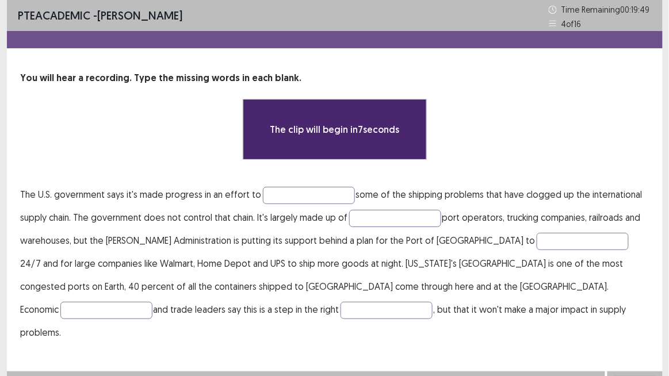
click at [290, 183] on p "The U.S. government says it's made progress in an effort to some of the shippin…" at bounding box center [335, 263] width 628 height 161
click at [290, 189] on input "text" at bounding box center [309, 195] width 92 height 17
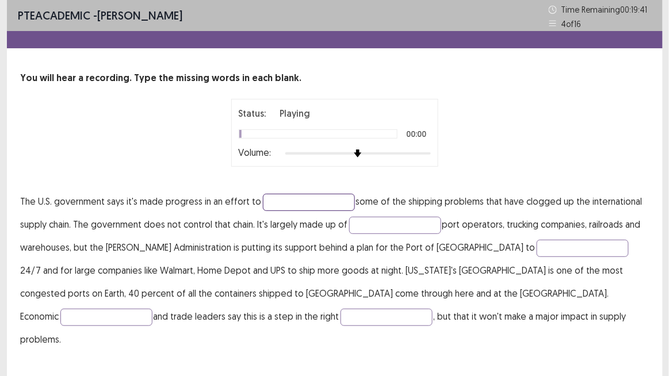
click at [293, 201] on input "text" at bounding box center [309, 202] width 92 height 17
type input "*******"
click at [403, 222] on input "text" at bounding box center [395, 225] width 92 height 17
click at [395, 224] on input "text" at bounding box center [395, 225] width 92 height 17
type input "*******"
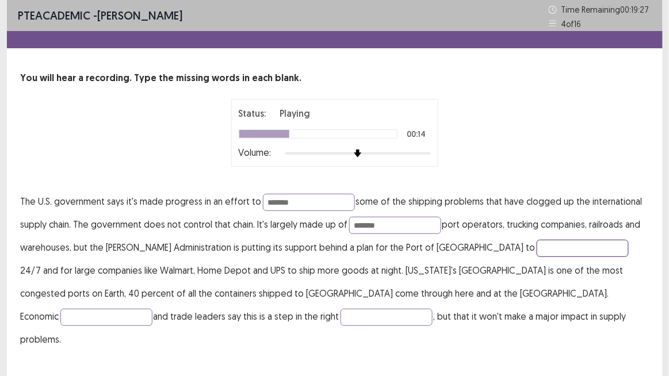
click at [537, 246] on input "text" at bounding box center [583, 248] width 92 height 17
drag, startPoint x: 488, startPoint y: 247, endPoint x: 433, endPoint y: 248, distance: 55.2
click at [434, 248] on p "The U.S. government says it's made progress in an effort to ******* some of the…" at bounding box center [335, 270] width 628 height 161
type input "*******"
click at [152, 309] on input "text" at bounding box center [106, 317] width 92 height 17
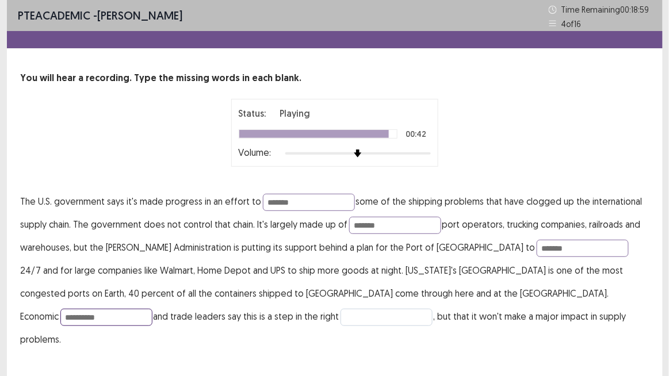
type input "**********"
click at [341, 309] on input "text" at bounding box center [387, 317] width 92 height 17
type input "*********"
drag, startPoint x: 523, startPoint y: 296, endPoint x: 420, endPoint y: 304, distance: 103.8
click at [410, 290] on p "**********" at bounding box center [335, 270] width 628 height 161
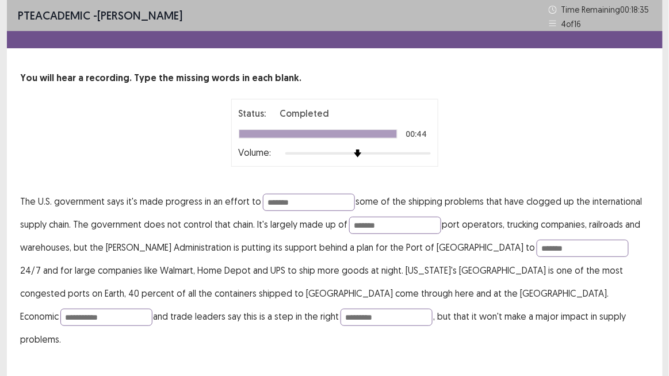
click at [480, 316] on div "**********" at bounding box center [335, 187] width 656 height 374
click at [152, 309] on input "**********" at bounding box center [106, 317] width 92 height 17
drag, startPoint x: 486, startPoint y: 295, endPoint x: 545, endPoint y: 299, distance: 58.8
click at [152, 309] on input "**********" at bounding box center [106, 317] width 92 height 17
type input "****"
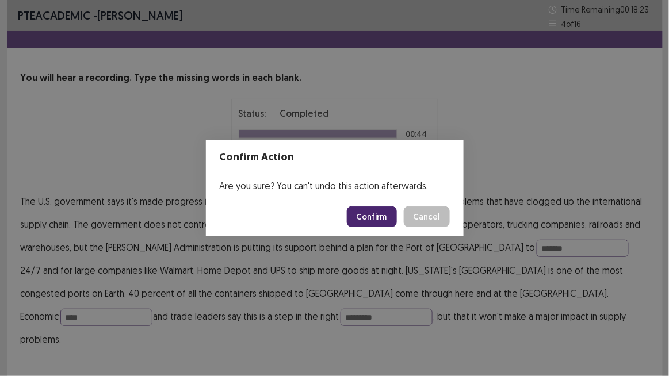
click at [387, 224] on button "Confirm" at bounding box center [372, 217] width 50 height 21
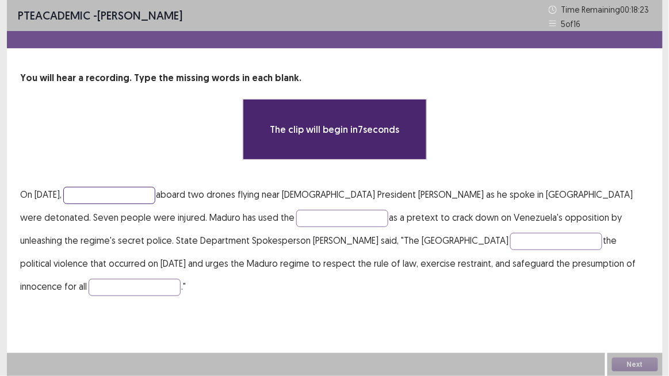
click at [114, 197] on input "text" at bounding box center [109, 195] width 92 height 17
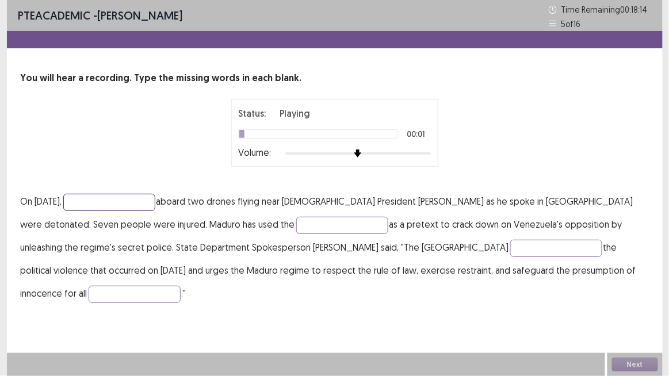
click at [106, 200] on input "text" at bounding box center [109, 202] width 92 height 17
type input "*********"
click at [296, 227] on input "text" at bounding box center [342, 225] width 92 height 17
type input "********"
click at [510, 248] on input "text" at bounding box center [556, 248] width 92 height 17
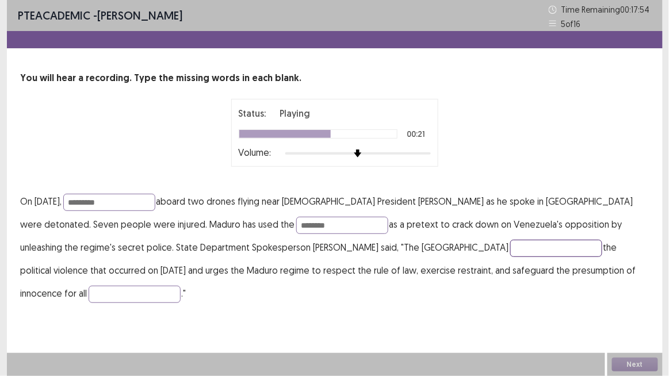
click at [510, 251] on input "text" at bounding box center [556, 248] width 92 height 17
type input "*"
type input "********"
click at [181, 286] on input "text" at bounding box center [135, 294] width 92 height 17
type input "*******"
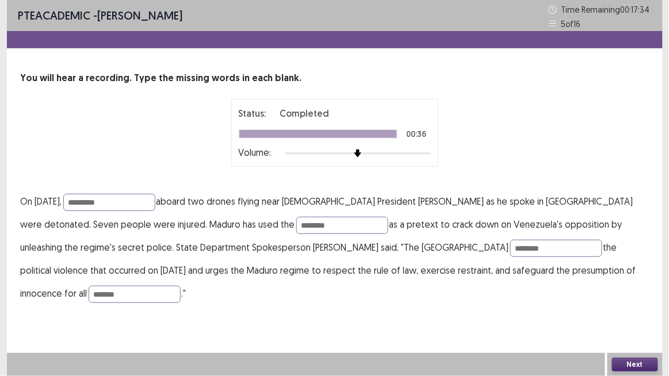
click at [497, 310] on div "PTE academic - [PERSON_NAME] Time Remaining 00 : 17 : 34 5 of 16 You will hear …" at bounding box center [335, 188] width 656 height 376
click at [652, 316] on button "Next" at bounding box center [635, 365] width 46 height 14
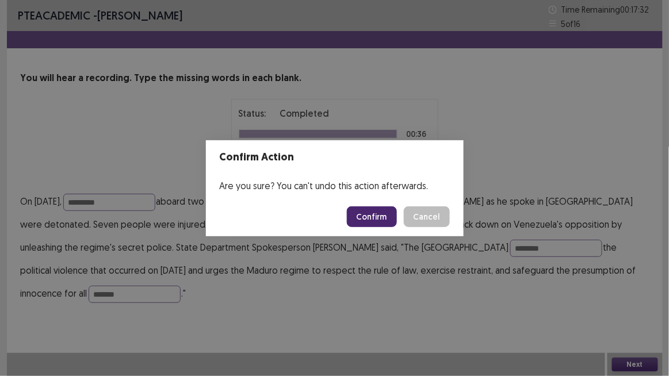
click at [376, 218] on button "Confirm" at bounding box center [372, 217] width 50 height 21
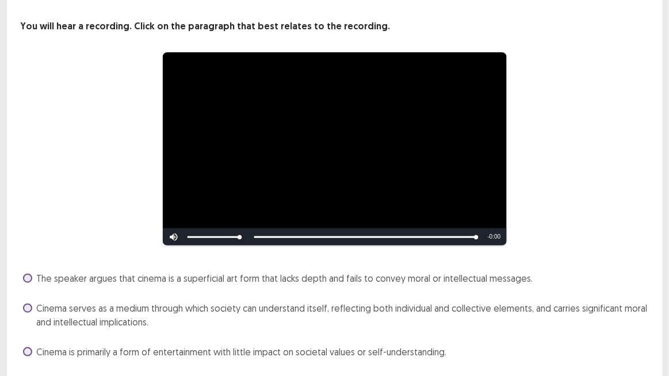
scroll to position [104, 0]
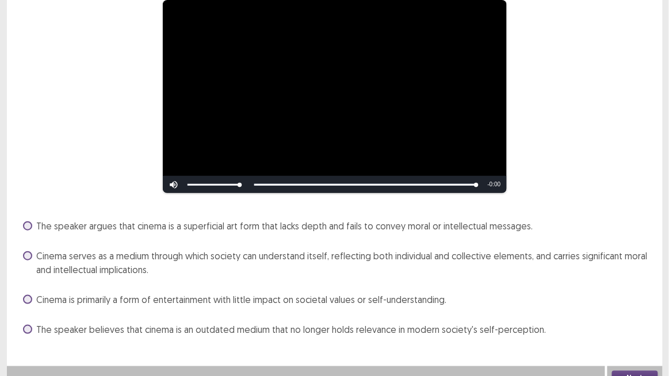
click at [92, 263] on span "Cinema serves as a medium through which society can understand itself, reflecti…" at bounding box center [343, 263] width 612 height 28
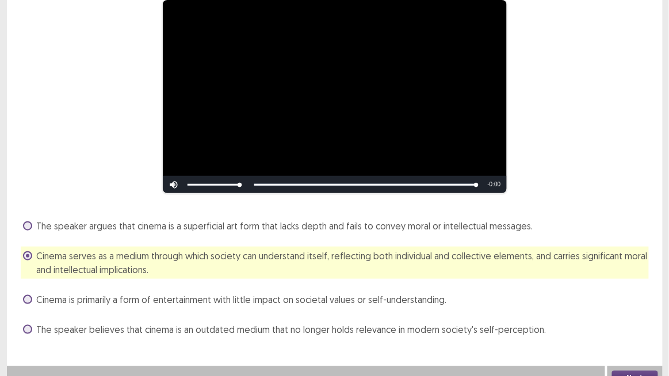
click at [626, 316] on button "Next" at bounding box center [635, 378] width 46 height 14
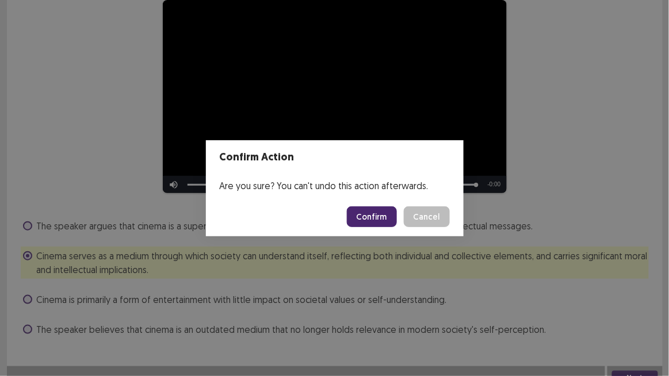
click at [384, 221] on button "Confirm" at bounding box center [372, 217] width 50 height 21
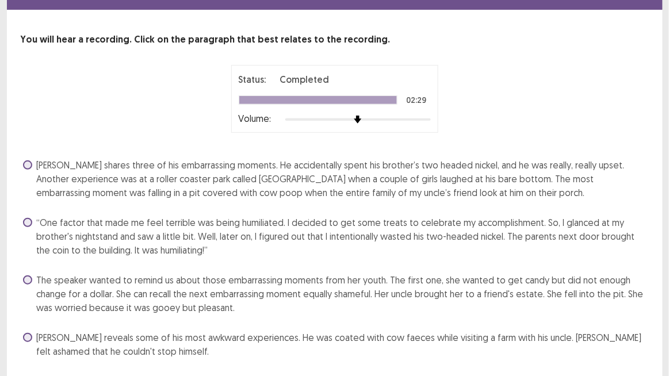
scroll to position [52, 0]
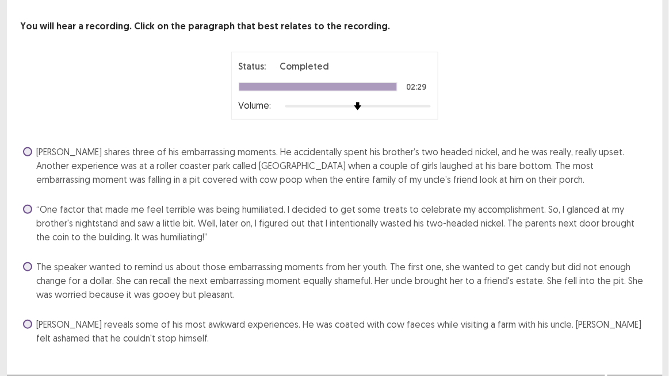
click at [288, 178] on span "[PERSON_NAME] shares three of his embarrassing moments. He accidentally spent h…" at bounding box center [343, 165] width 612 height 41
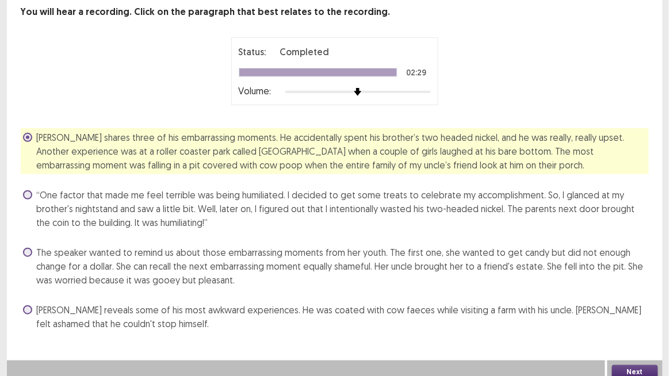
scroll to position [72, 0]
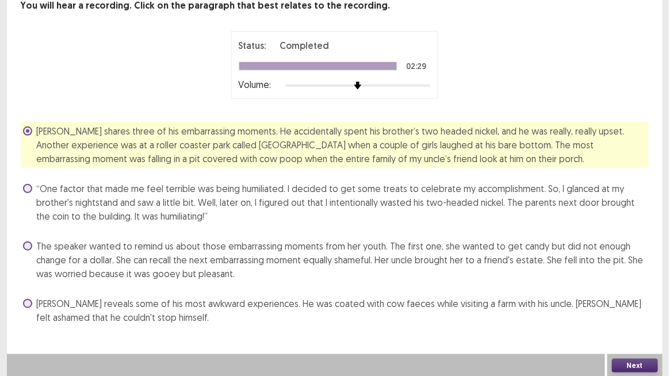
click at [656, 316] on button "Next" at bounding box center [635, 366] width 46 height 14
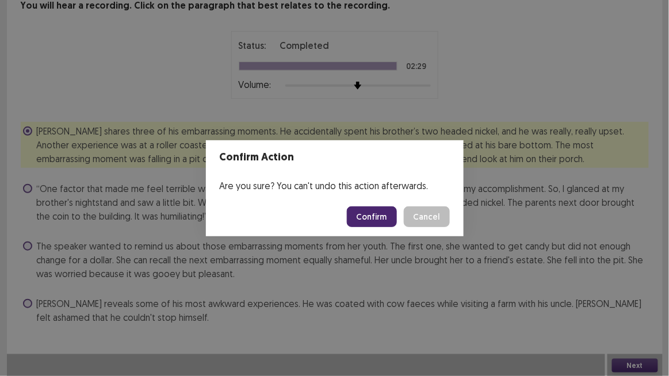
click at [372, 216] on button "Confirm" at bounding box center [372, 217] width 50 height 21
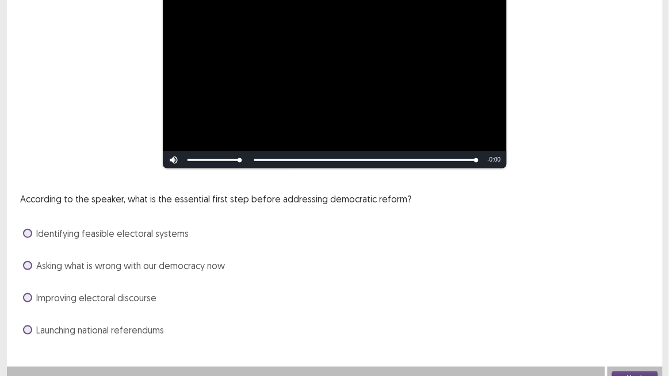
scroll to position [142, 0]
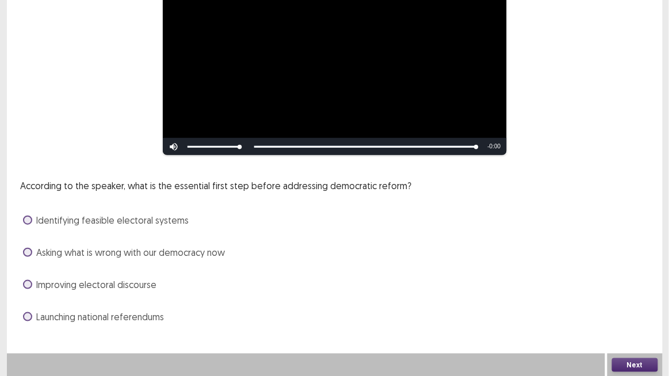
click at [166, 220] on span "Identifying feasible electoral systems" at bounding box center [113, 220] width 152 height 14
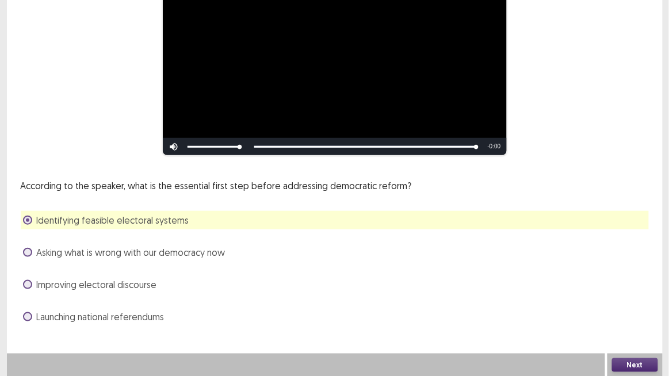
click at [643, 316] on button "Next" at bounding box center [635, 365] width 46 height 14
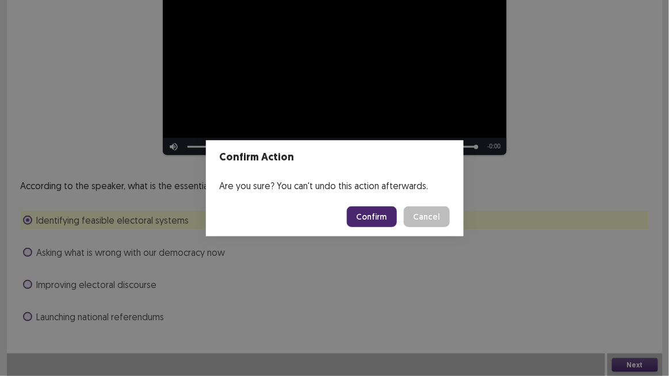
click at [396, 220] on button "Confirm" at bounding box center [372, 217] width 50 height 21
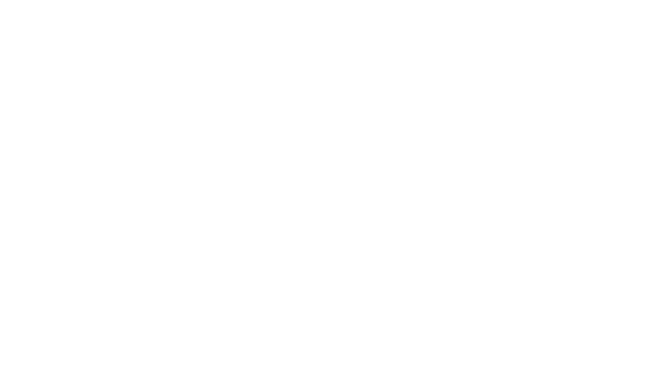
scroll to position [0, 0]
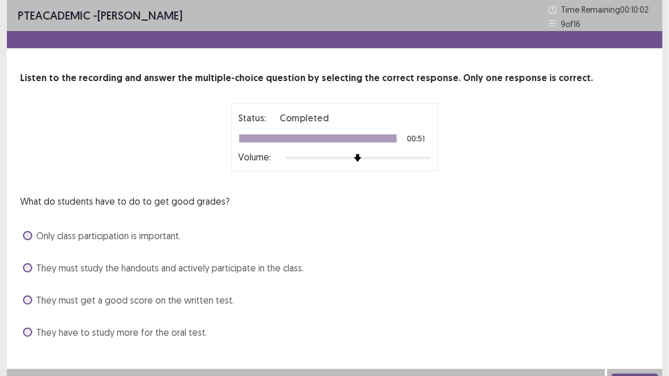
click at [270, 265] on span "They must study the handouts and actively participate in the class." at bounding box center [170, 268] width 267 height 14
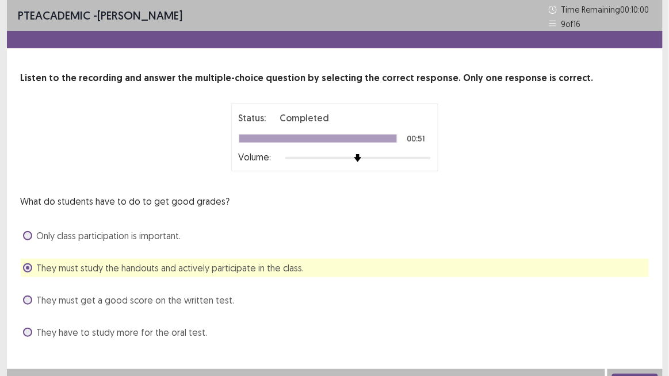
scroll to position [15, 0]
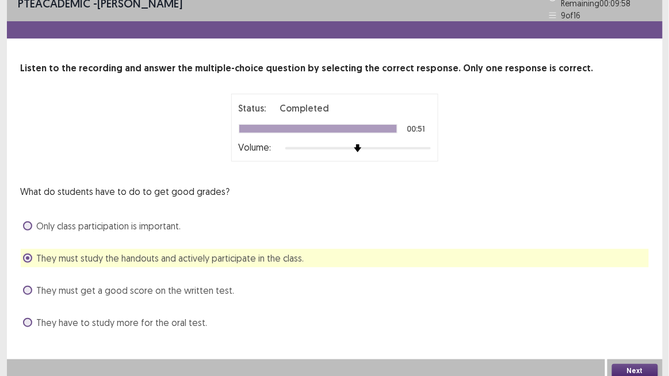
click at [633, 316] on button "Next" at bounding box center [635, 371] width 46 height 14
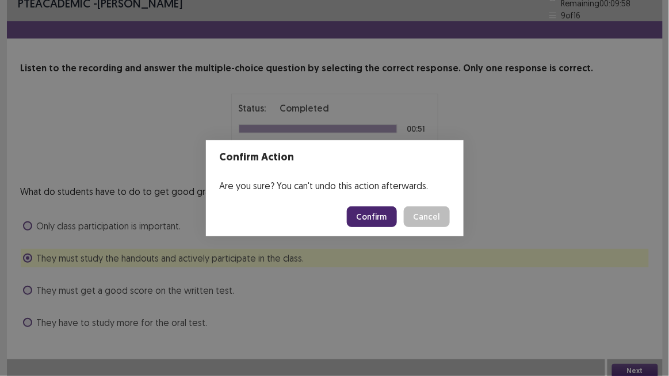
click at [378, 211] on button "Confirm" at bounding box center [372, 217] width 50 height 21
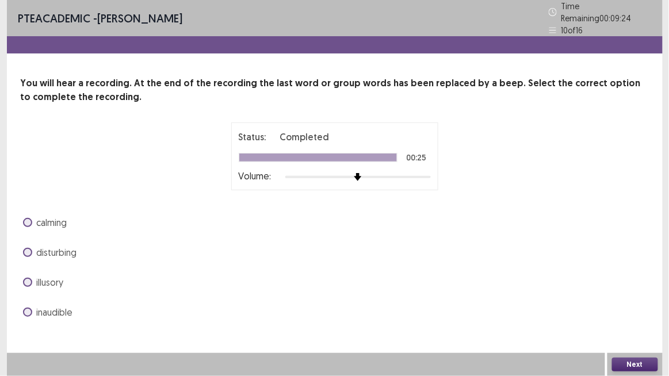
click at [59, 216] on span "calming" at bounding box center [52, 223] width 30 height 14
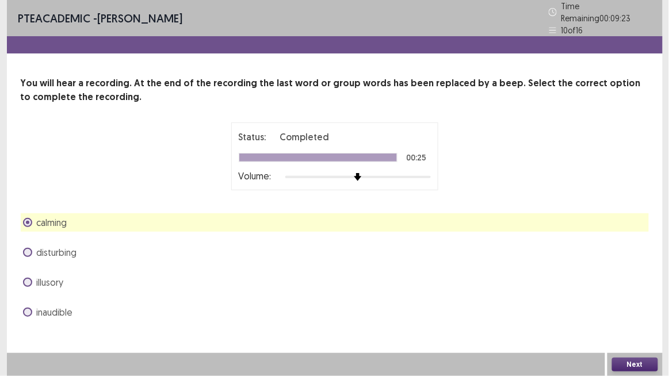
click at [648, 316] on button "Next" at bounding box center [635, 365] width 46 height 14
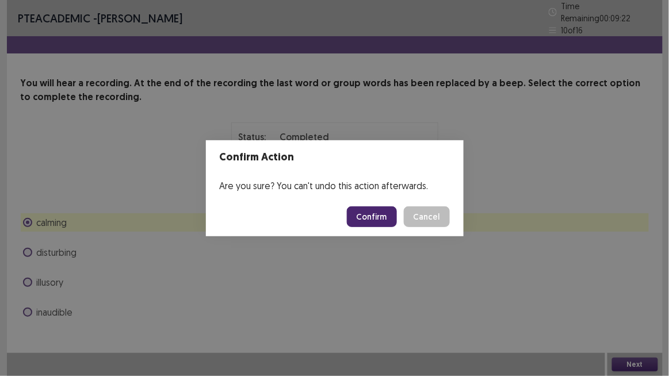
click at [387, 214] on button "Confirm" at bounding box center [372, 217] width 50 height 21
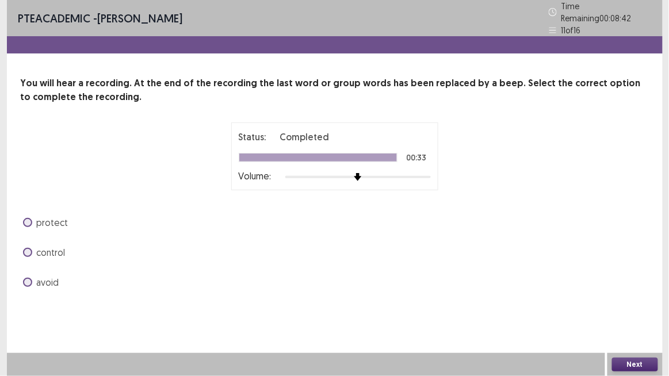
click at [29, 248] on span at bounding box center [27, 252] width 9 height 9
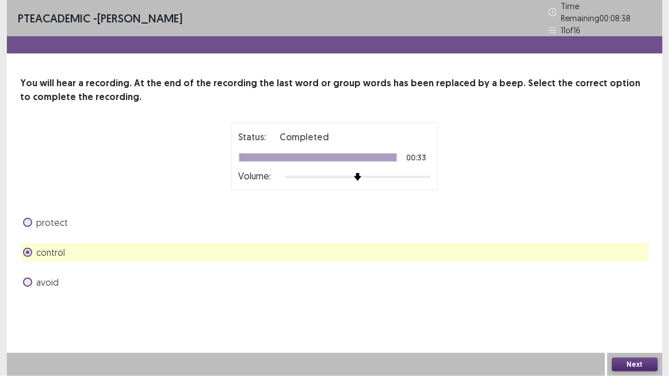
click at [653, 316] on button "Next" at bounding box center [635, 365] width 46 height 14
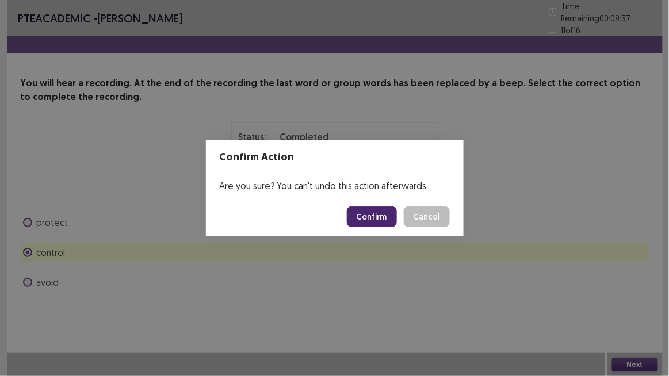
click at [374, 214] on button "Confirm" at bounding box center [372, 217] width 50 height 21
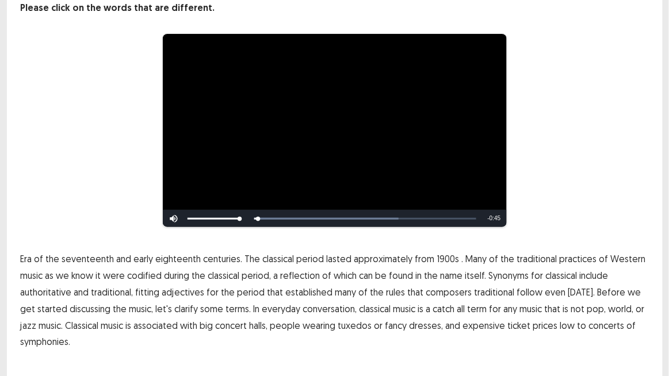
scroll to position [104, 0]
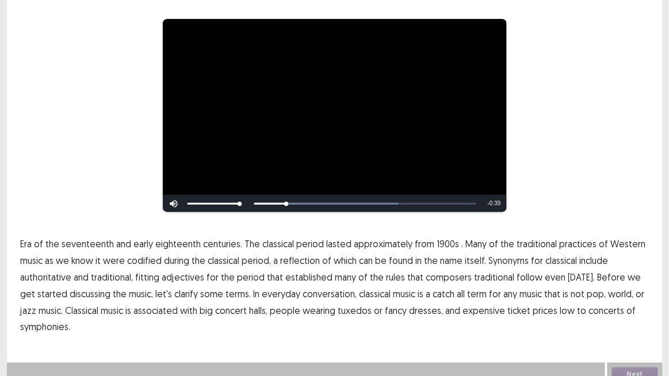
click at [442, 237] on span "1900s" at bounding box center [448, 244] width 22 height 14
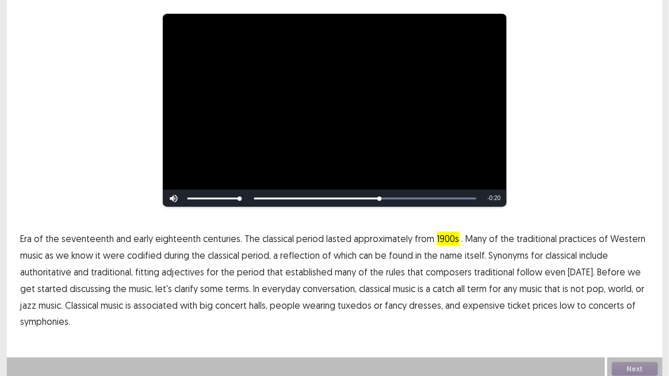
drag, startPoint x: 485, startPoint y: 271, endPoint x: 500, endPoint y: 272, distance: 14.4
click at [485, 271] on span "traditional" at bounding box center [495, 272] width 40 height 14
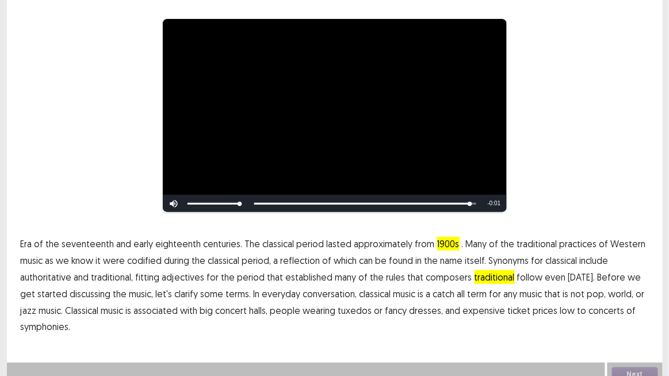
click at [560, 306] on span "low" at bounding box center [567, 311] width 15 height 14
click at [634, 316] on button "Next" at bounding box center [635, 375] width 46 height 14
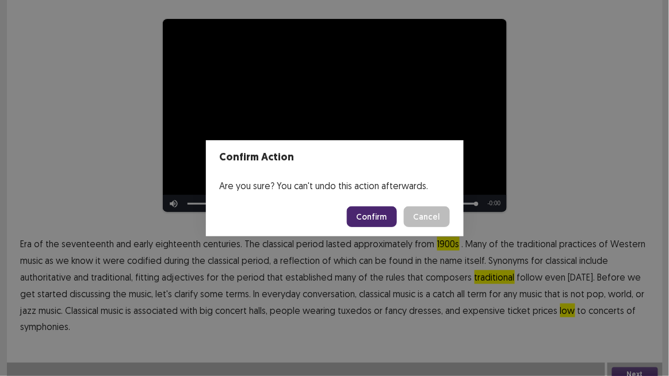
click at [384, 219] on button "Confirm" at bounding box center [372, 217] width 50 height 21
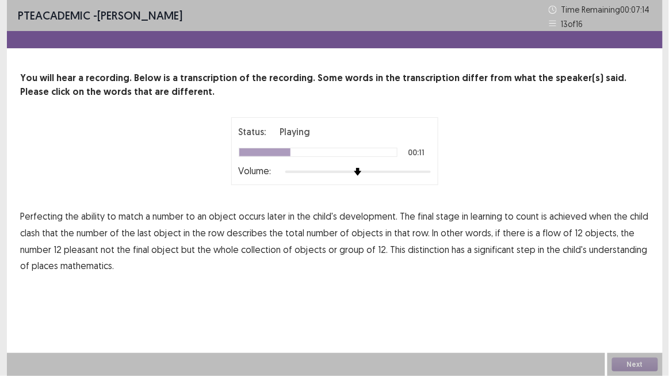
click at [32, 232] on span "clash" at bounding box center [31, 233] width 20 height 14
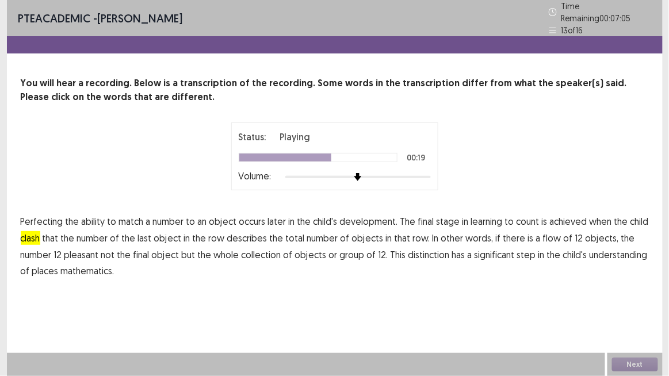
click at [543, 231] on span "flow" at bounding box center [552, 238] width 18 height 14
click at [91, 248] on span "pleasant" at bounding box center [81, 255] width 35 height 14
click at [45, 265] on span "places" at bounding box center [45, 271] width 26 height 14
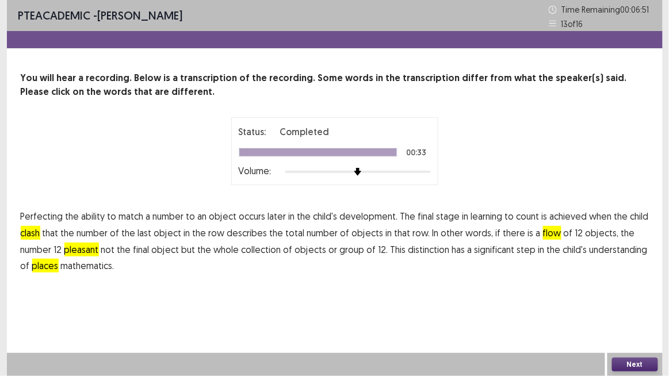
click at [627, 316] on button "Next" at bounding box center [635, 365] width 46 height 14
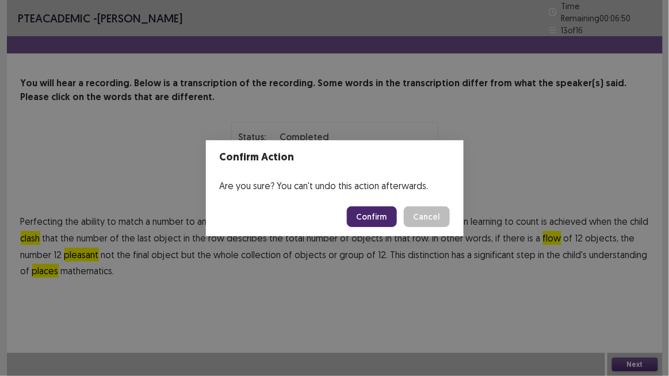
click at [365, 215] on button "Confirm" at bounding box center [372, 217] width 50 height 21
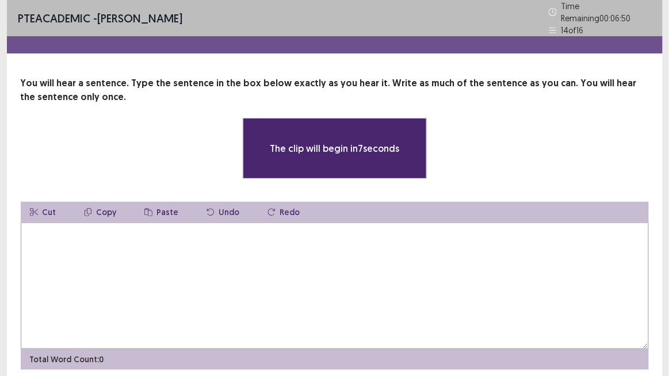
click at [249, 252] on textarea at bounding box center [335, 286] width 628 height 127
type textarea "*"
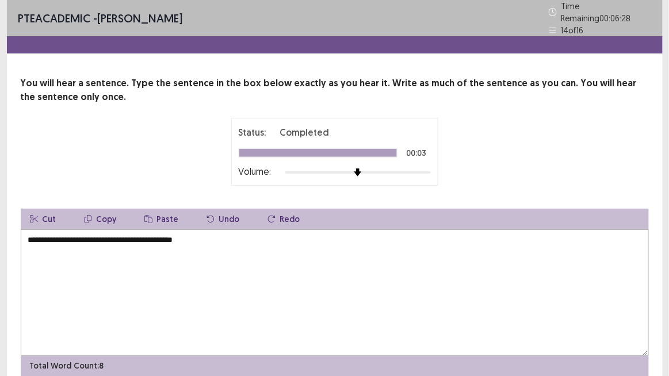
click at [39, 234] on textarea "**********" at bounding box center [335, 293] width 628 height 127
click at [44, 235] on textarea "**********" at bounding box center [335, 293] width 628 height 127
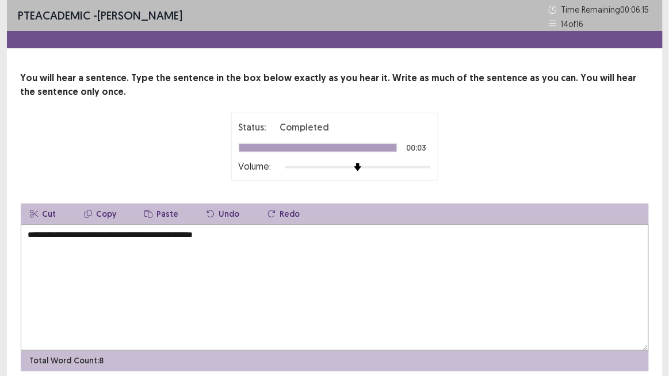
click at [215, 234] on textarea "**********" at bounding box center [335, 287] width 628 height 127
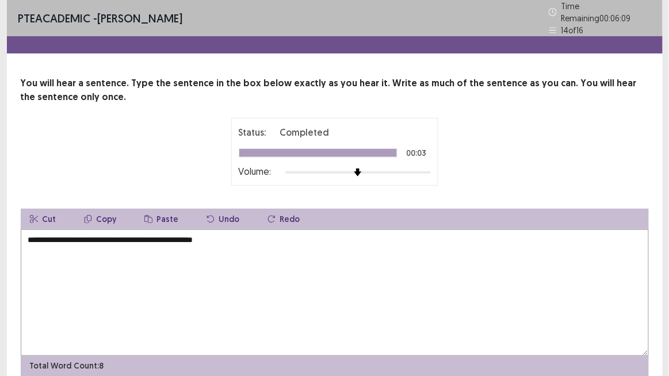
type textarea "**********"
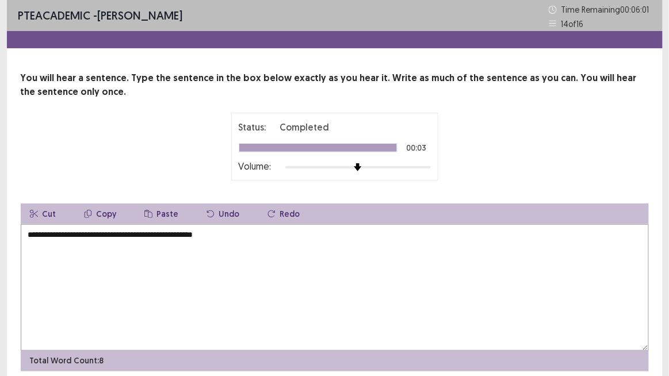
click at [120, 160] on div "Status: Completed 00:03 Volume:" at bounding box center [335, 147] width 628 height 68
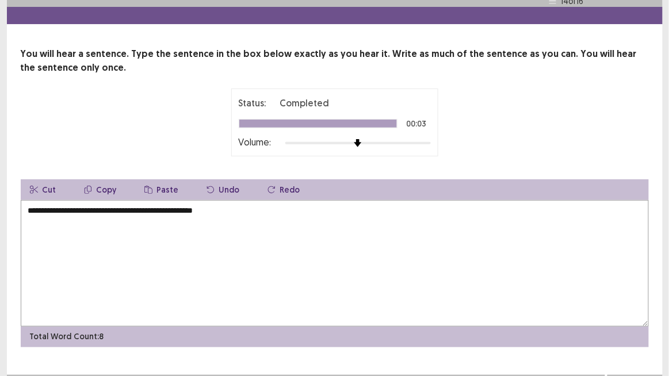
scroll to position [45, 0]
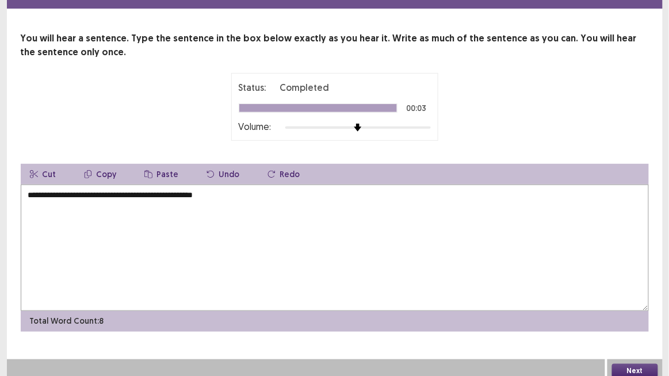
click at [628, 316] on button "Next" at bounding box center [635, 371] width 46 height 14
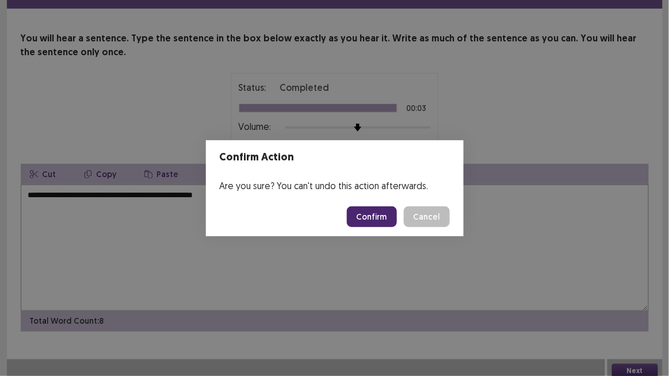
click at [373, 213] on button "Confirm" at bounding box center [372, 217] width 50 height 21
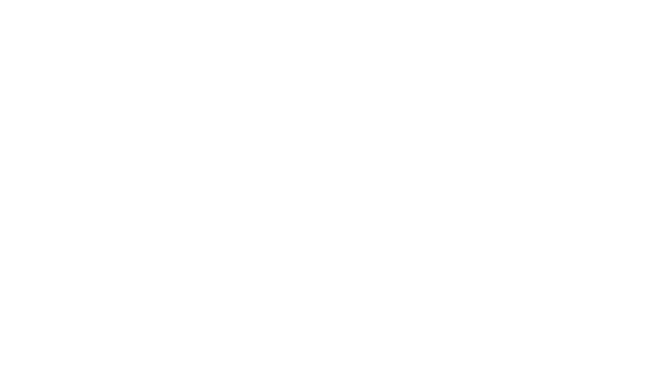
scroll to position [0, 0]
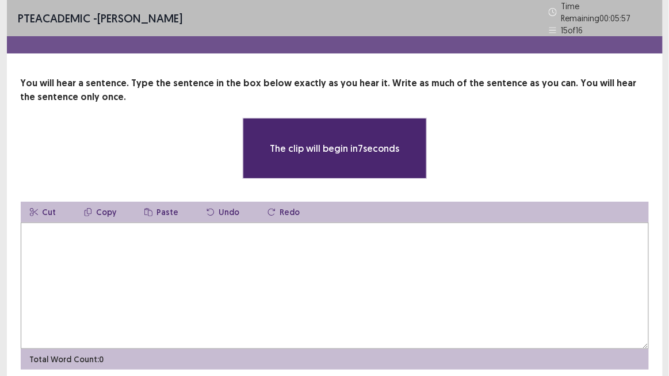
click at [166, 260] on textarea at bounding box center [335, 286] width 628 height 127
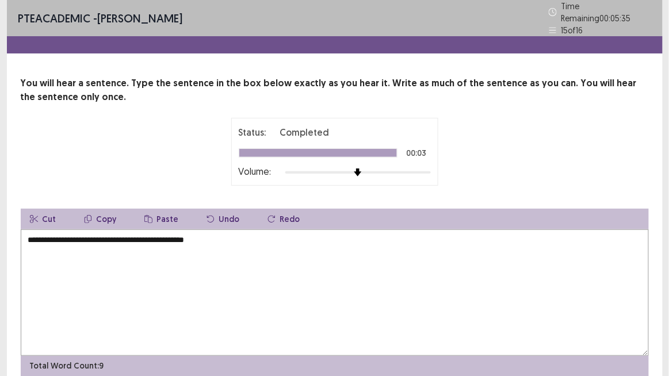
click at [66, 232] on textarea "**********" at bounding box center [335, 293] width 628 height 127
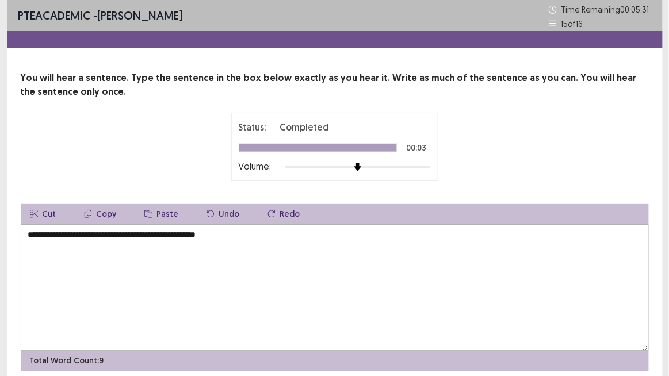
click at [72, 236] on textarea "**********" at bounding box center [335, 287] width 628 height 127
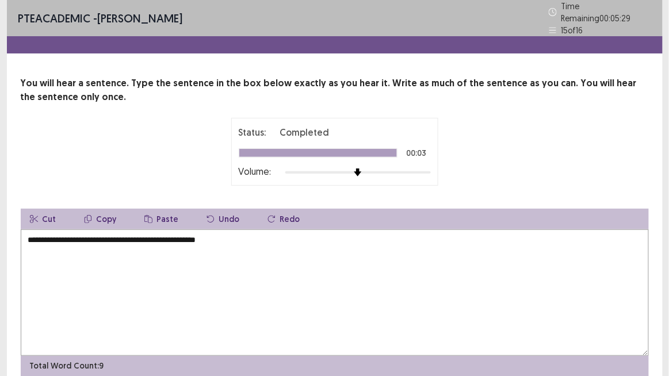
click at [104, 234] on textarea "**********" at bounding box center [335, 293] width 628 height 127
click at [209, 232] on textarea "**********" at bounding box center [335, 293] width 628 height 127
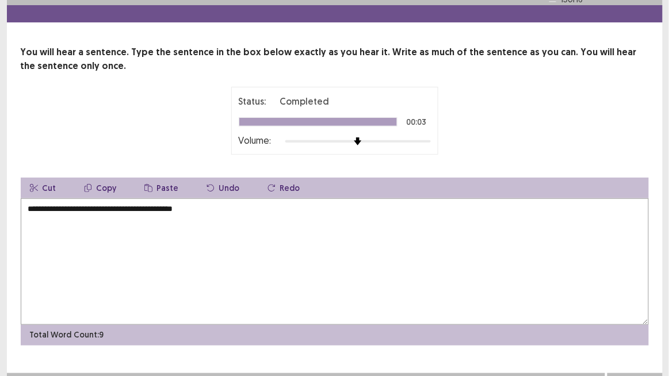
scroll to position [45, 0]
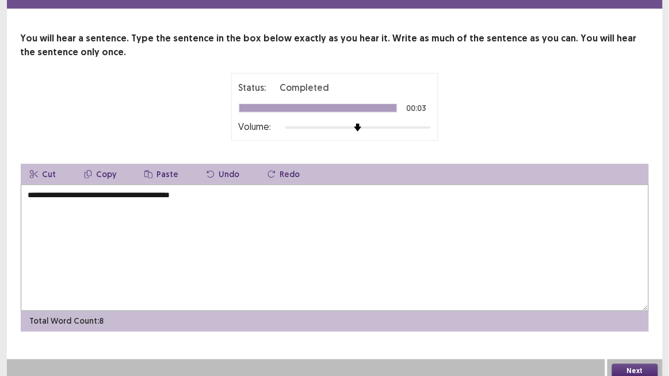
type textarea "**********"
click at [636, 316] on button "Next" at bounding box center [635, 371] width 46 height 14
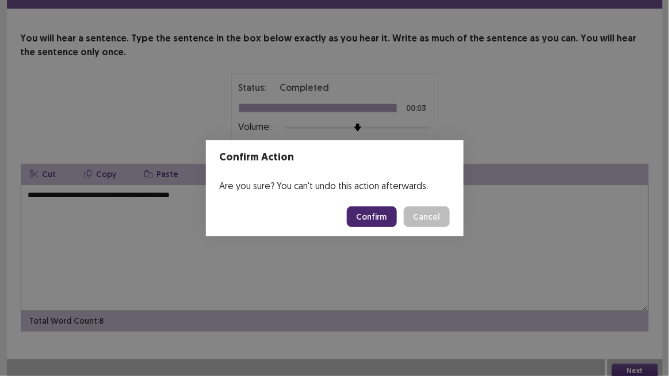
click at [377, 219] on button "Confirm" at bounding box center [372, 217] width 50 height 21
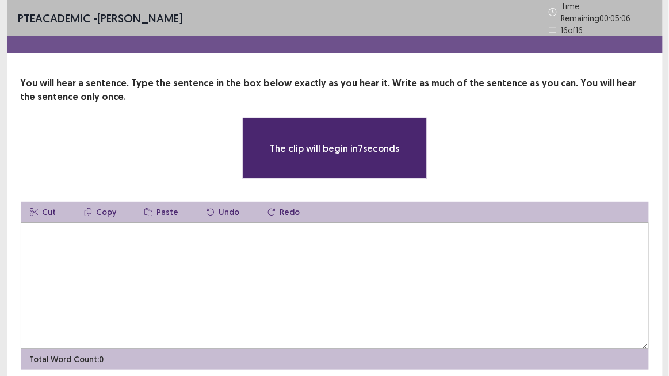
click at [171, 262] on textarea at bounding box center [335, 286] width 628 height 127
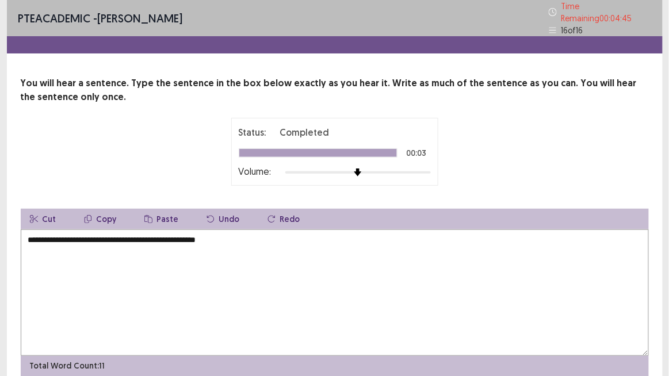
click at [57, 238] on textarea "**********" at bounding box center [335, 293] width 628 height 127
click at [106, 239] on textarea "**********" at bounding box center [335, 293] width 628 height 127
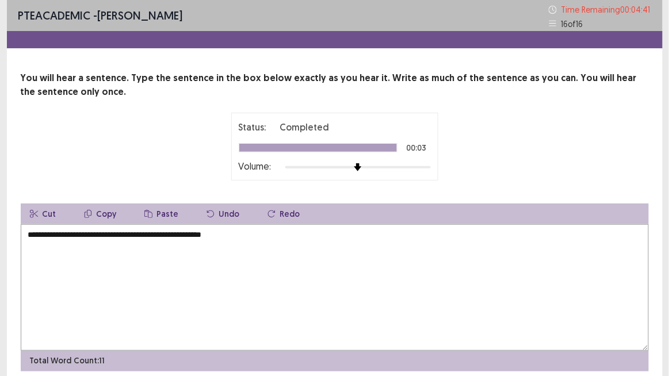
drag, startPoint x: 128, startPoint y: 230, endPoint x: 139, endPoint y: 232, distance: 11.1
click at [128, 230] on textarea "**********" at bounding box center [335, 287] width 628 height 127
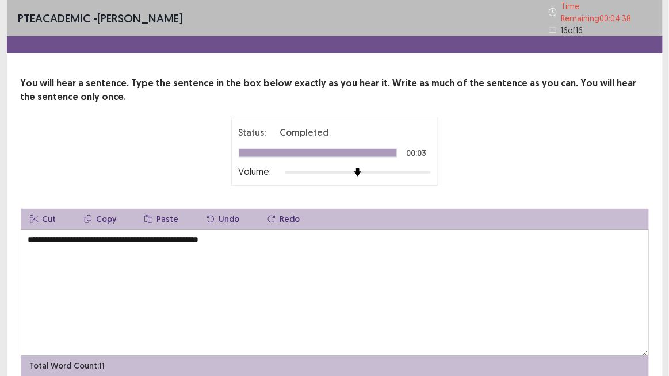
click at [148, 234] on textarea "**********" at bounding box center [335, 293] width 628 height 127
click at [170, 235] on textarea "**********" at bounding box center [335, 293] width 628 height 127
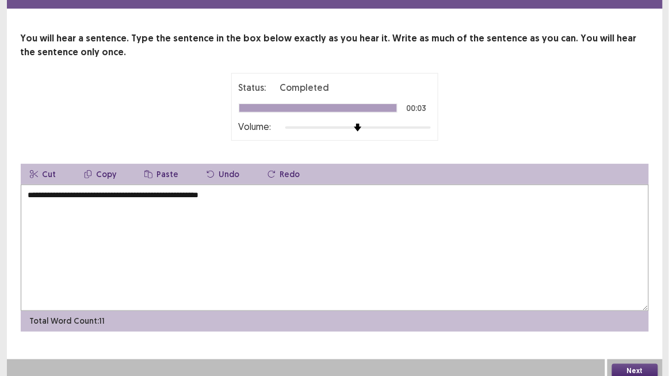
click at [51, 186] on textarea "**********" at bounding box center [335, 248] width 628 height 127
type textarea "**********"
click at [651, 316] on button "Next" at bounding box center [635, 371] width 46 height 14
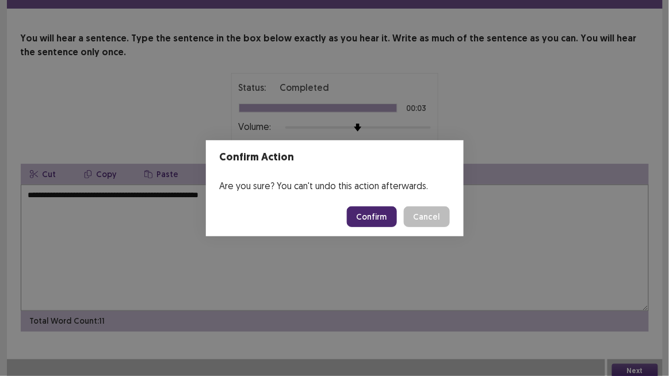
click at [377, 219] on button "Confirm" at bounding box center [372, 217] width 50 height 21
